Goal: Task Accomplishment & Management: Manage account settings

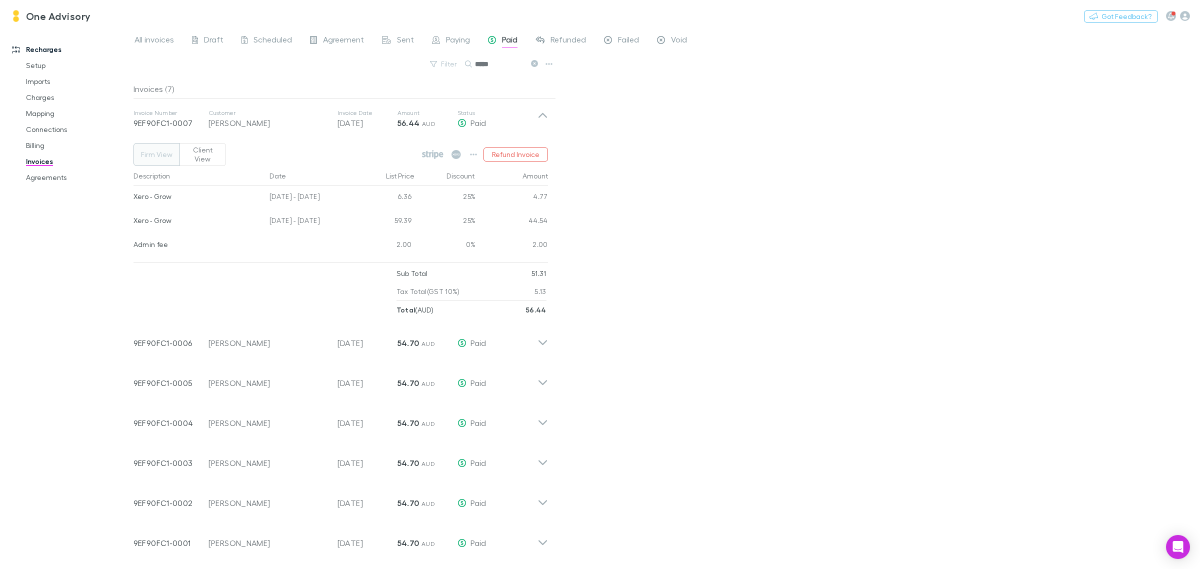
click at [535, 64] on icon at bounding box center [534, 63] width 7 height 7
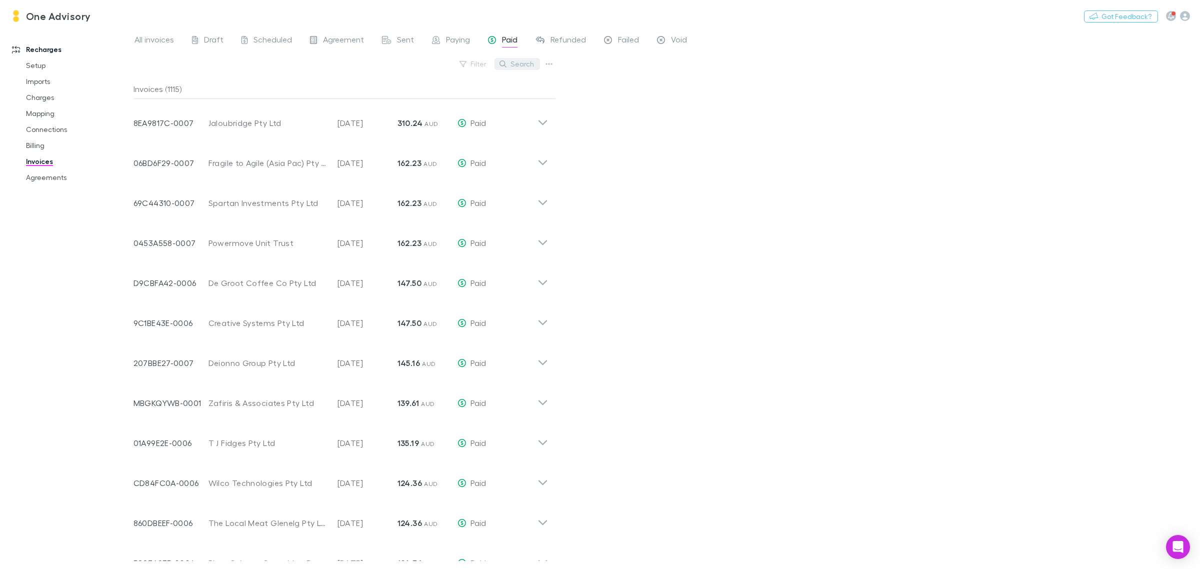
click at [517, 61] on button "Search" at bounding box center [516, 64] width 45 height 12
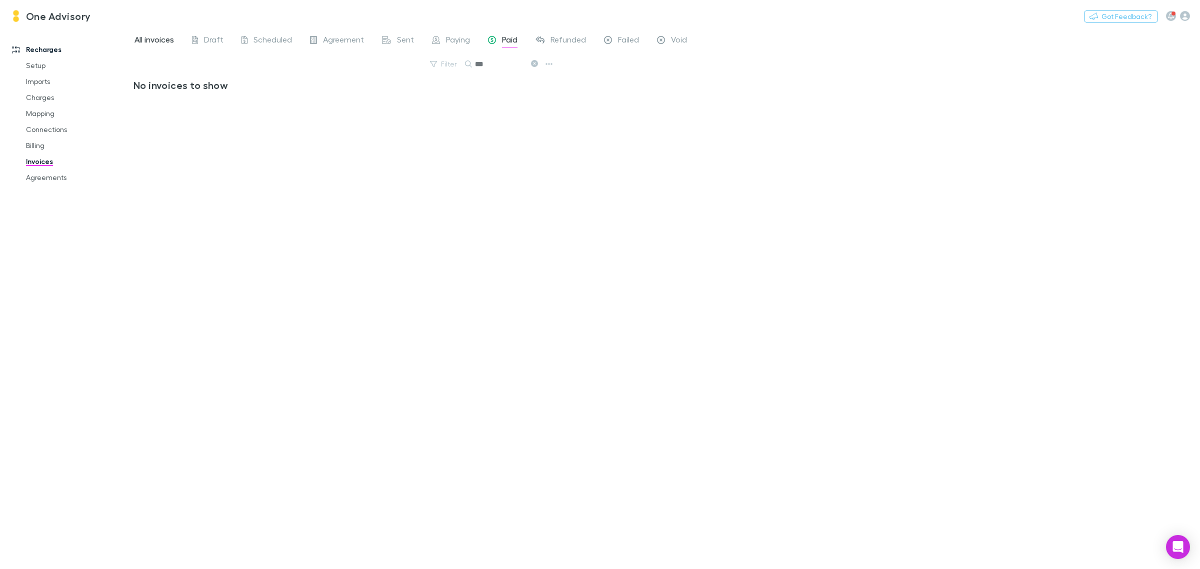
type input "***"
click at [160, 42] on span "All invoices" at bounding box center [153, 40] width 39 height 13
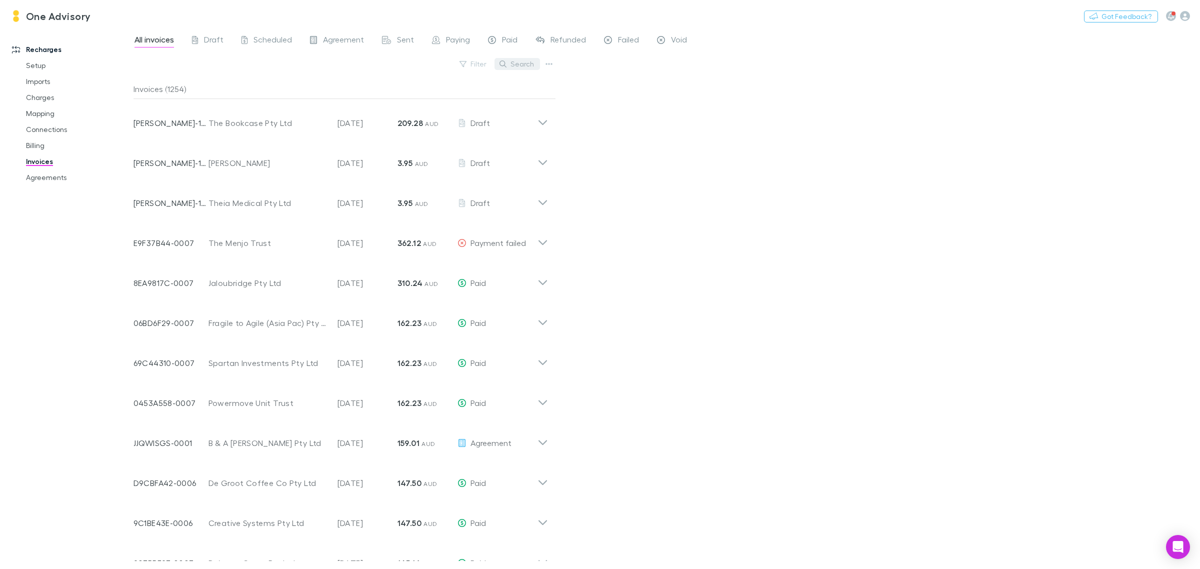
click at [517, 63] on button "Search" at bounding box center [516, 64] width 45 height 12
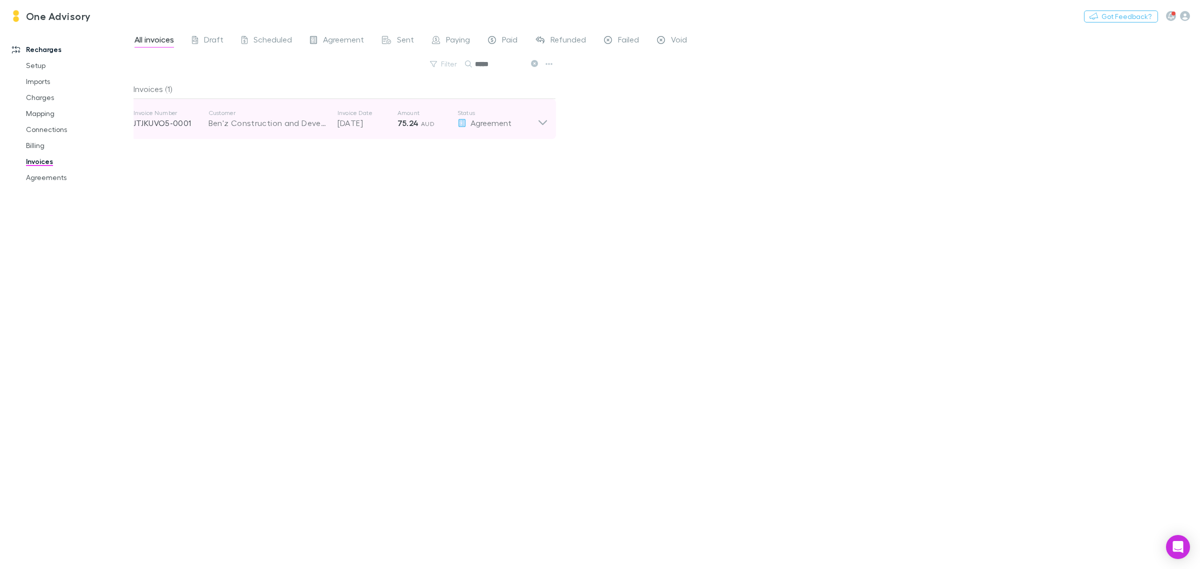
type input "*****"
click at [549, 123] on div "Invoice Number JTJKUVO5-0001 Customer Ben'z Construction and Developments Pty L…" at bounding box center [340, 119] width 430 height 40
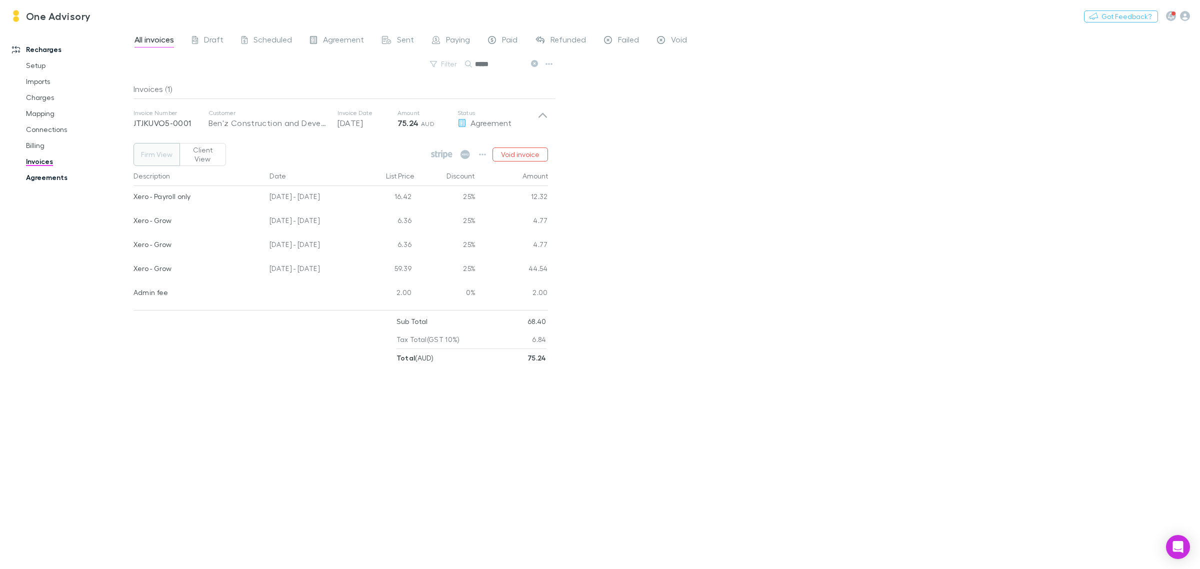
click at [45, 178] on link "Agreements" at bounding box center [78, 177] width 125 height 16
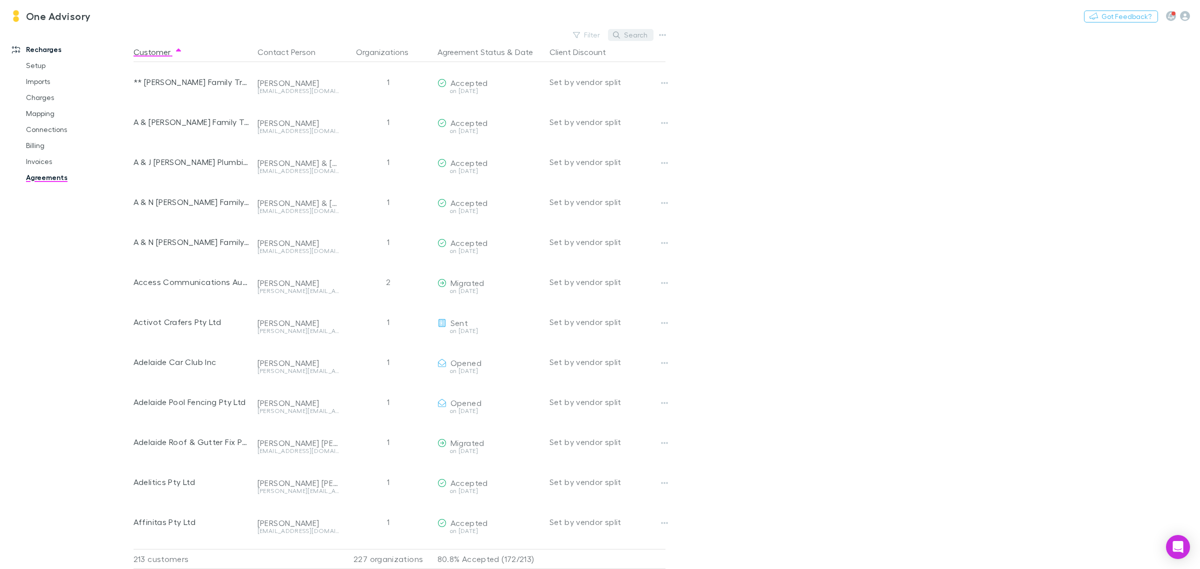
click at [640, 35] on button "Search" at bounding box center [630, 35] width 45 height 12
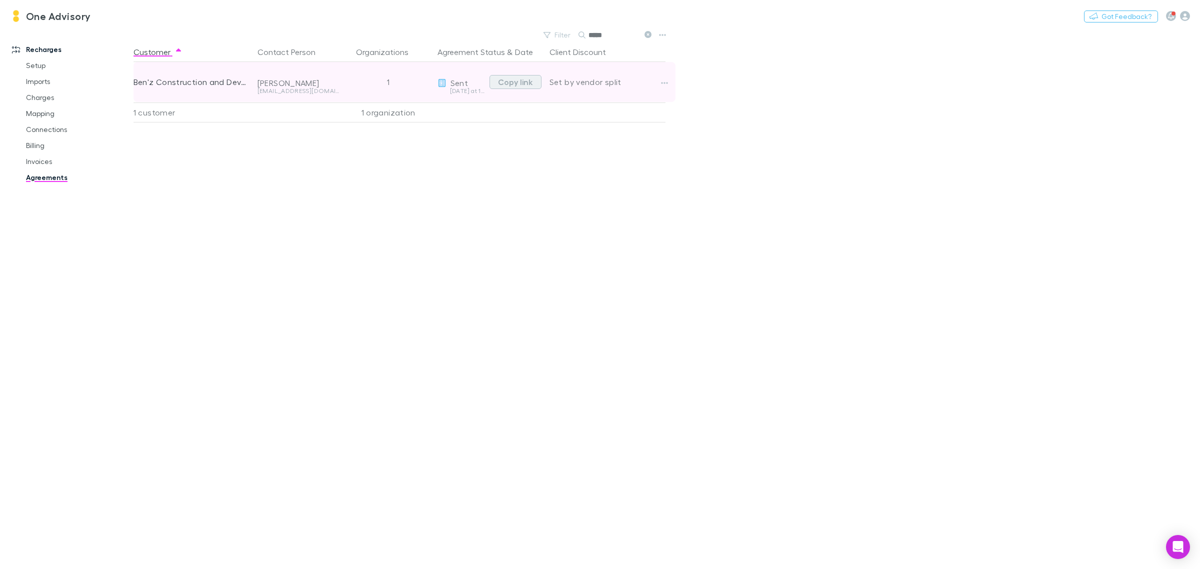
type input "*****"
click at [511, 83] on button "Copy link" at bounding box center [515, 82] width 52 height 14
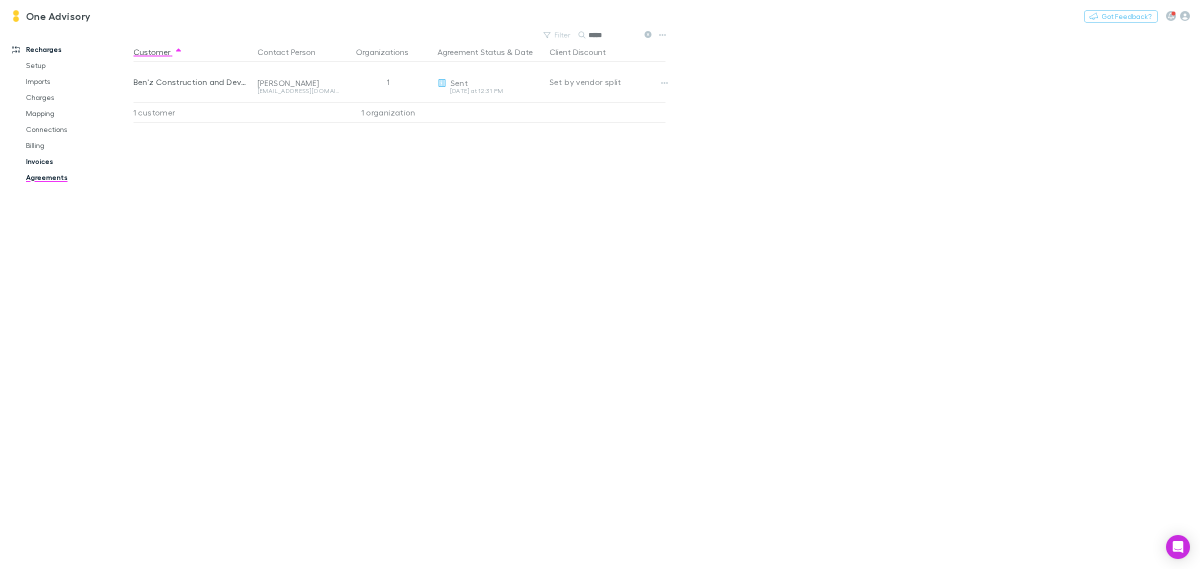
click at [35, 163] on link "Invoices" at bounding box center [78, 161] width 125 height 16
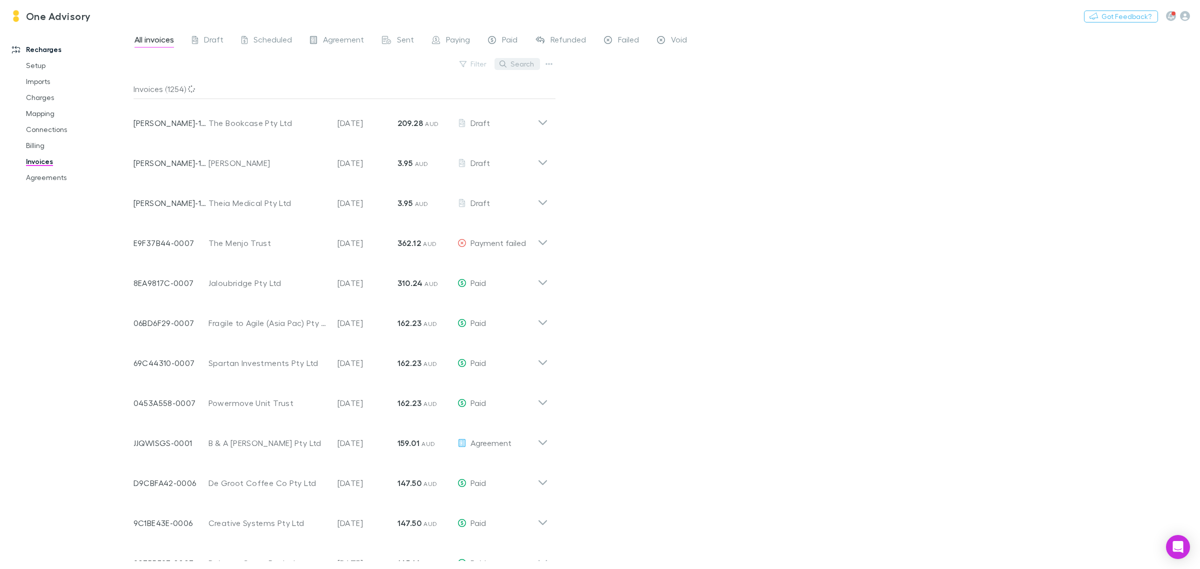
click at [521, 60] on button "Search" at bounding box center [516, 64] width 45 height 12
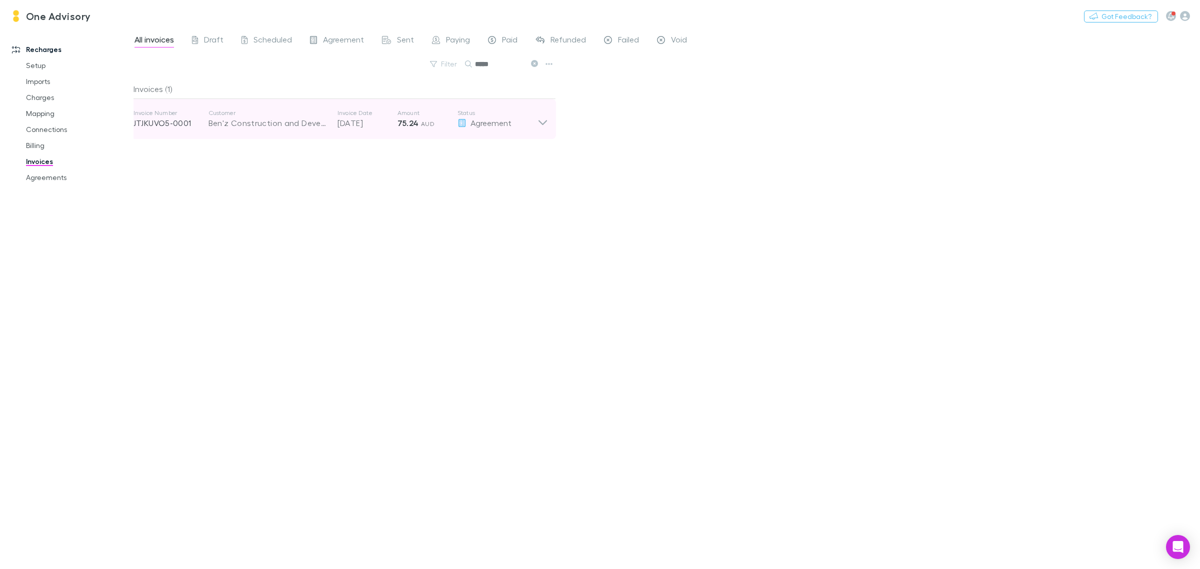
type input "*****"
click at [231, 113] on p "Customer" at bounding box center [267, 113] width 119 height 8
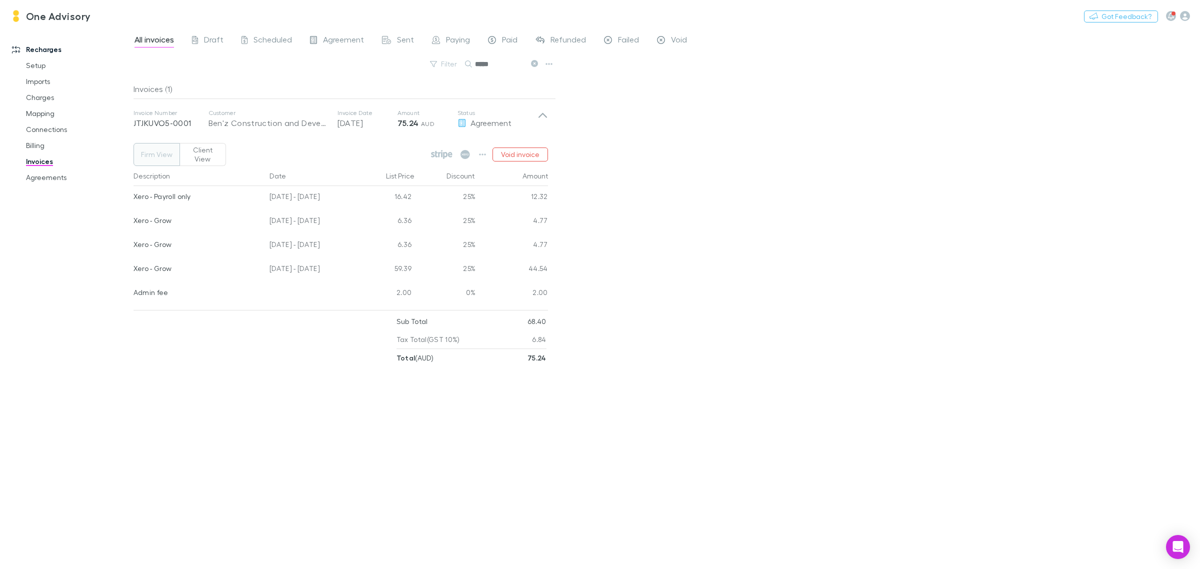
click at [204, 152] on button "Client View" at bounding box center [202, 154] width 46 height 23
click at [160, 153] on button "Firm View" at bounding box center [156, 154] width 46 height 23
click at [1187, 538] on div "Open Intercom Messenger" at bounding box center [1178, 547] width 26 height 26
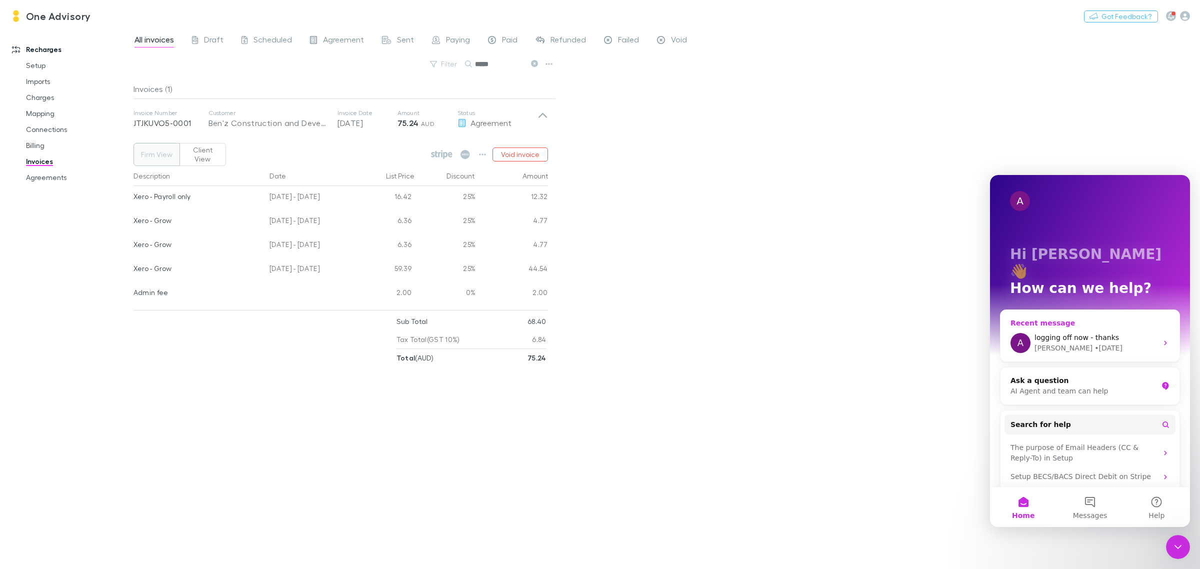
click at [1045, 333] on span "logging off now - thanks" at bounding box center [1076, 337] width 84 height 8
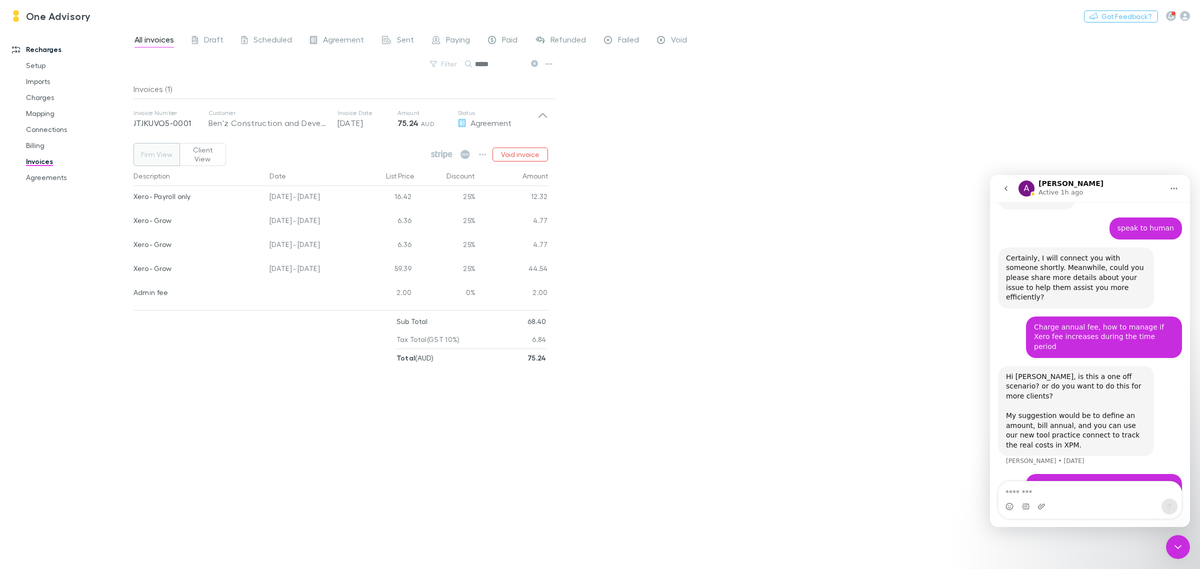
scroll to position [964, 0]
click at [1175, 188] on icon "Home" at bounding box center [1174, 188] width 8 height 8
click at [1133, 230] on div "Download transcript" at bounding box center [1147, 234] width 71 height 10
click at [1002, 188] on icon "go back" at bounding box center [1006, 188] width 8 height 8
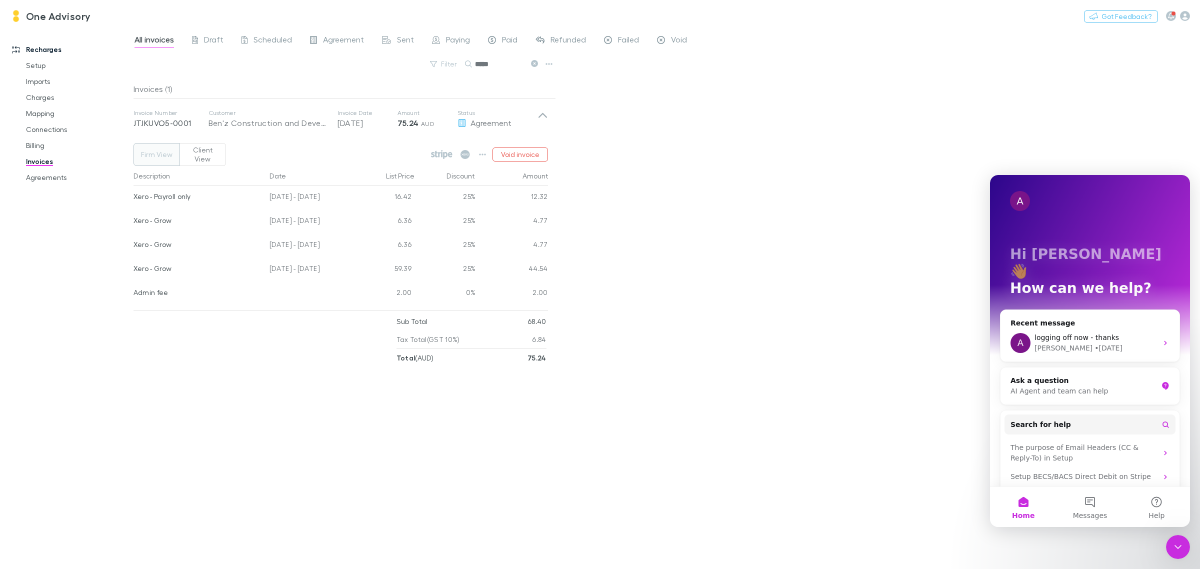
scroll to position [0, 0]
click at [1087, 513] on span "Messages" at bounding box center [1090, 515] width 34 height 7
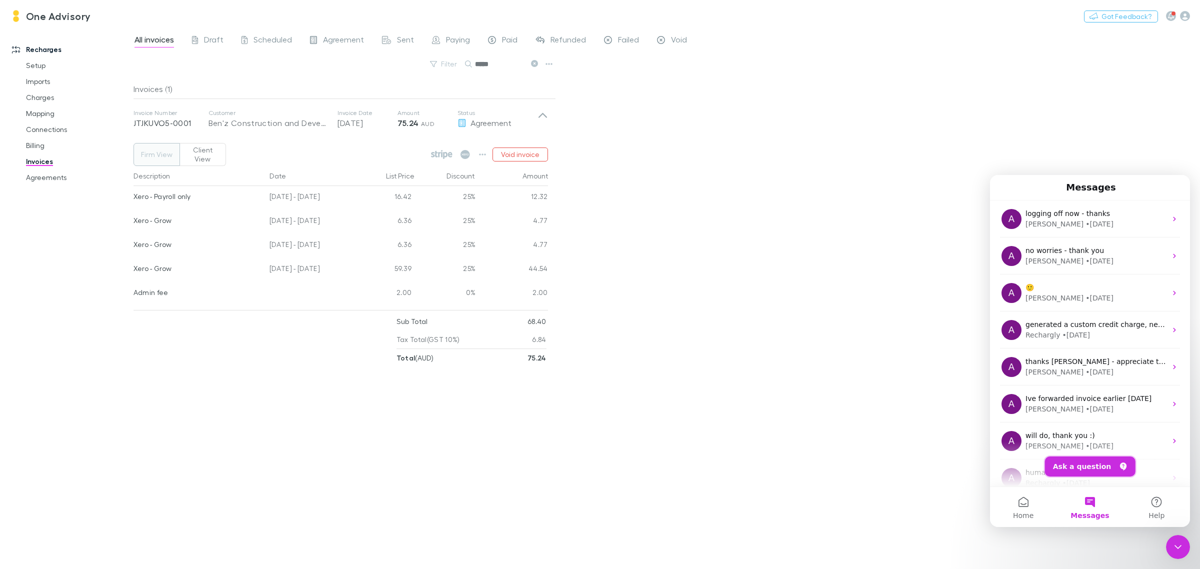
click at [1082, 458] on button "Ask a question" at bounding box center [1090, 466] width 90 height 20
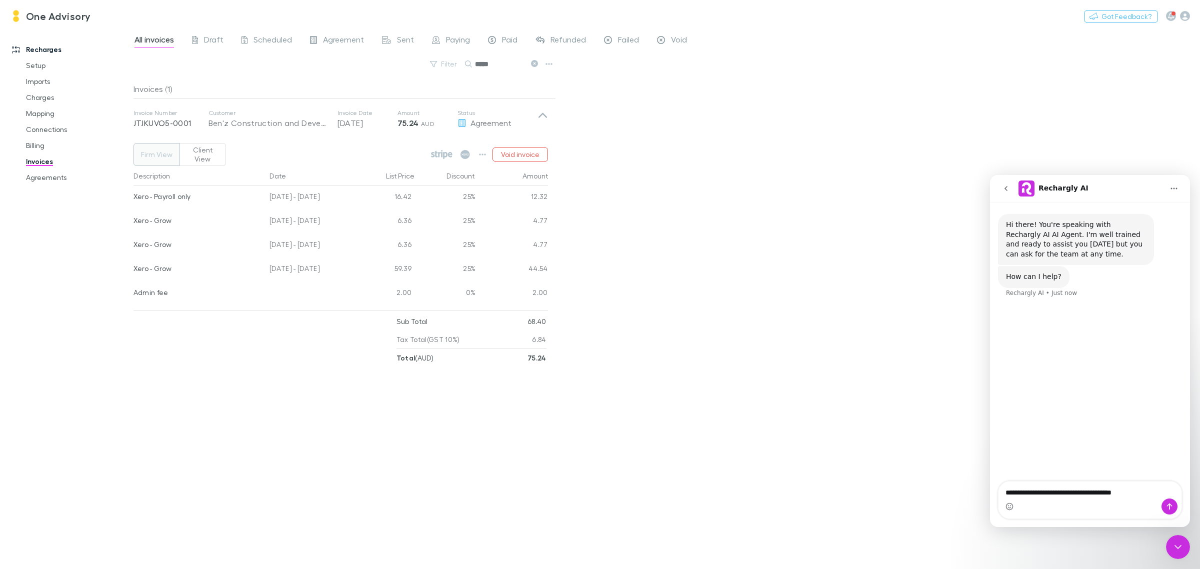
type textarea "**********"
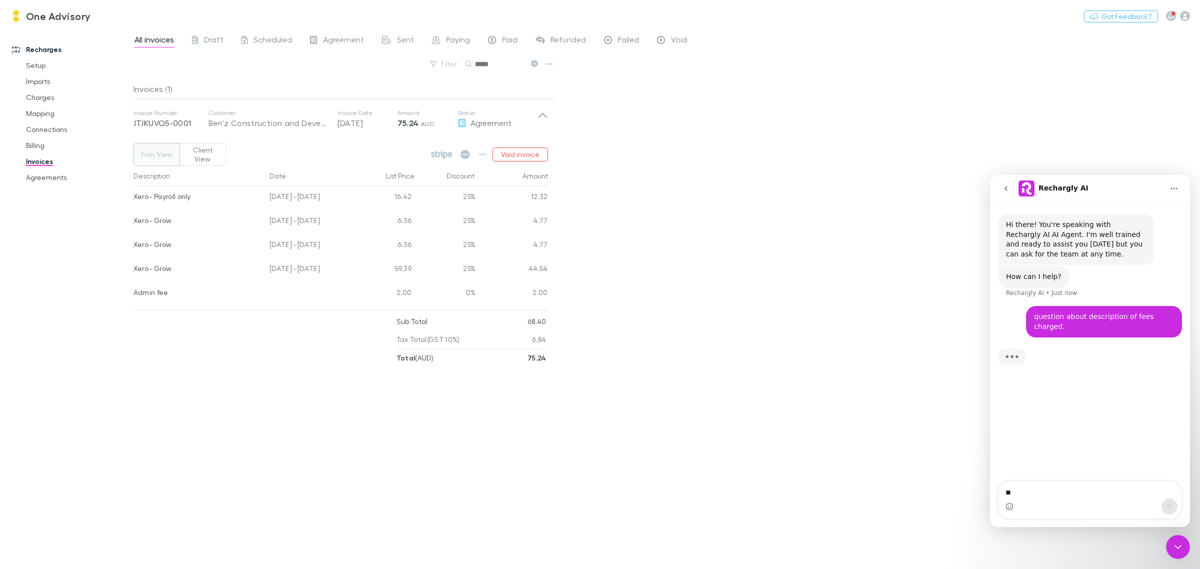
type textarea "***"
type textarea "*"
type textarea "*****"
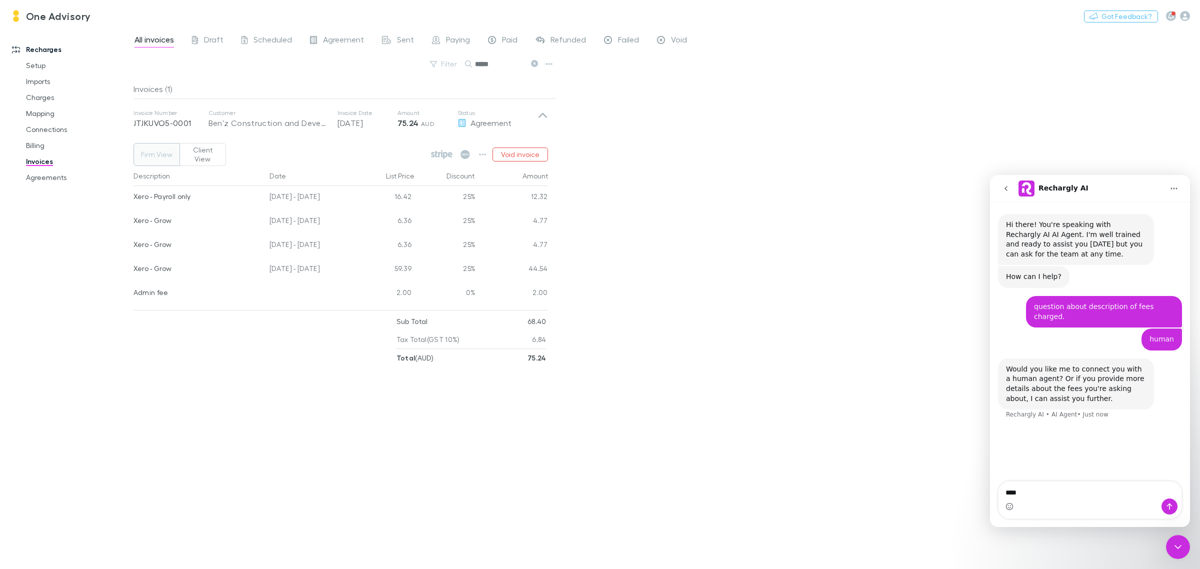
type textarea "*****"
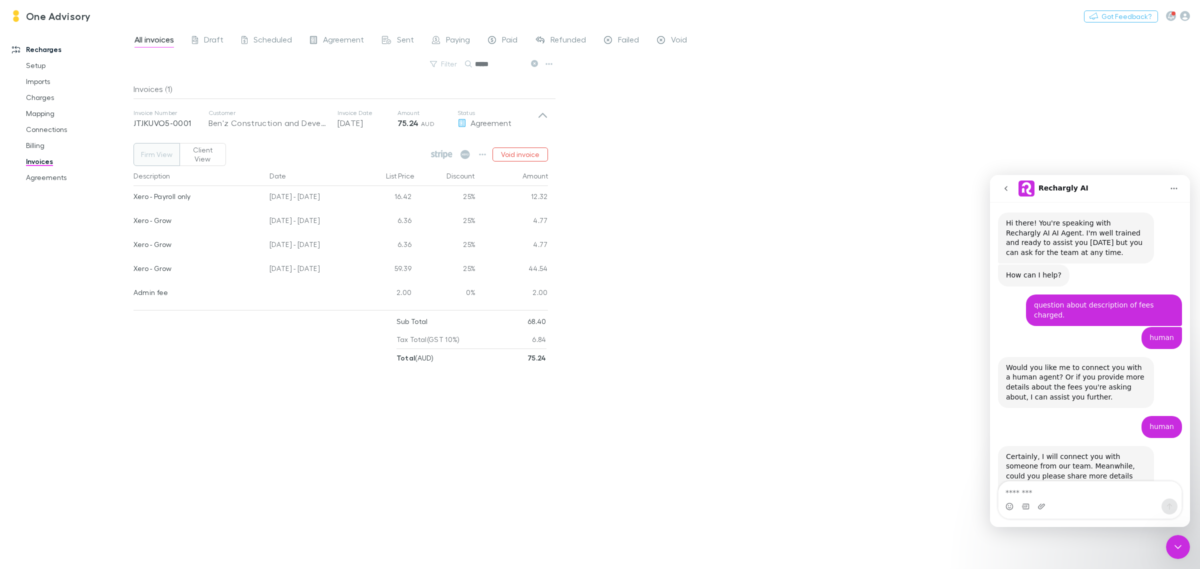
scroll to position [28, 0]
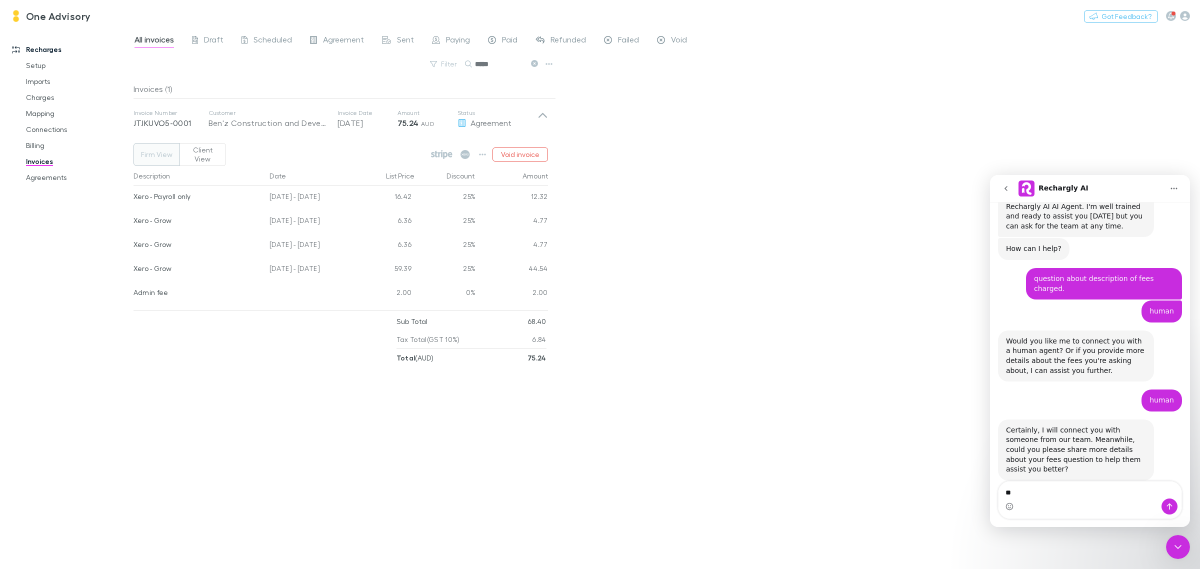
type textarea "*"
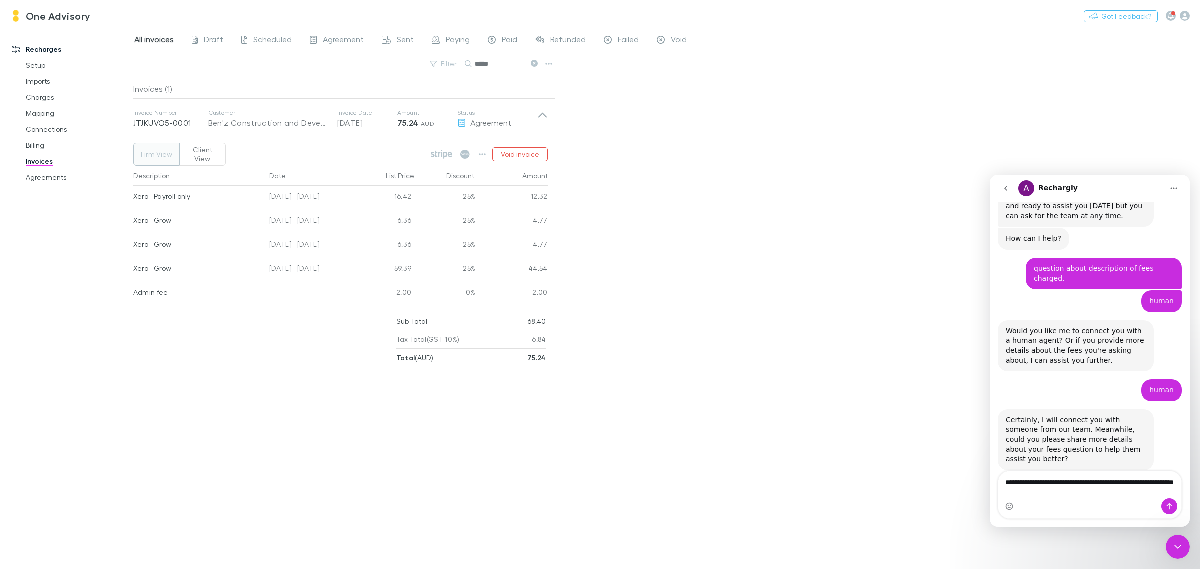
type textarea "**********"
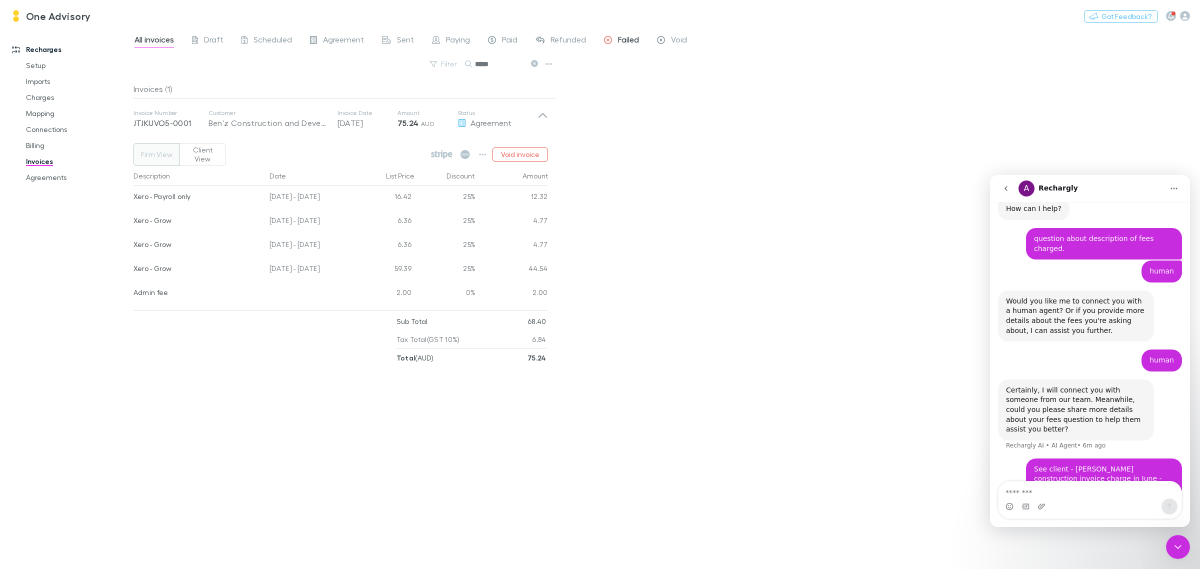
click at [620, 40] on span "Failed" at bounding box center [628, 40] width 21 height 13
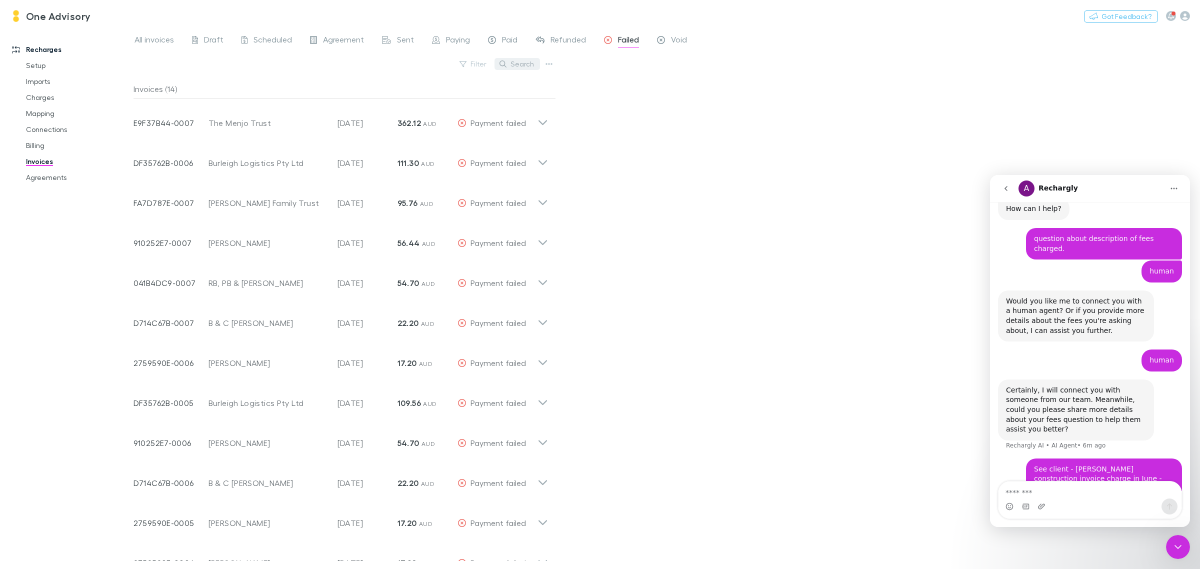
click at [513, 66] on button "Search" at bounding box center [516, 64] width 45 height 12
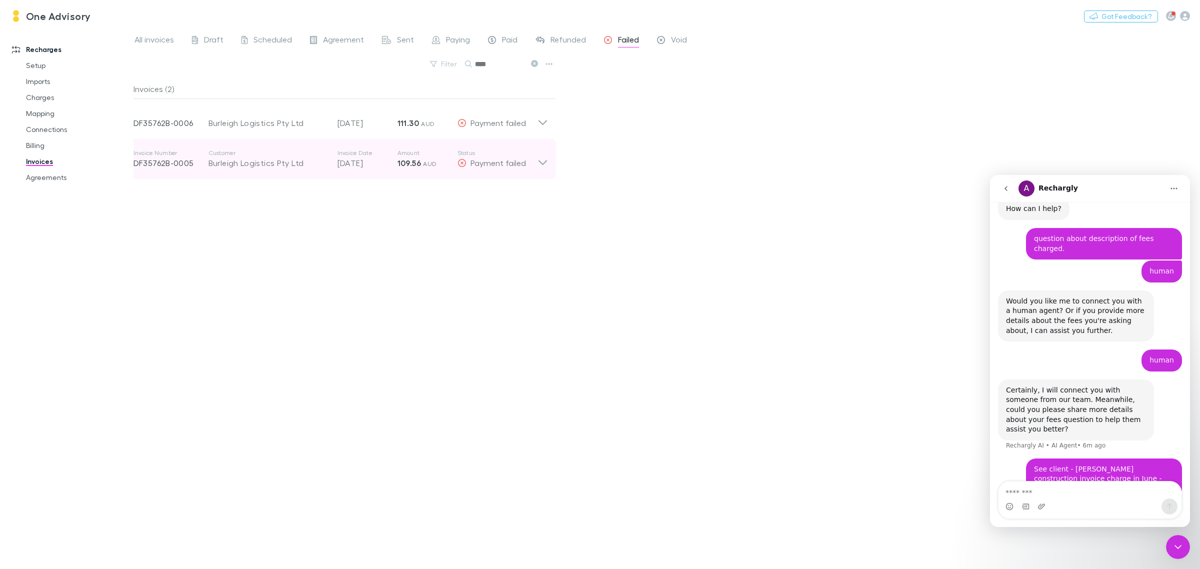
click at [537, 165] on icon at bounding box center [542, 159] width 10 height 20
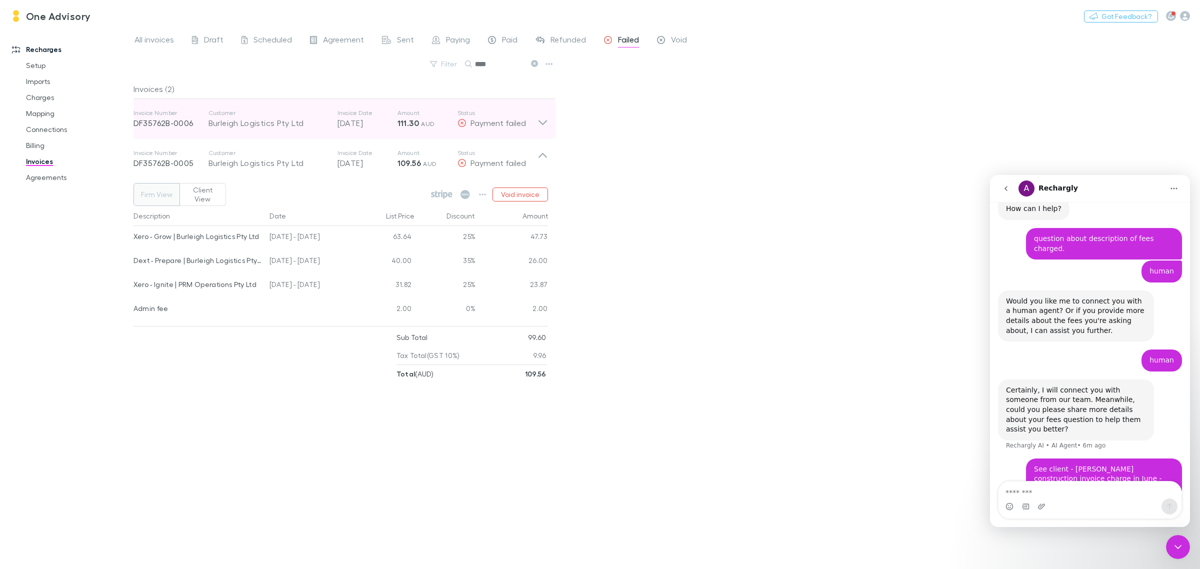
click at [546, 120] on icon at bounding box center [542, 119] width 10 height 20
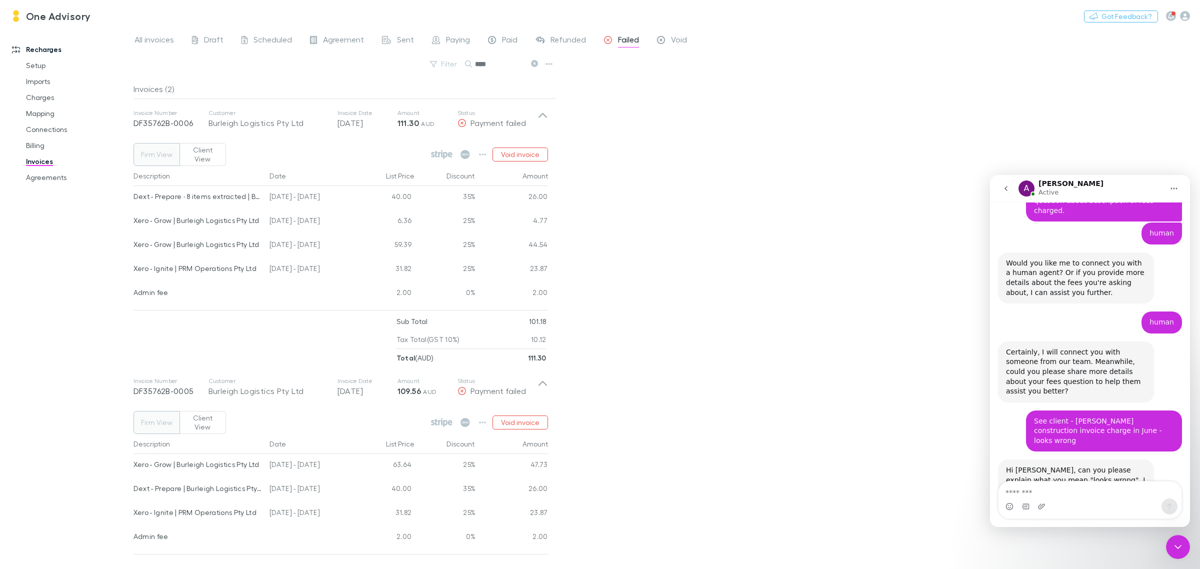
scroll to position [146, 0]
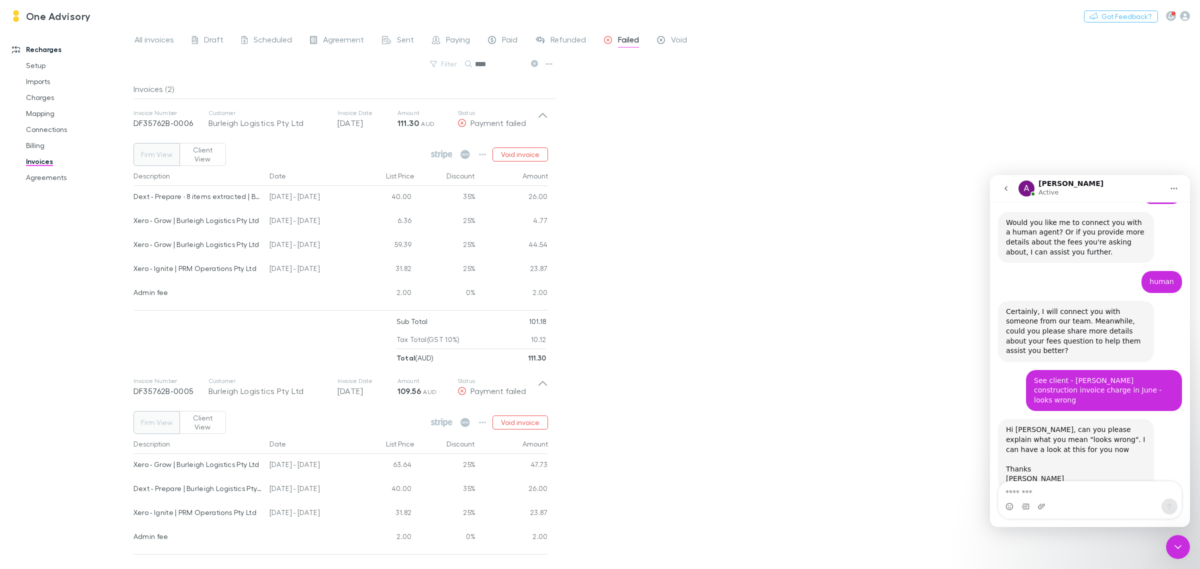
click at [533, 63] on icon at bounding box center [534, 63] width 7 height 7
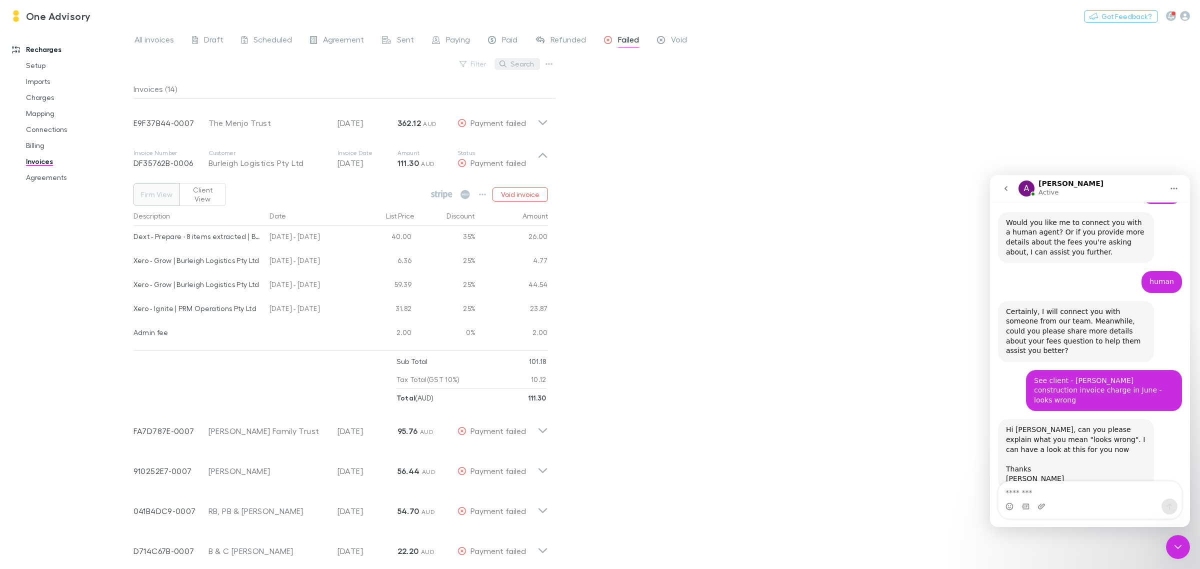
click at [523, 62] on button "Search" at bounding box center [516, 64] width 45 height 12
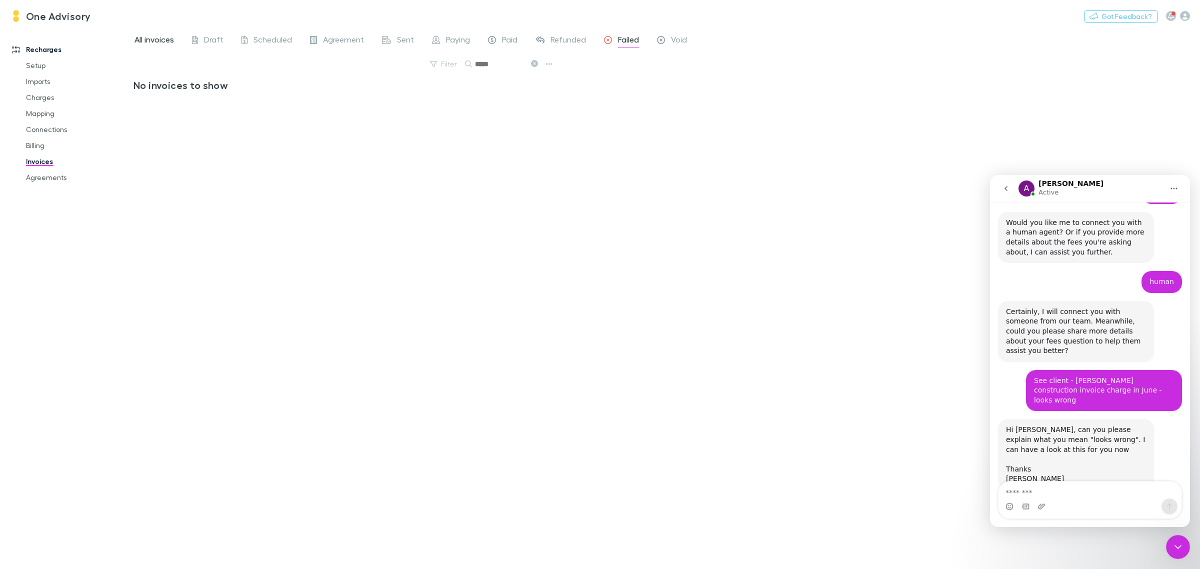
type input "*****"
click at [158, 40] on span "All invoices" at bounding box center [153, 40] width 39 height 13
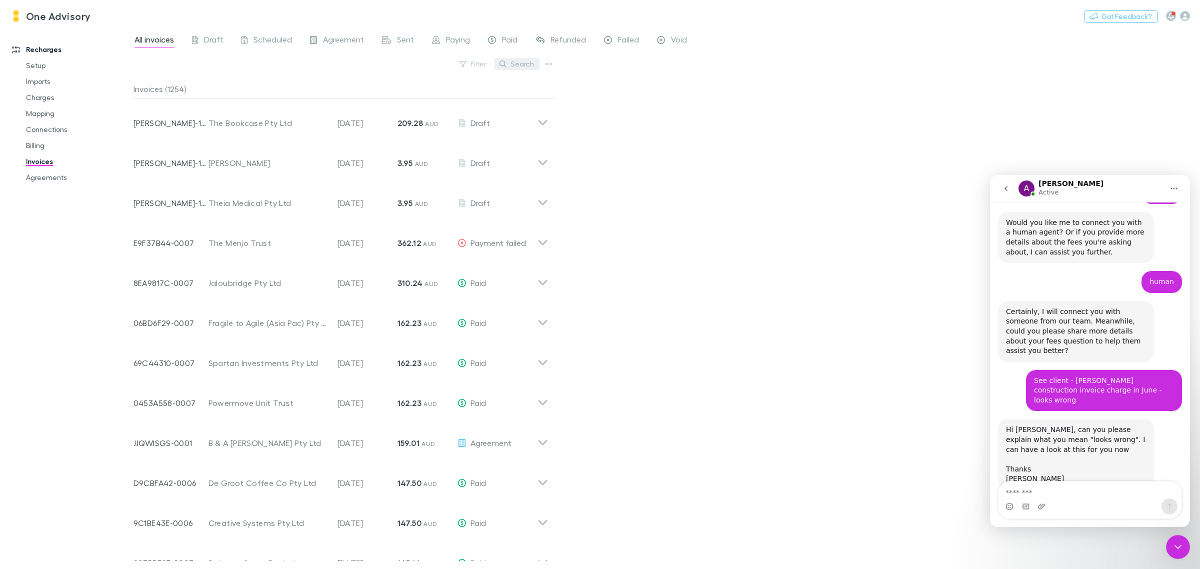
click at [525, 61] on button "Search" at bounding box center [516, 64] width 45 height 12
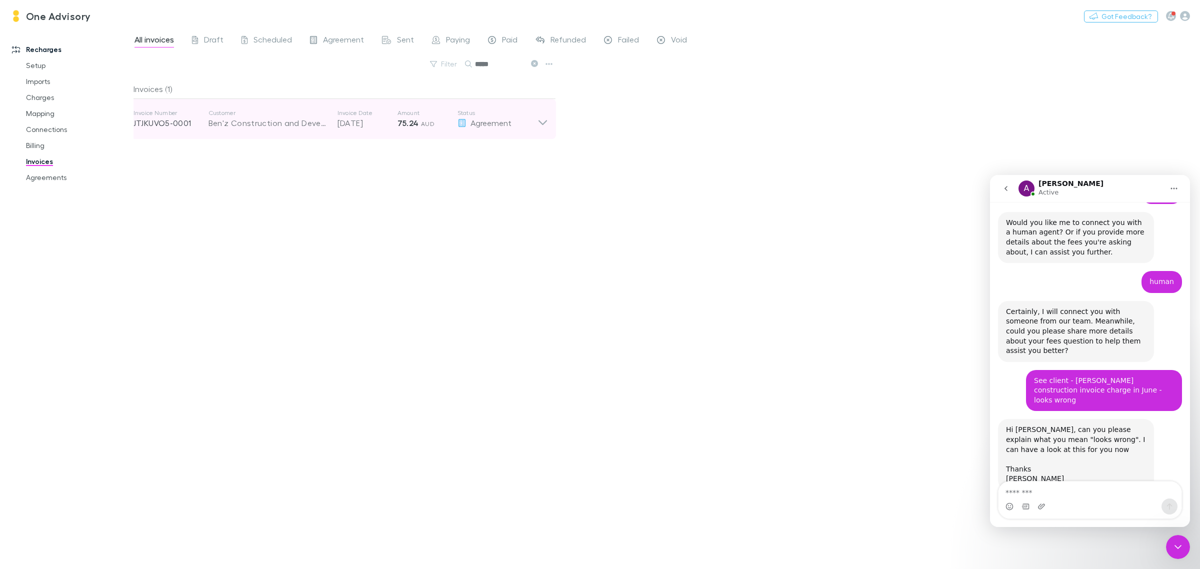
type input "*****"
click at [538, 125] on icon at bounding box center [542, 119] width 10 height 20
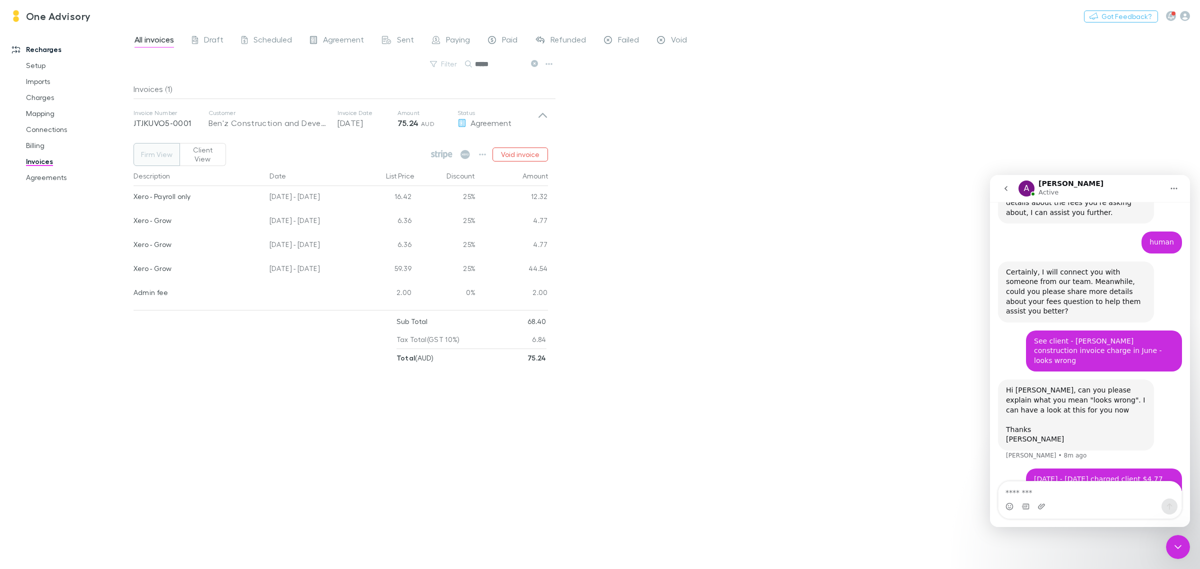
scroll to position [225, 0]
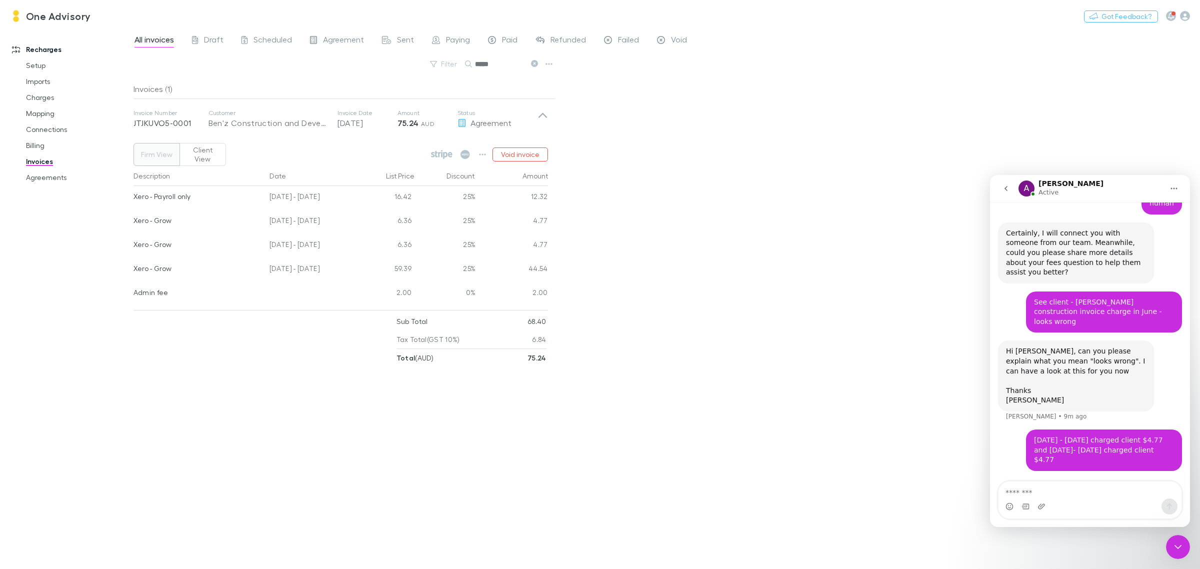
click at [202, 153] on button "Client View" at bounding box center [202, 154] width 46 height 23
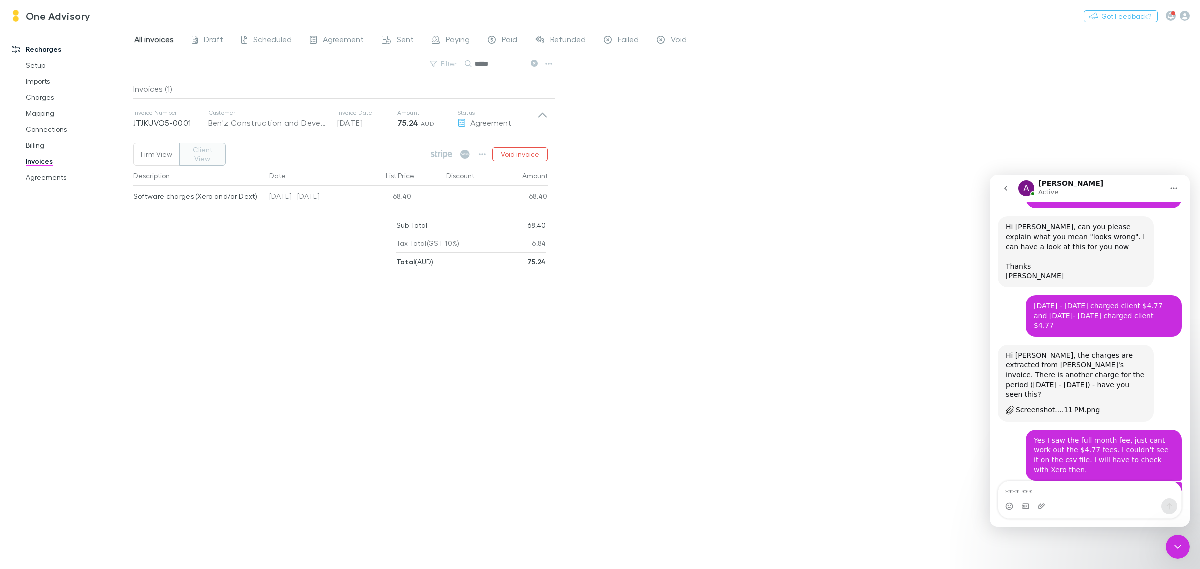
scroll to position [373, 0]
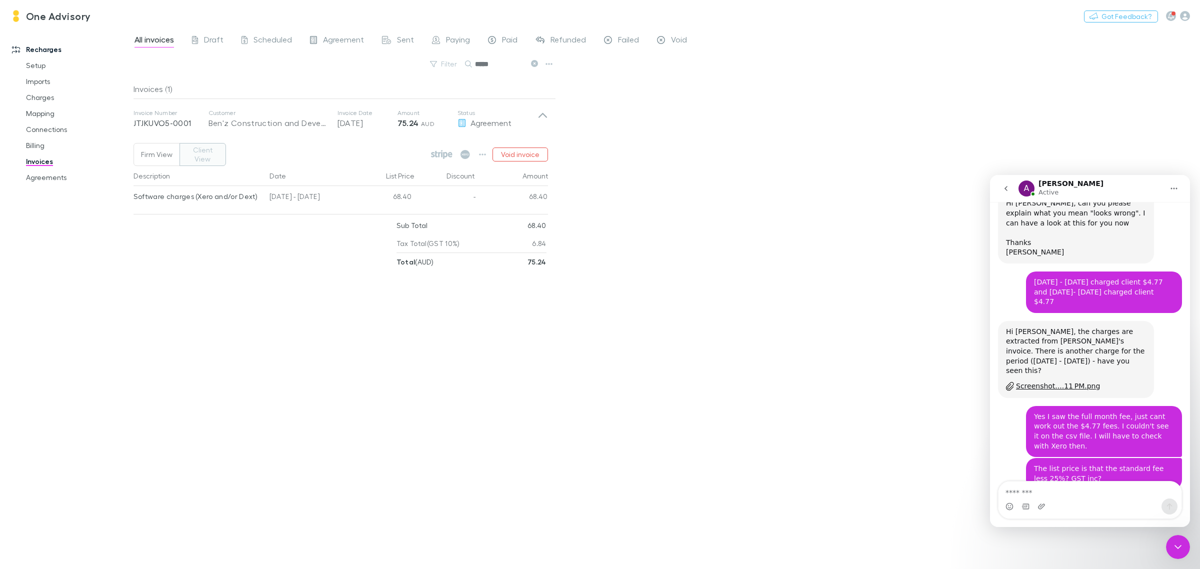
click at [209, 147] on button "Client View" at bounding box center [202, 154] width 46 height 23
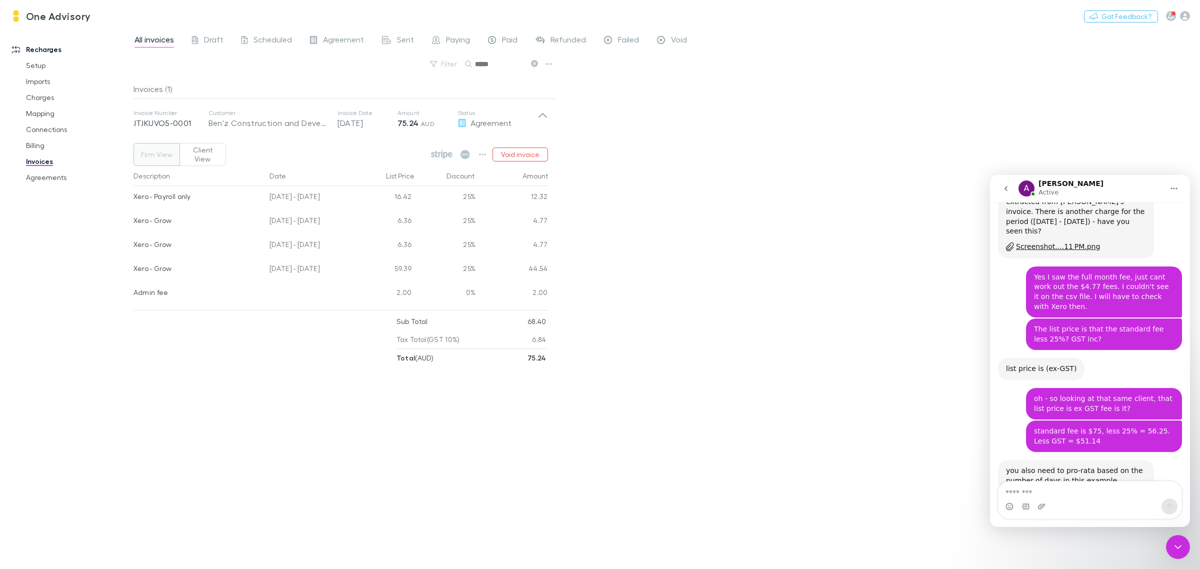
scroll to position [524, 0]
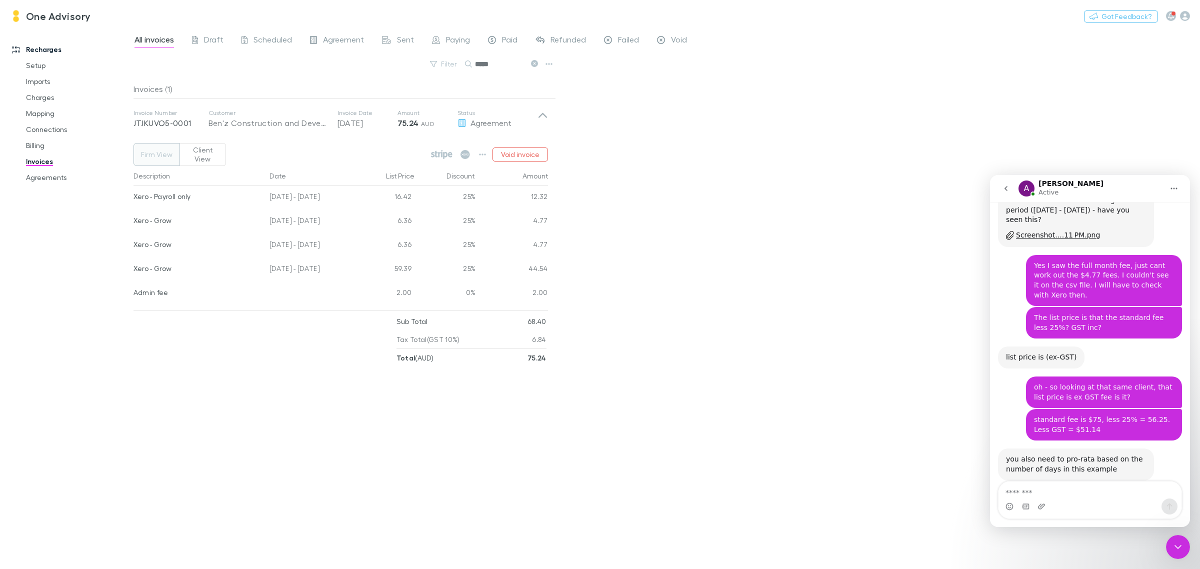
click at [1183, 546] on icon "Close Intercom Messenger" at bounding box center [1178, 547] width 12 height 12
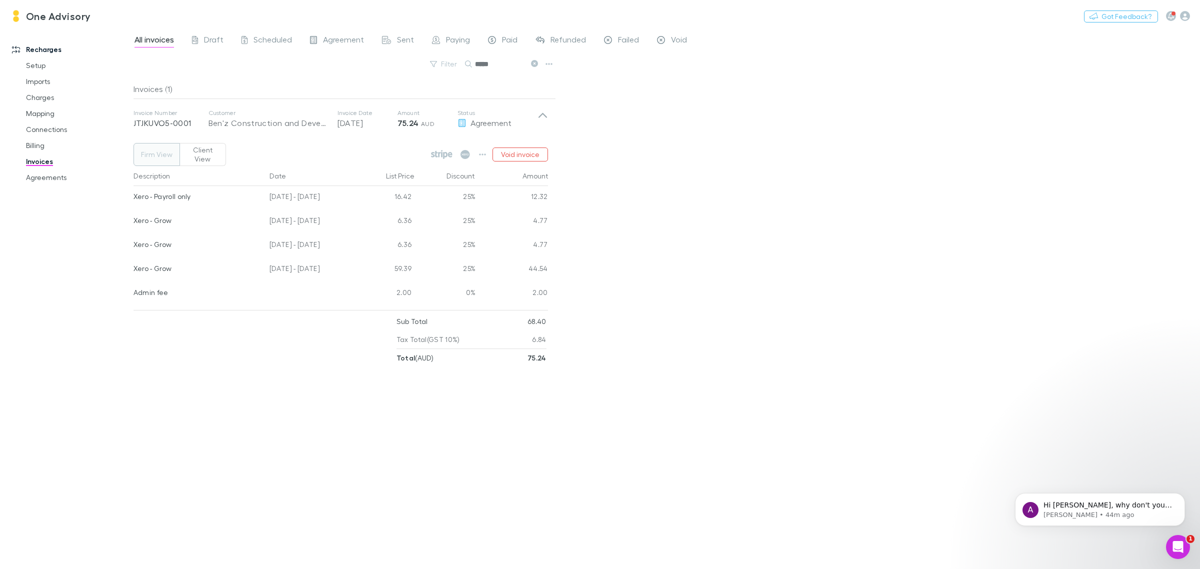
scroll to position [603, 0]
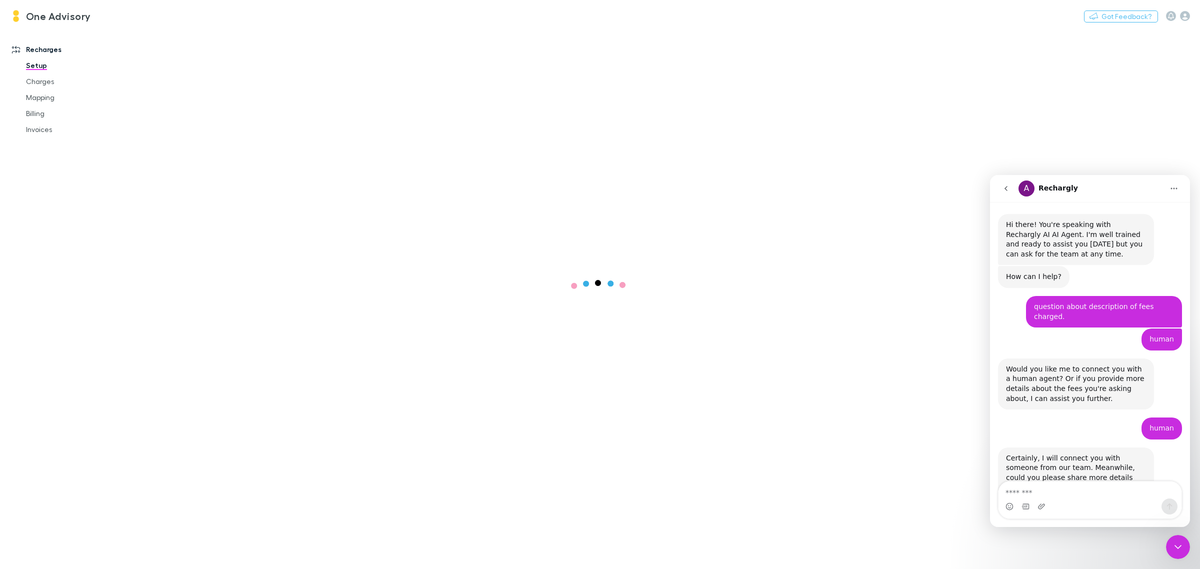
scroll to position [68, 0]
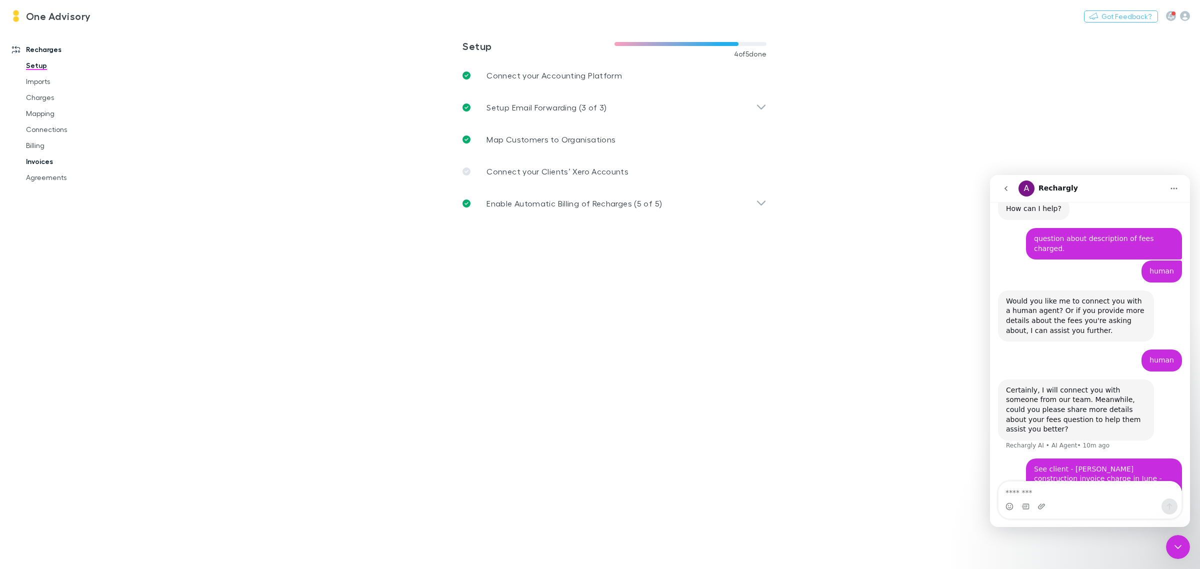
click at [40, 160] on link "Invoices" at bounding box center [78, 161] width 125 height 16
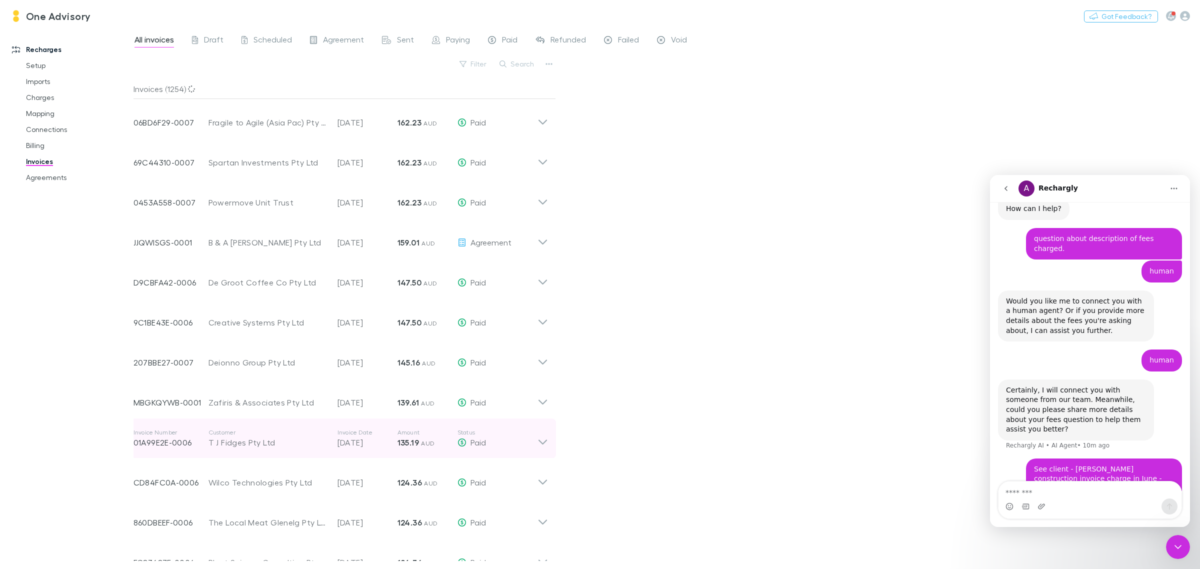
scroll to position [250, 0]
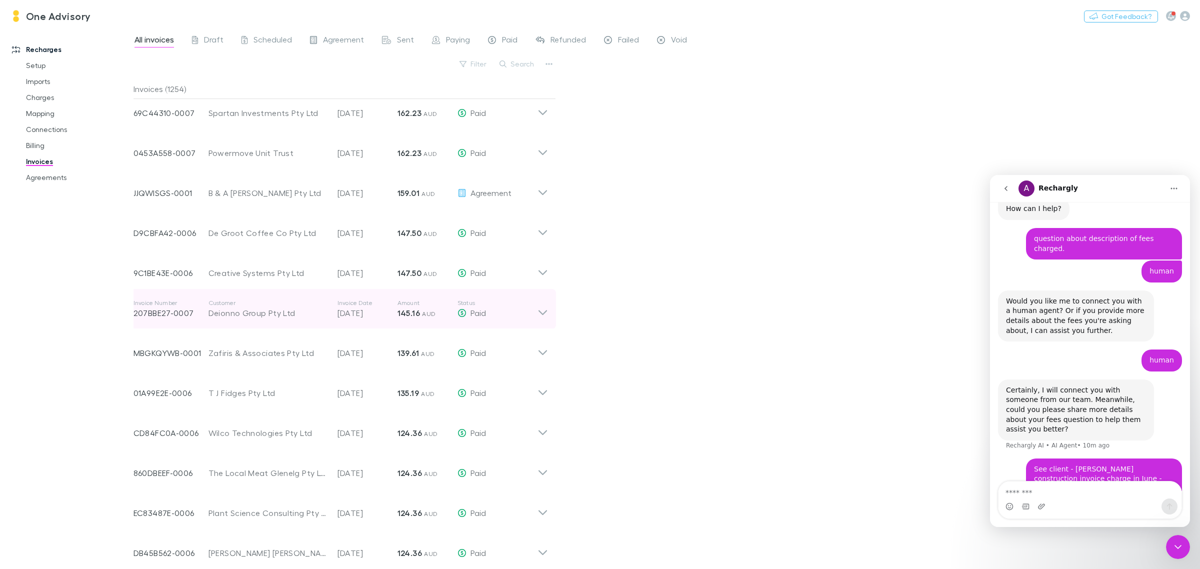
click at [537, 306] on icon at bounding box center [542, 309] width 10 height 20
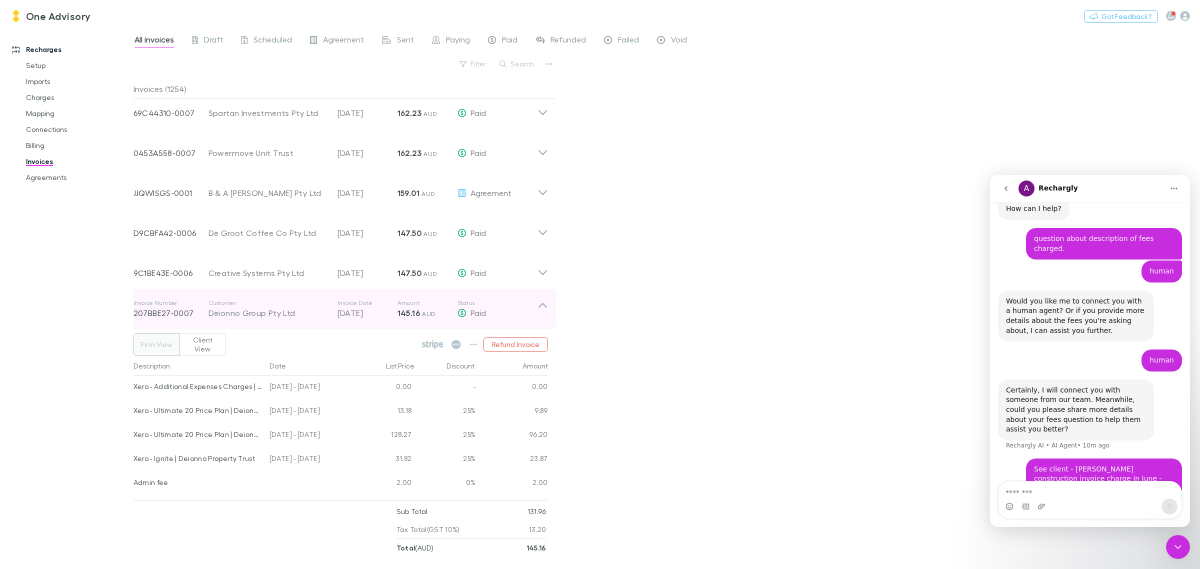
click at [537, 306] on icon at bounding box center [542, 309] width 10 height 20
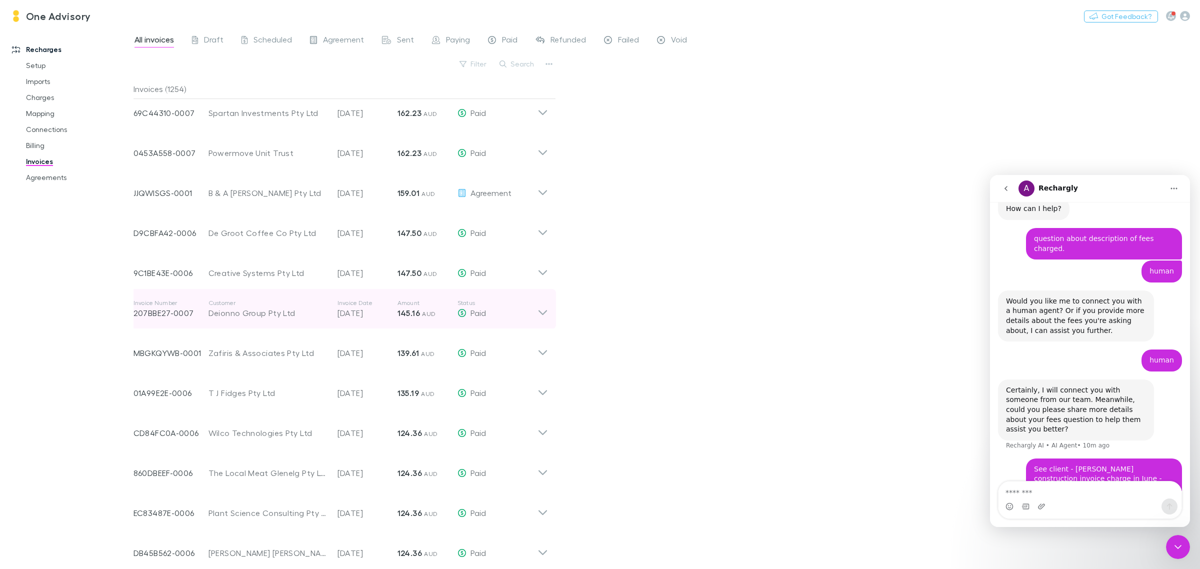
click at [537, 306] on icon at bounding box center [542, 309] width 10 height 20
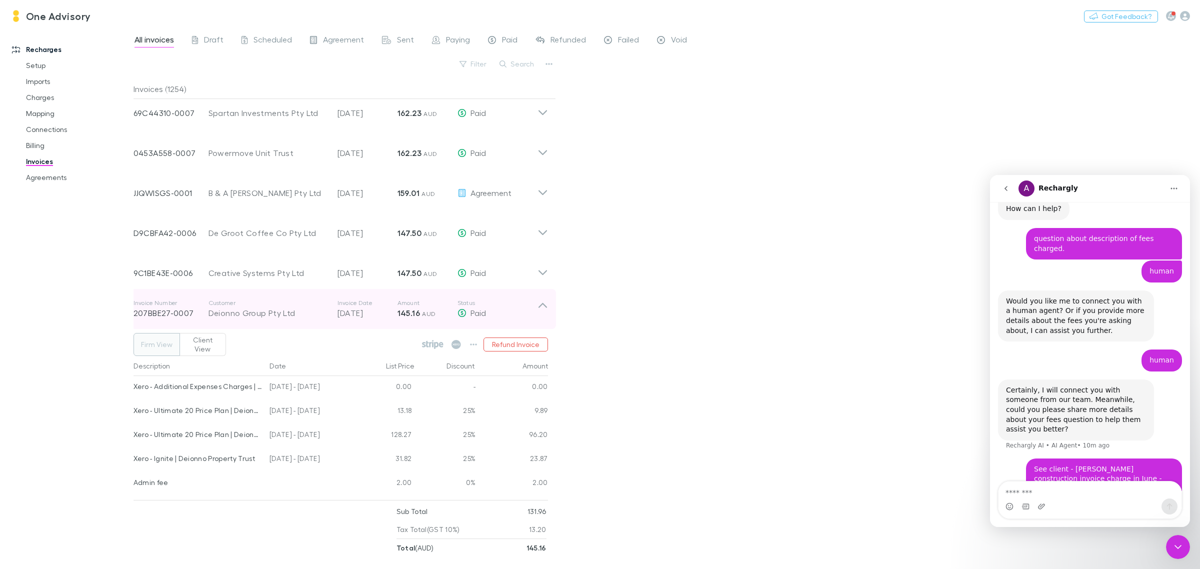
click at [537, 306] on icon at bounding box center [542, 309] width 10 height 20
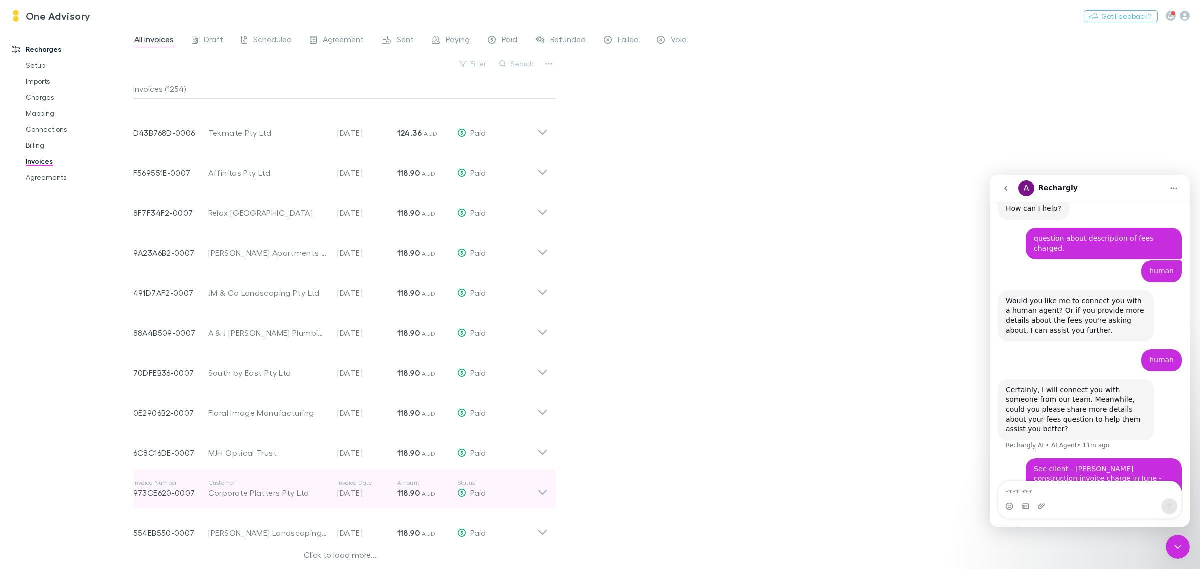
scroll to position [751, 0]
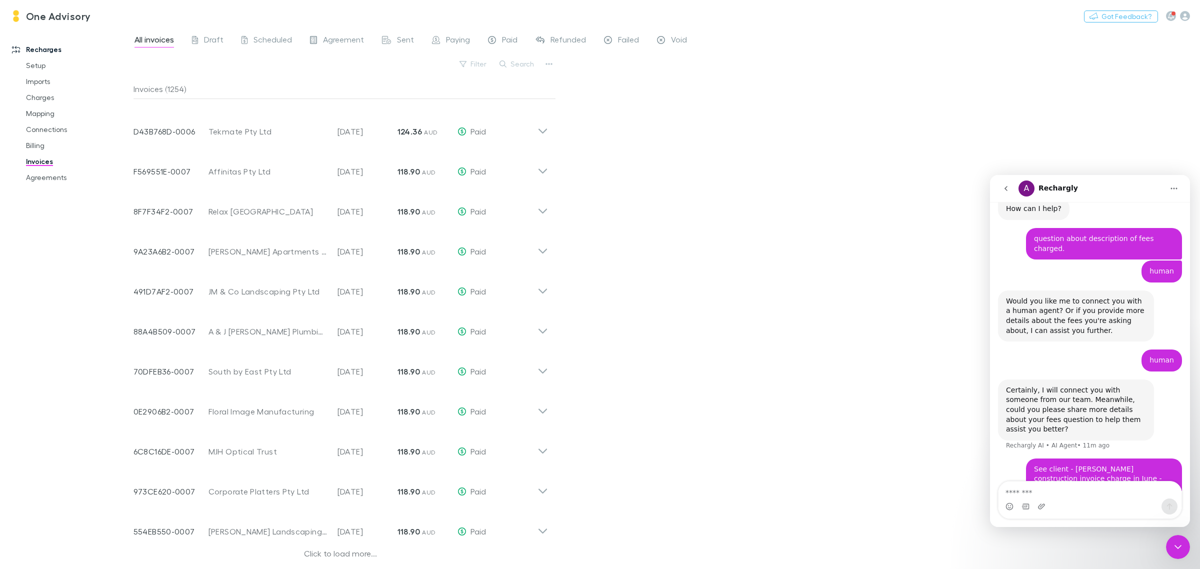
click at [325, 552] on div "Click to load more..." at bounding box center [340, 554] width 414 height 15
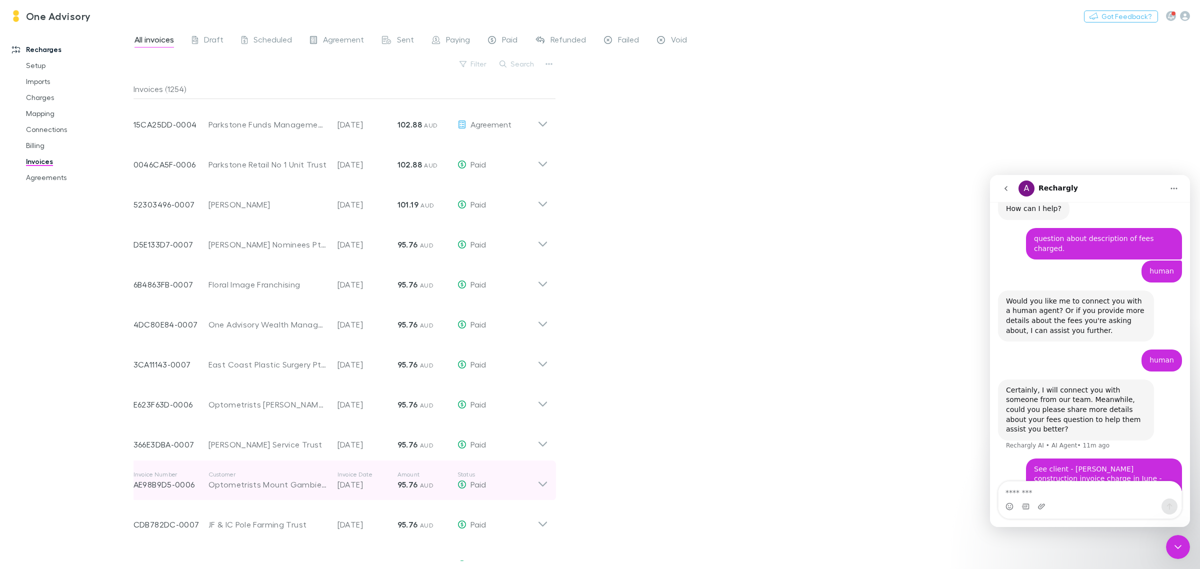
scroll to position [1376, 0]
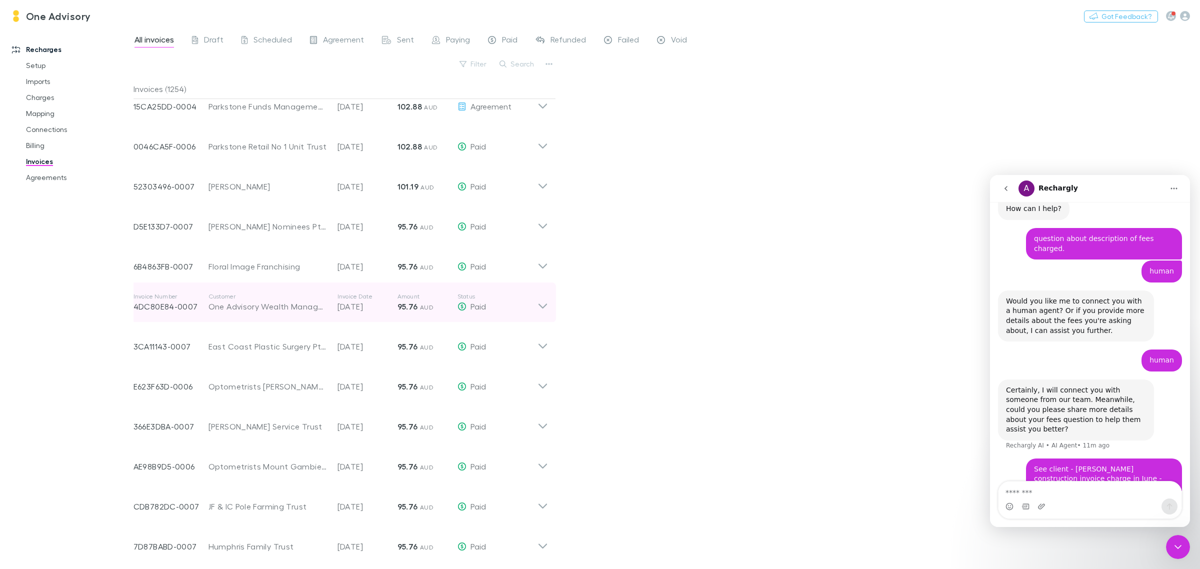
click at [541, 301] on icon at bounding box center [542, 302] width 10 height 20
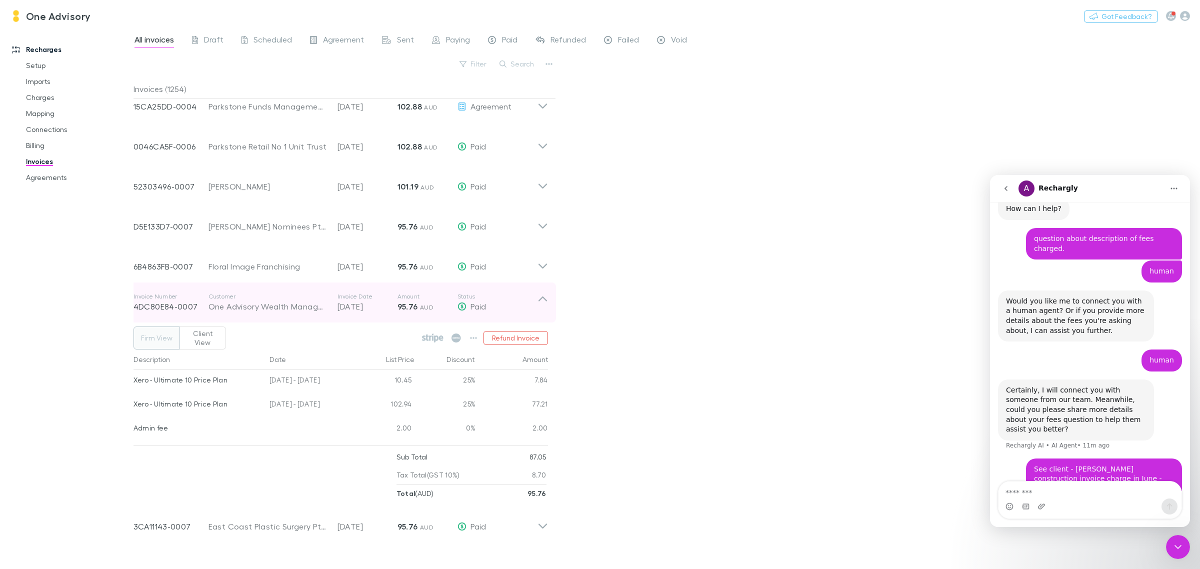
click at [541, 301] on icon at bounding box center [542, 302] width 10 height 20
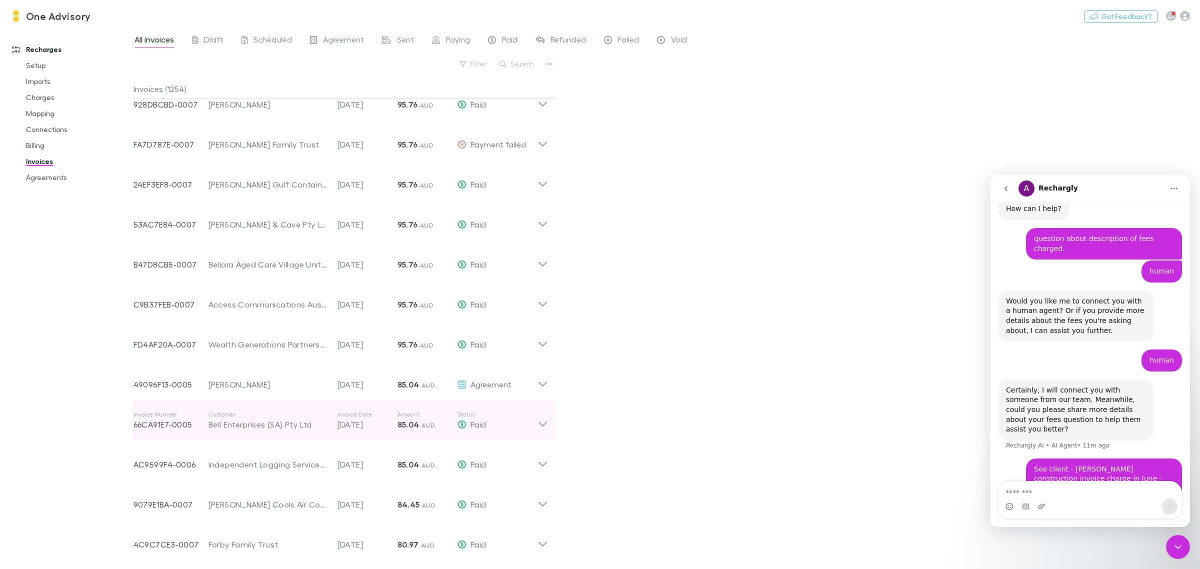
scroll to position [1950, 0]
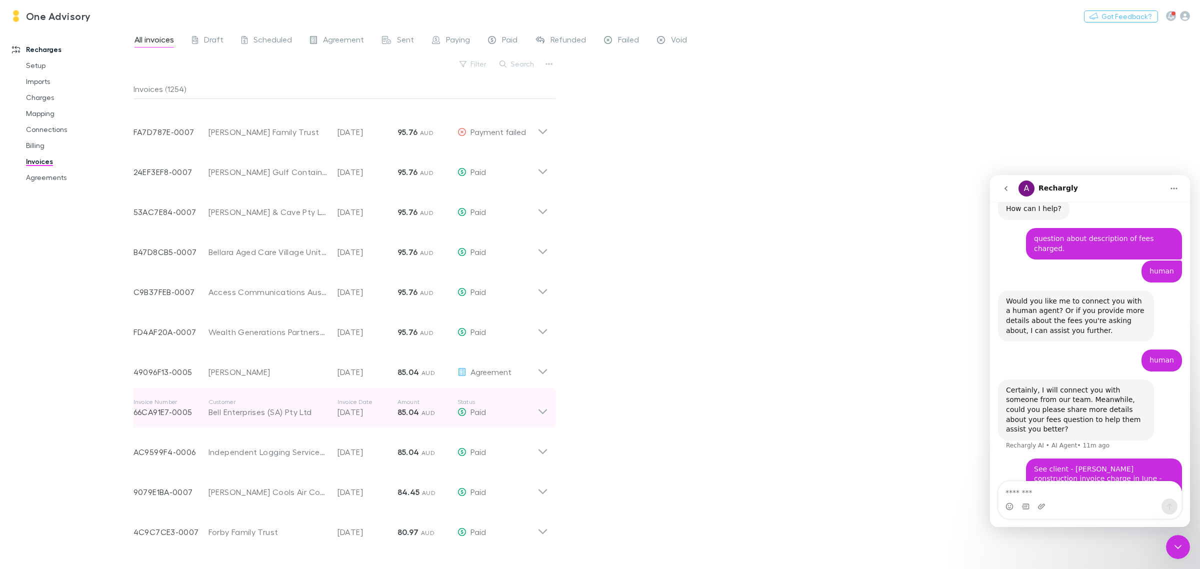
click at [544, 410] on icon at bounding box center [542, 411] width 8 height 5
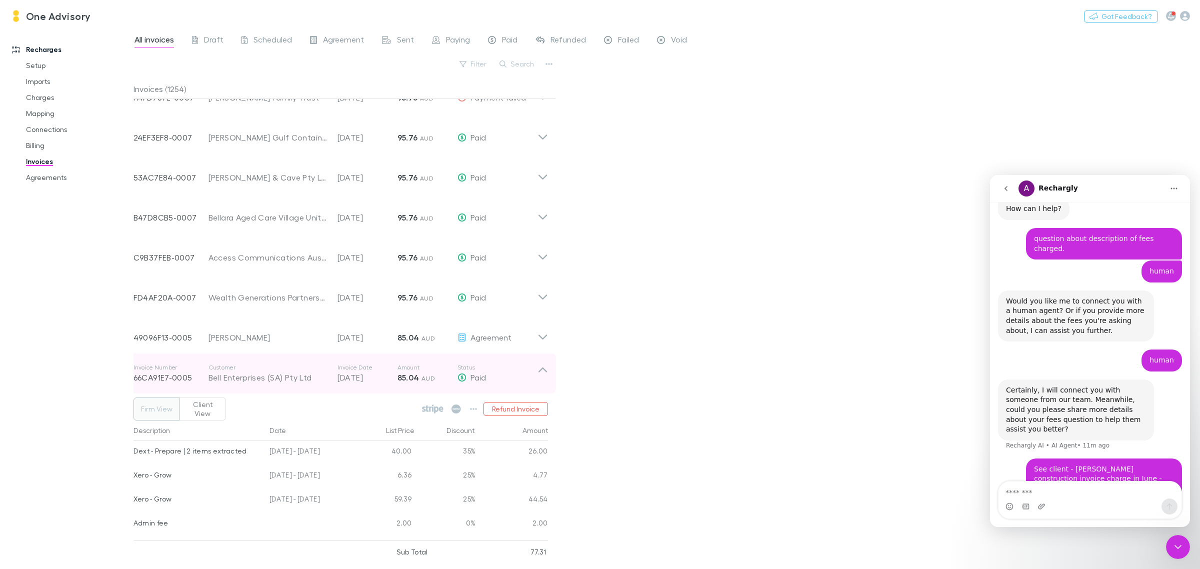
scroll to position [2013, 0]
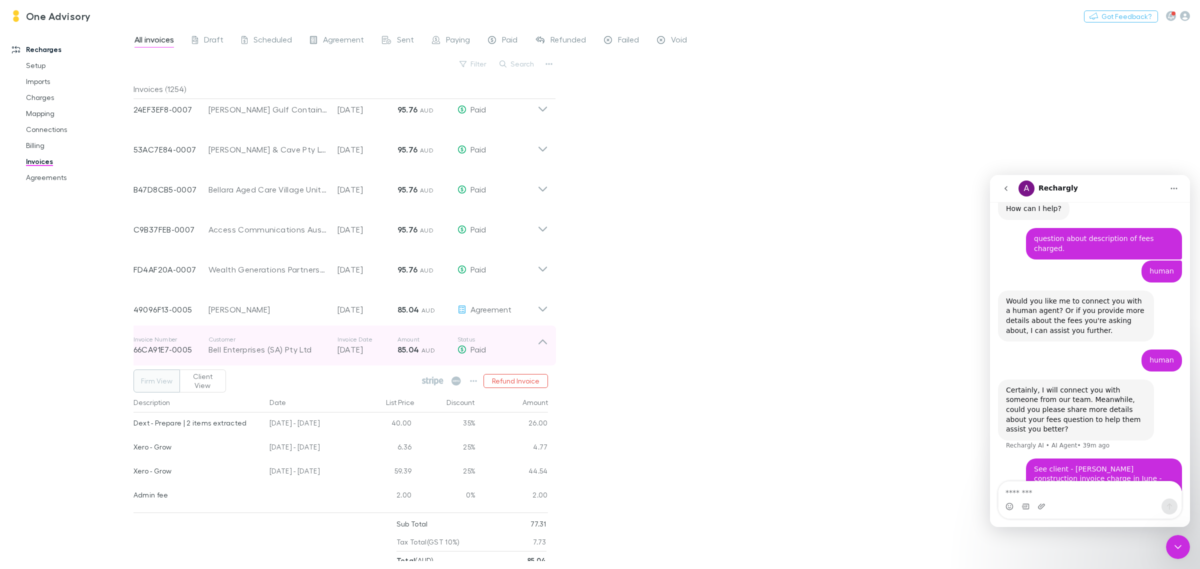
click at [545, 339] on icon at bounding box center [542, 345] width 10 height 20
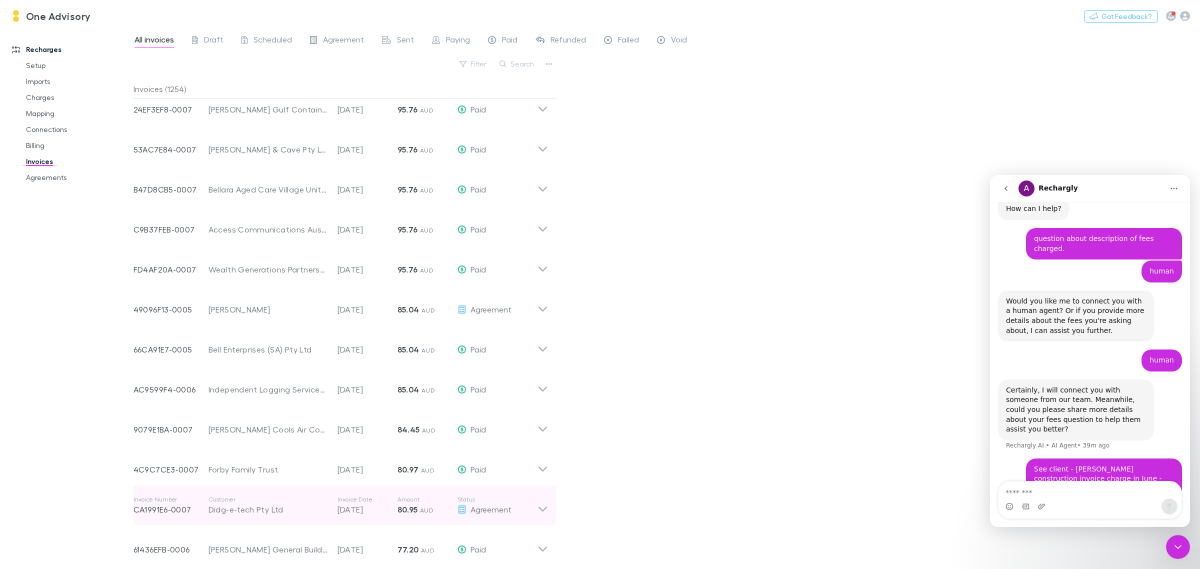
click at [538, 507] on icon at bounding box center [542, 505] width 10 height 20
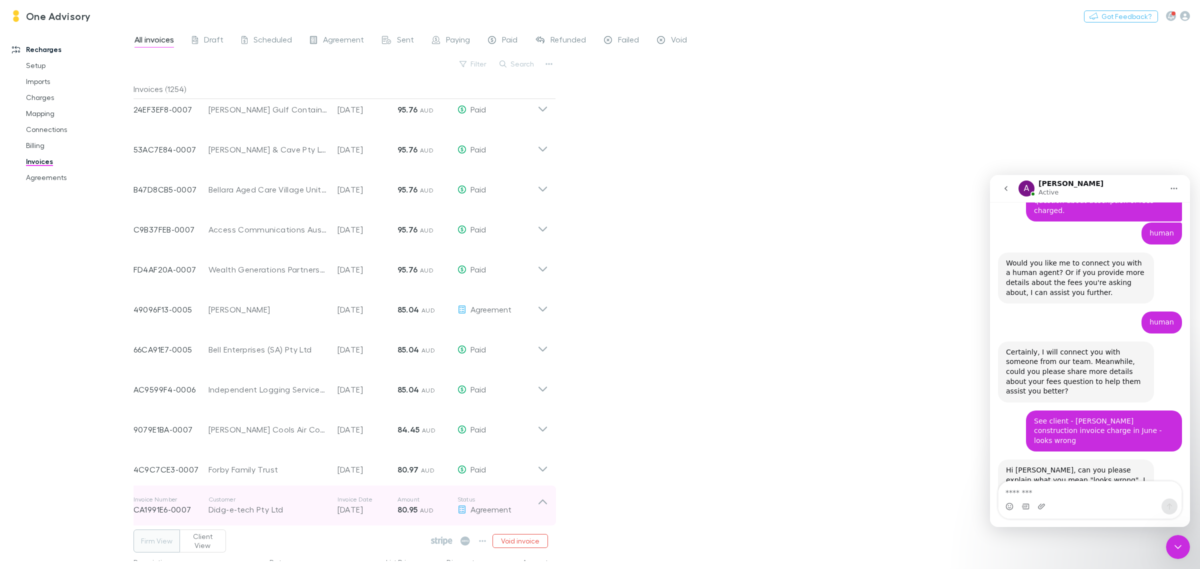
scroll to position [146, 0]
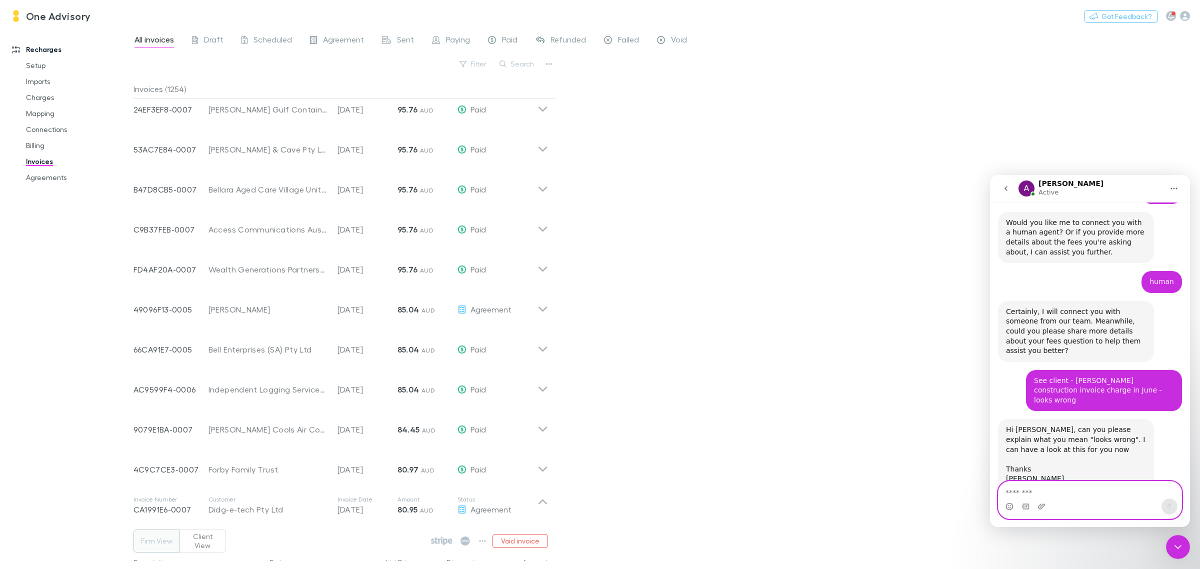
click at [1036, 495] on textarea "Message…" at bounding box center [1089, 489] width 183 height 17
click at [1010, 495] on textarea "**********" at bounding box center [1089, 489] width 183 height 17
click at [1005, 495] on textarea "**********" at bounding box center [1089, 489] width 183 height 17
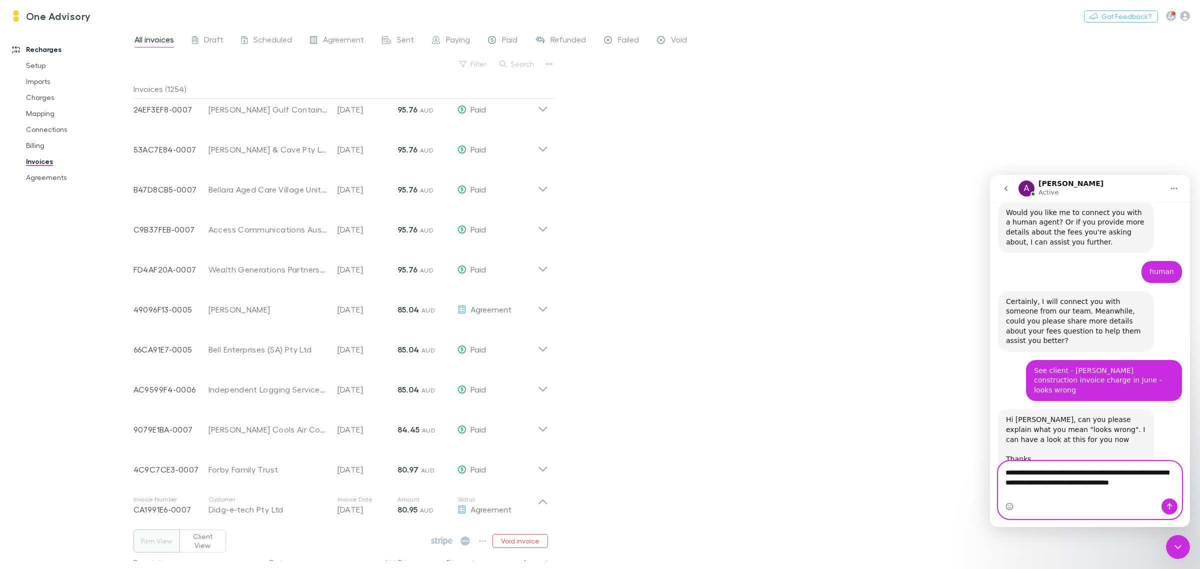
scroll to position [166, 0]
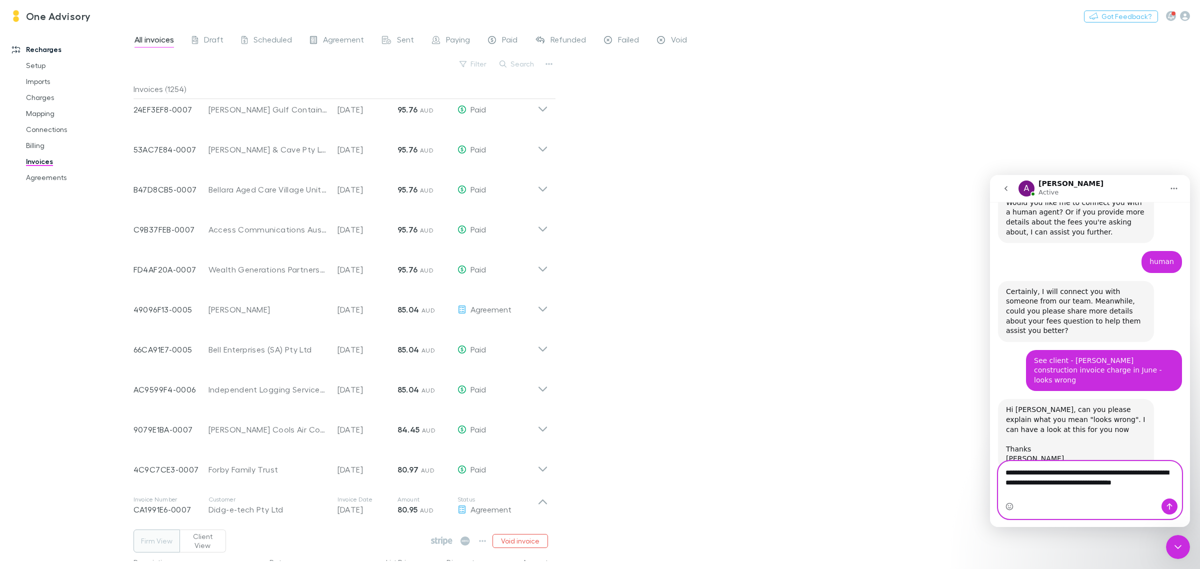
drag, startPoint x: 1068, startPoint y: 482, endPoint x: 1082, endPoint y: 498, distance: 21.2
click at [1082, 498] on div "**********" at bounding box center [1089, 489] width 183 height 57
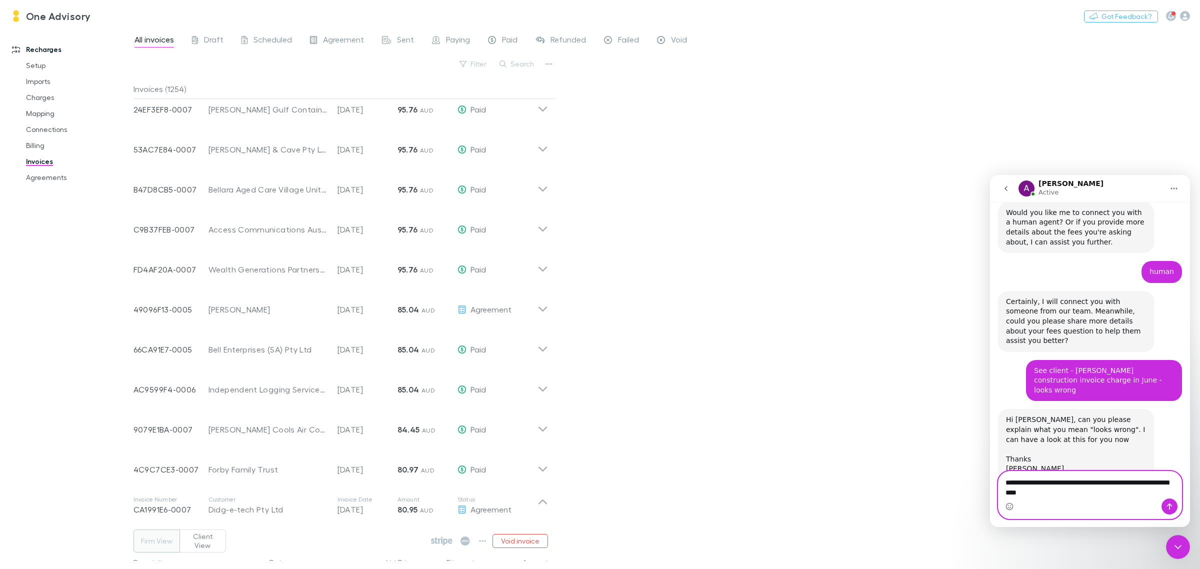
click at [1119, 485] on textarea "**********" at bounding box center [1089, 484] width 183 height 27
type textarea "**********"
click at [1078, 489] on textarea "**********" at bounding box center [1089, 484] width 183 height 27
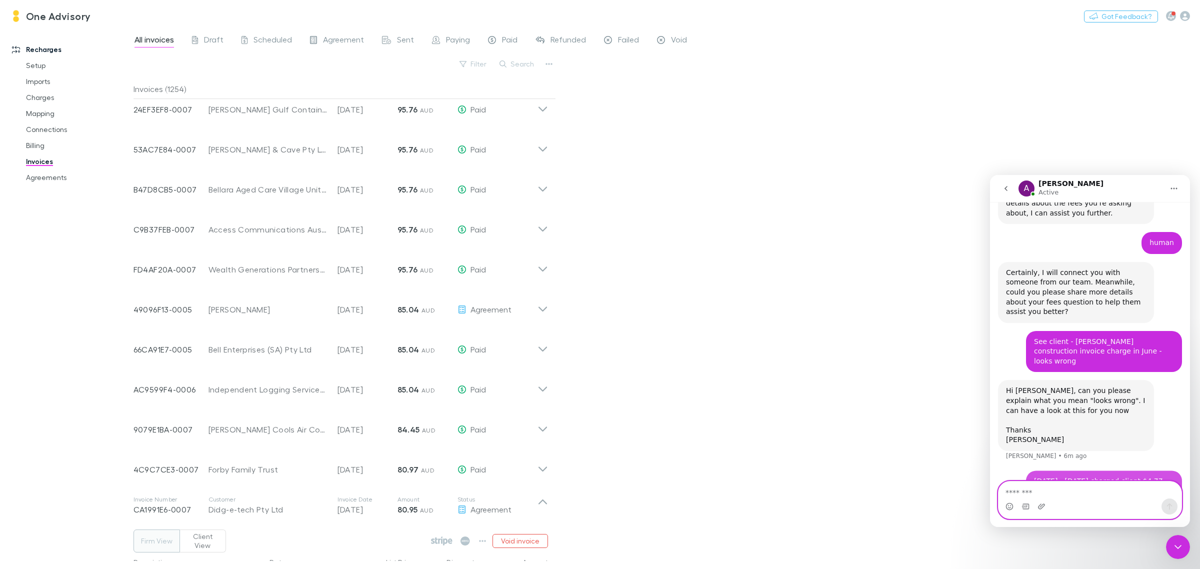
scroll to position [186, 0]
click at [1175, 191] on icon "Home" at bounding box center [1174, 188] width 8 height 8
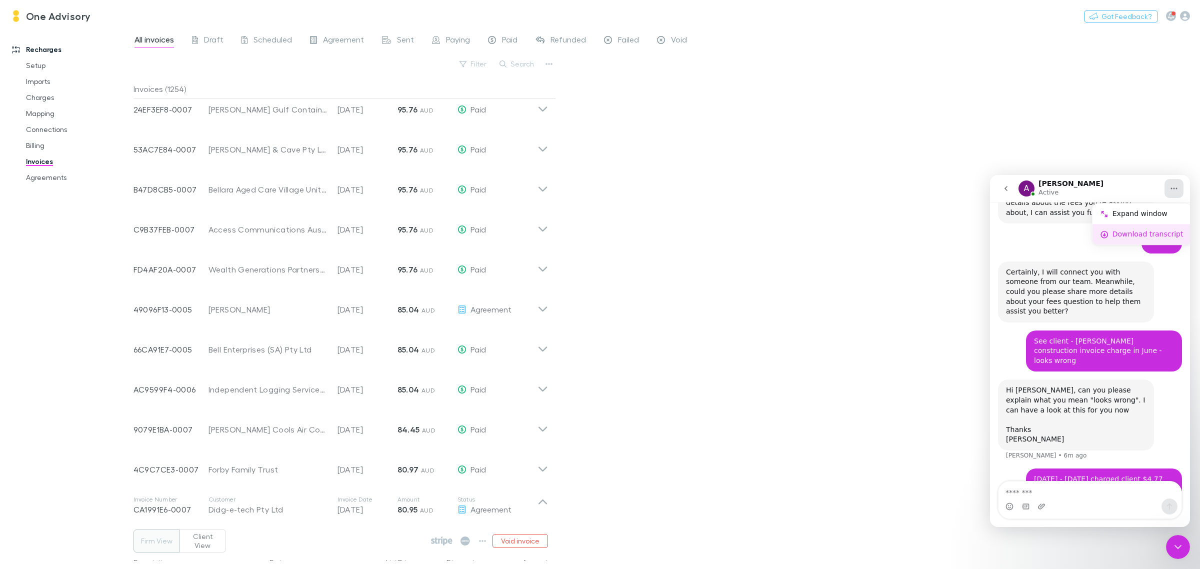
click at [1151, 238] on div "Download transcript" at bounding box center [1147, 234] width 71 height 10
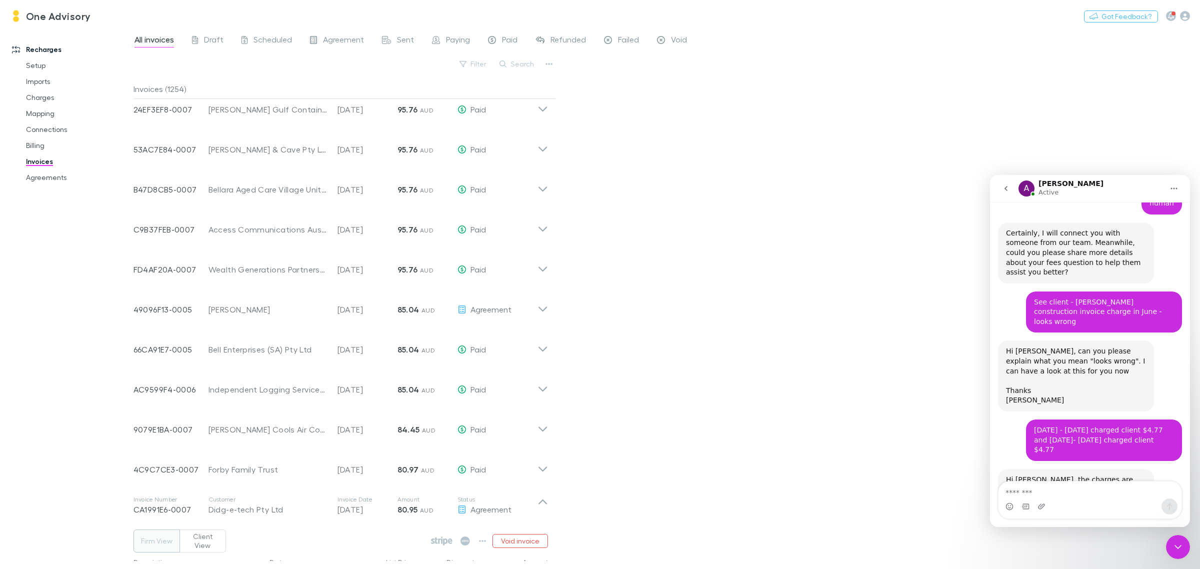
scroll to position [261, 0]
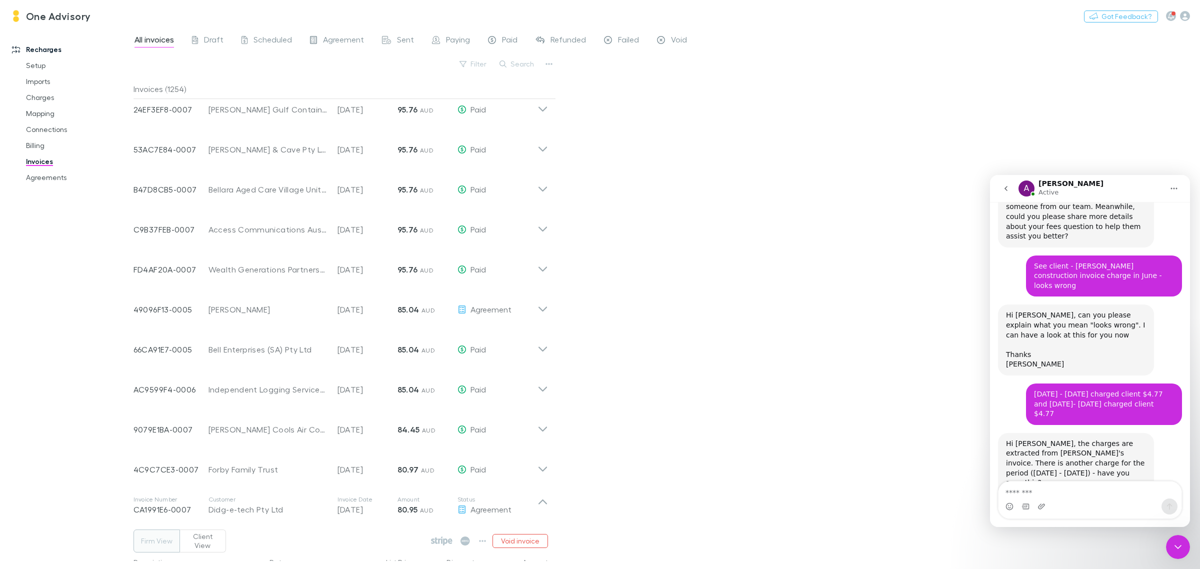
click at [1056, 493] on div "Screenshot....11 PM.png" at bounding box center [1058, 498] width 84 height 10
click at [1019, 481] on textarea "Message…" at bounding box center [1089, 489] width 183 height 17
type textarea "*"
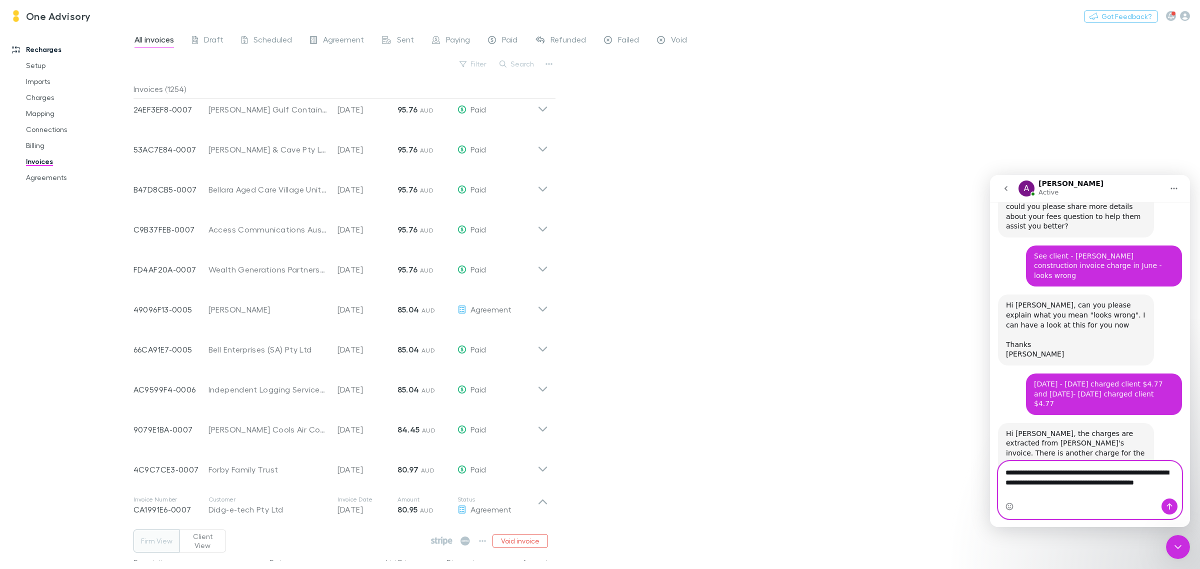
scroll to position [281, 0]
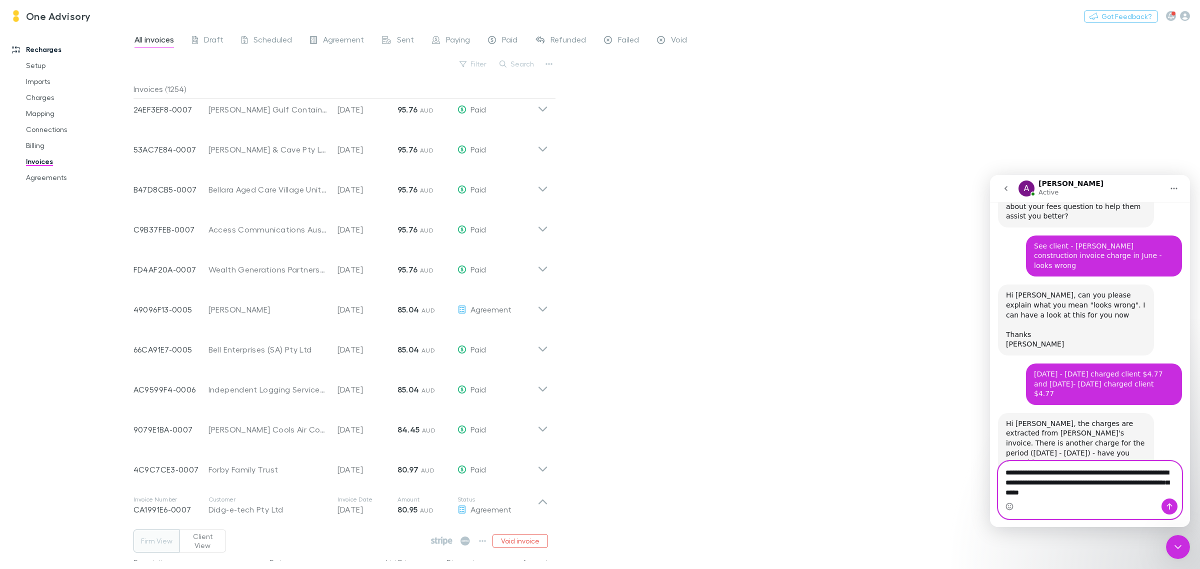
type textarea "**********"
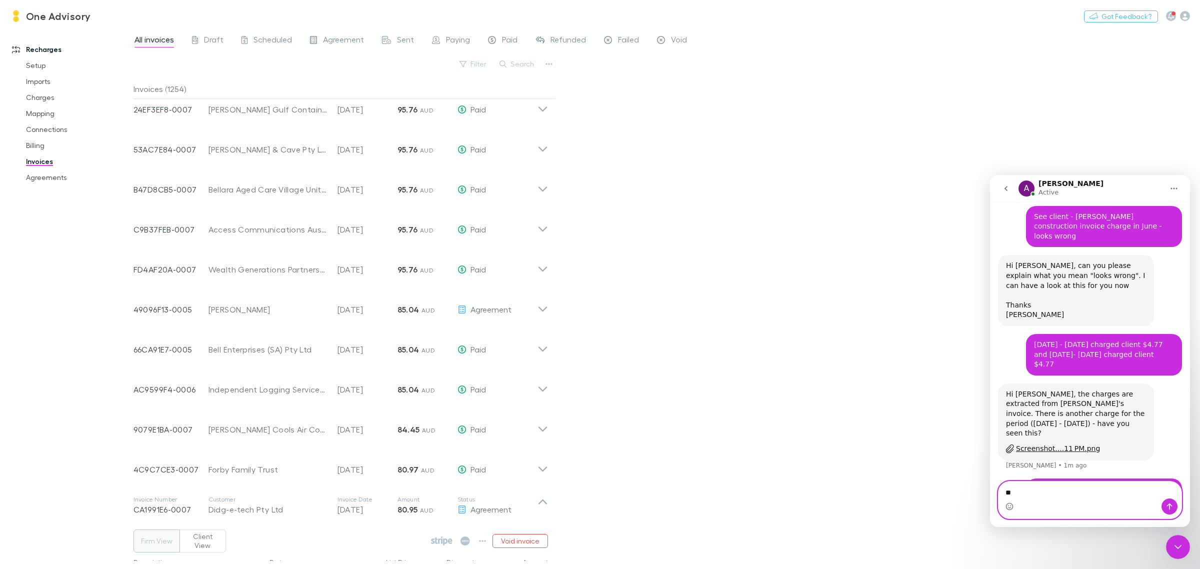
type textarea "*"
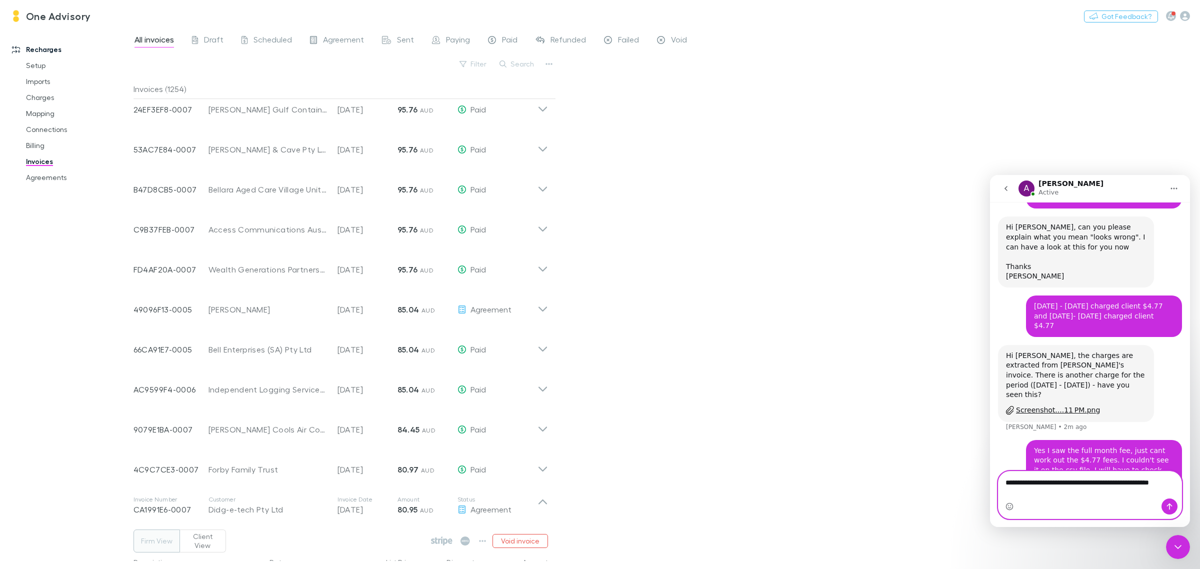
type textarea "**********"
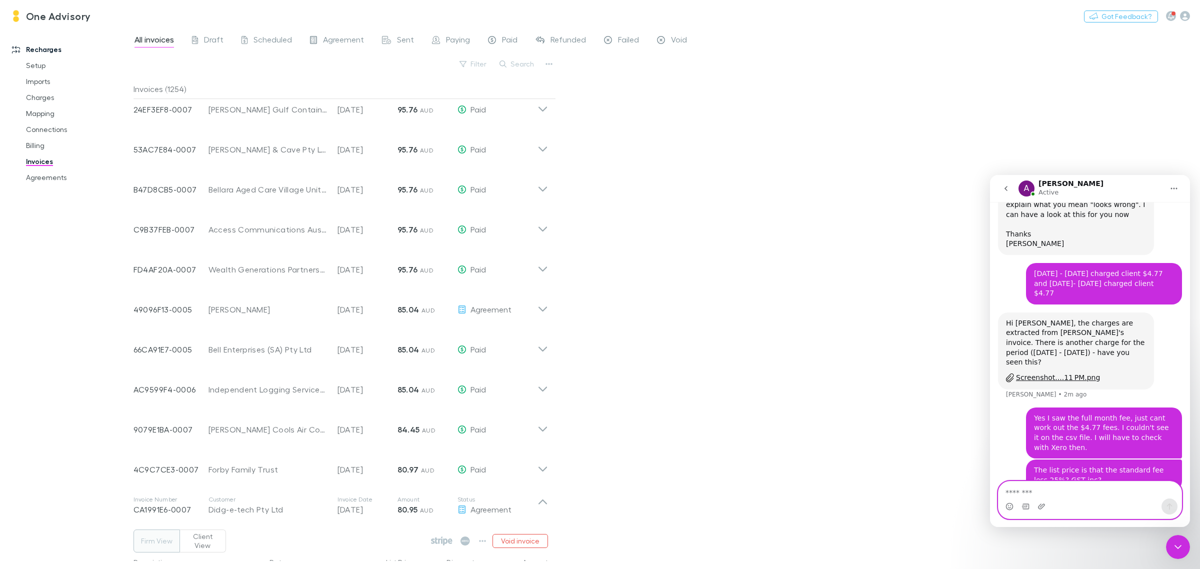
scroll to position [383, 0]
click at [1047, 487] on textarea "Message…" at bounding box center [1089, 489] width 183 height 17
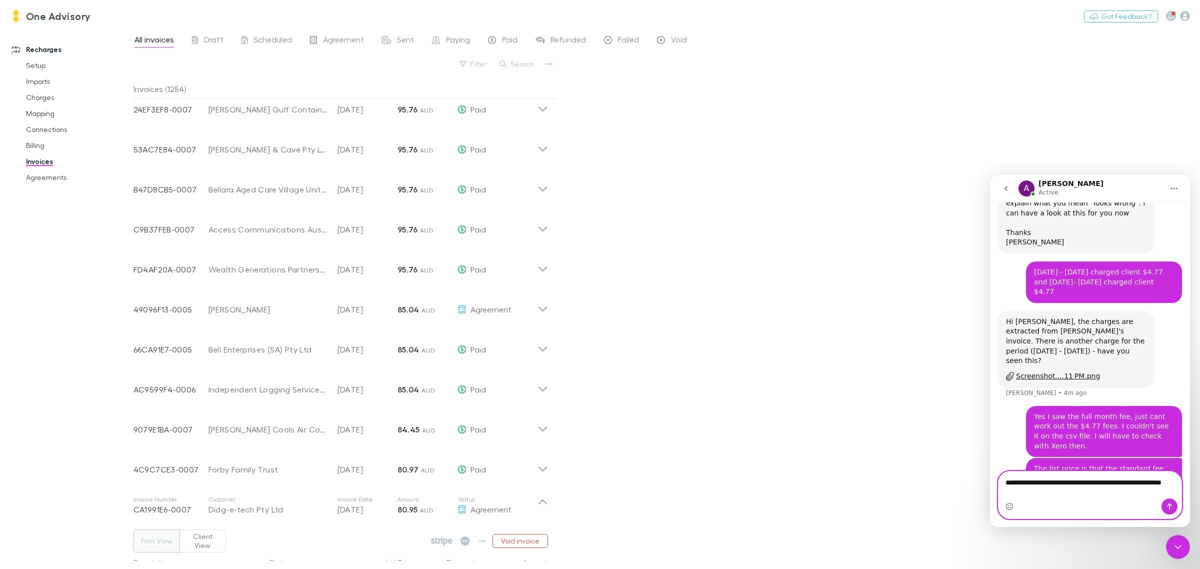
scroll to position [393, 0]
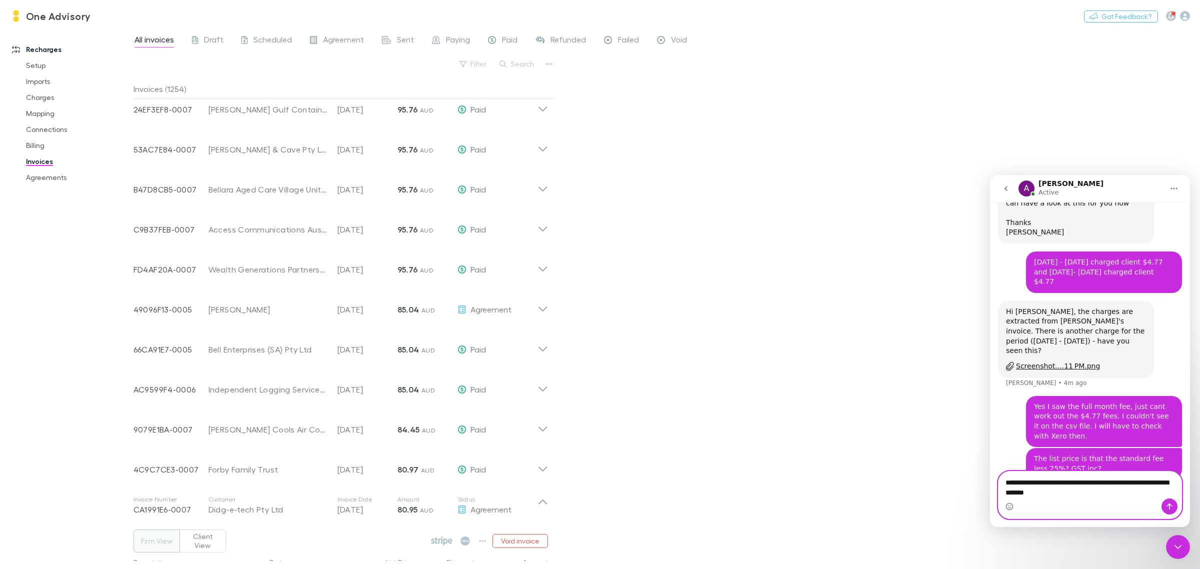
type textarea "**********"
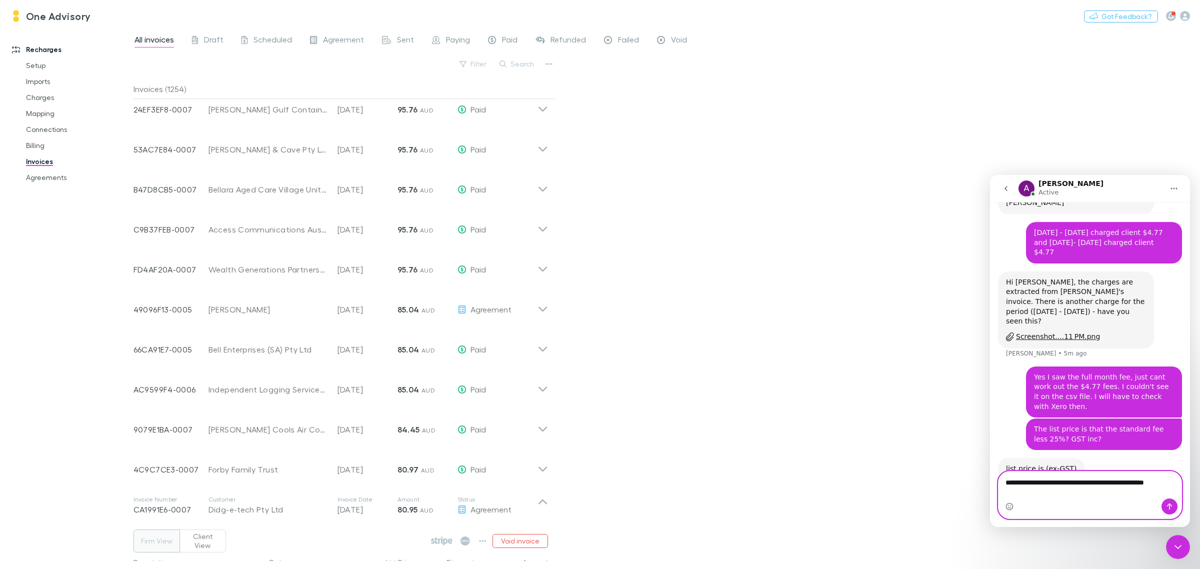
type textarea "**********"
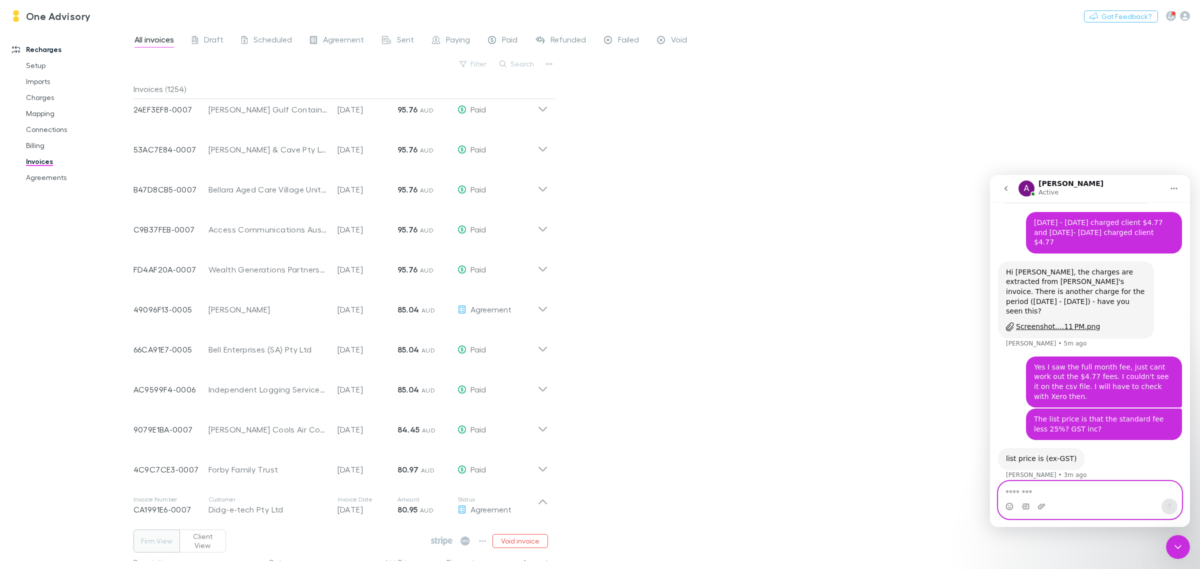
scroll to position [455, 0]
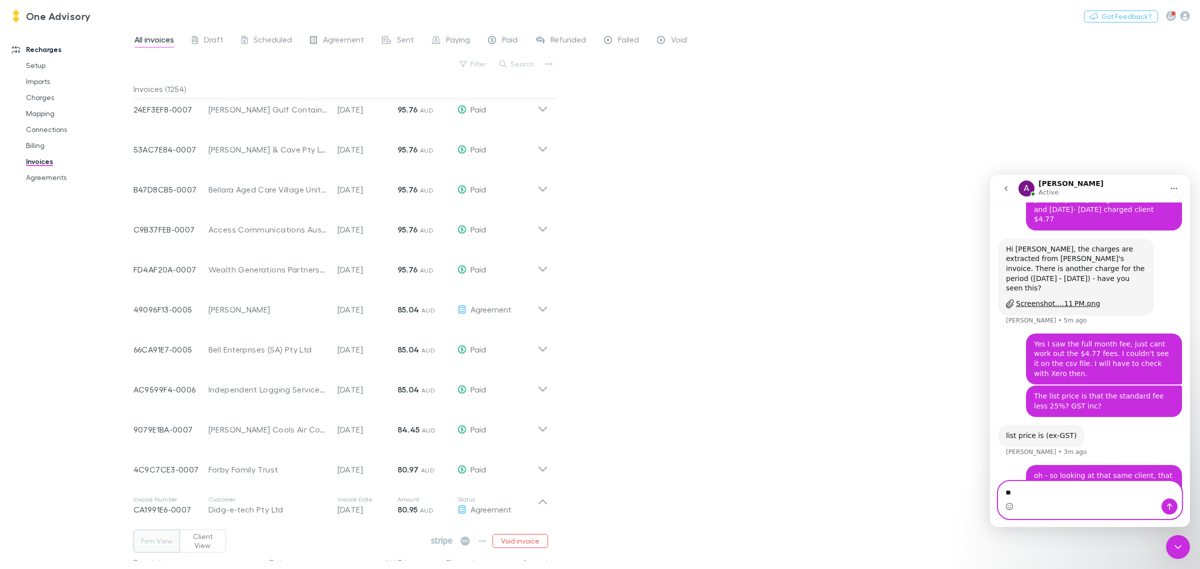
type textarea "*"
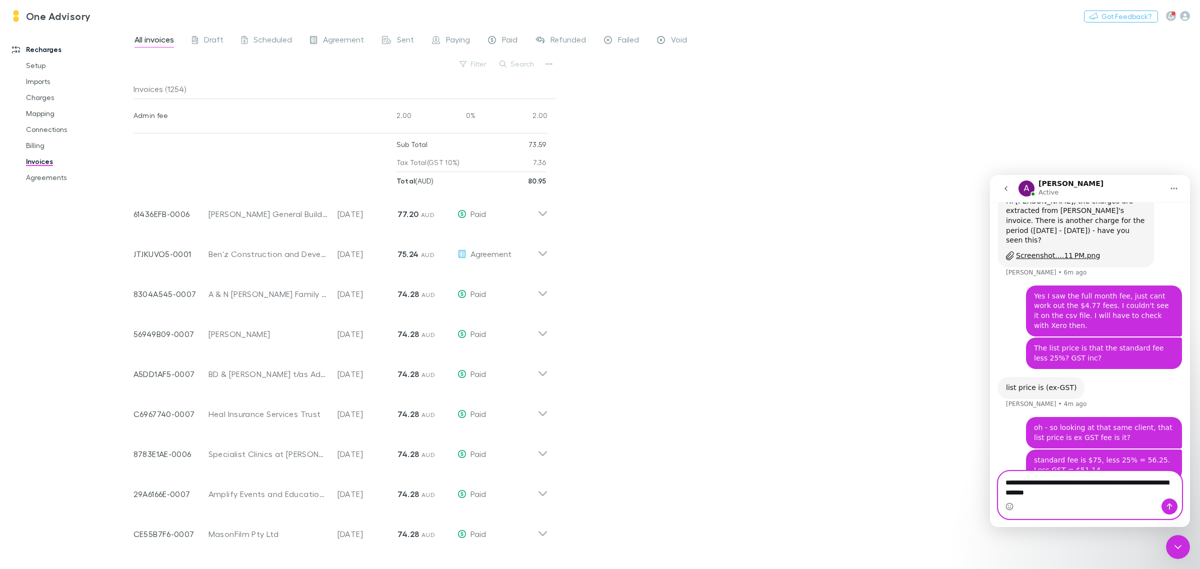
scroll to position [2513, 0]
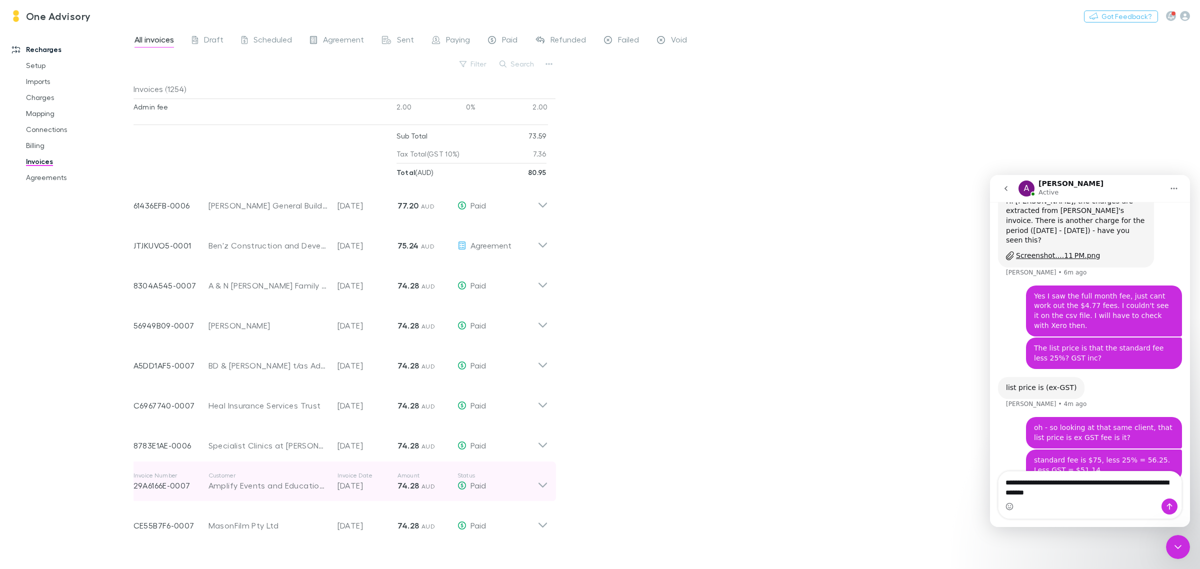
click at [540, 476] on icon at bounding box center [542, 481] width 10 height 20
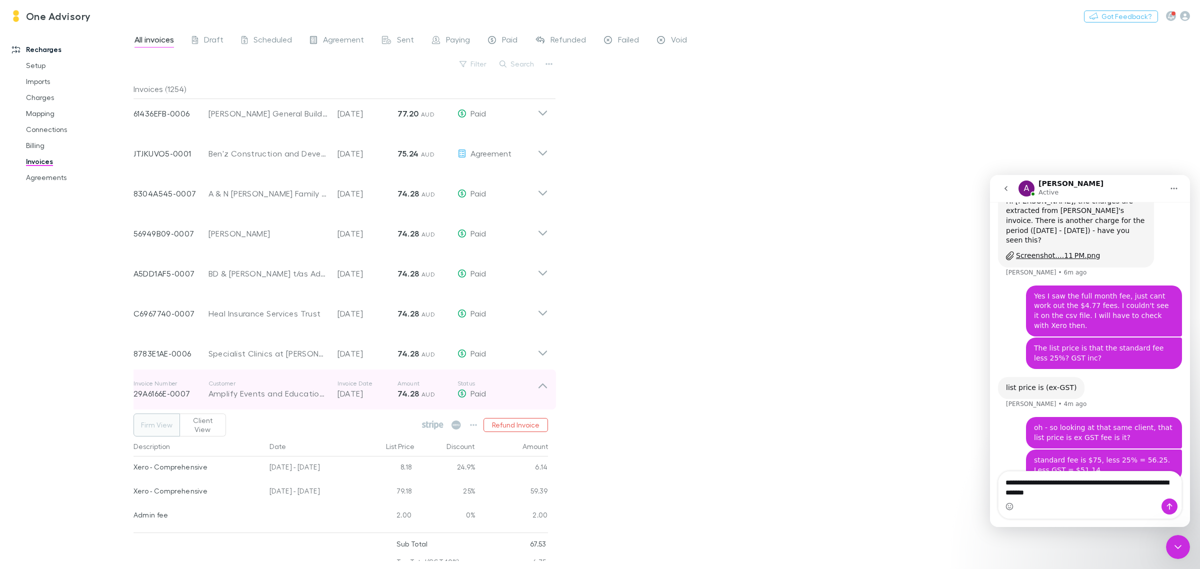
scroll to position [2637, 0]
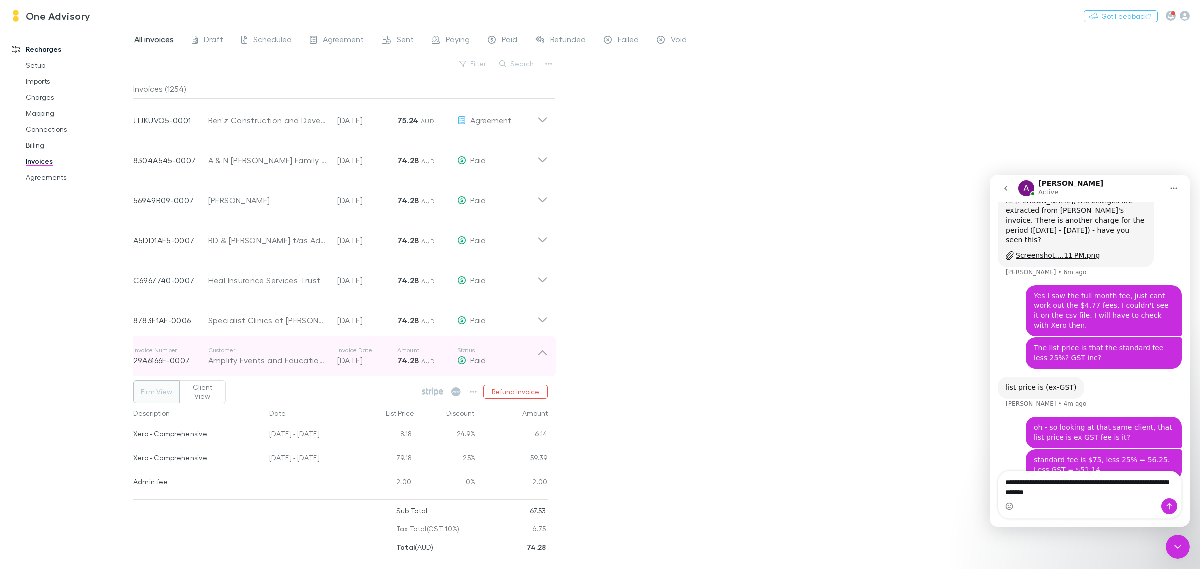
click at [530, 346] on p "Status" at bounding box center [497, 350] width 80 height 8
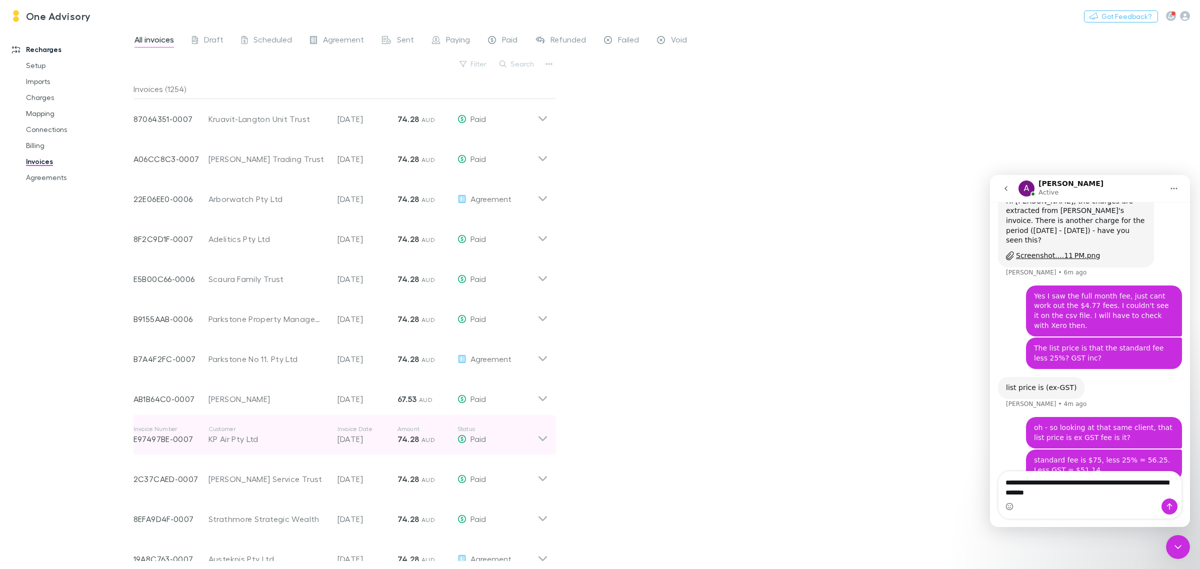
scroll to position [3296, 0]
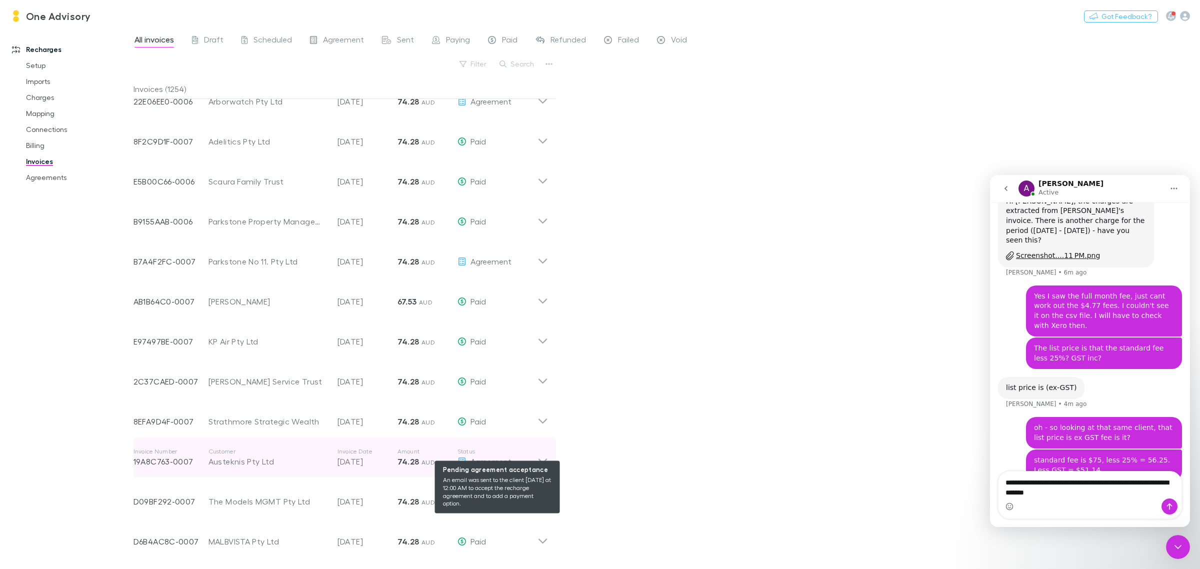
click at [534, 455] on div "Agreement" at bounding box center [497, 461] width 80 height 12
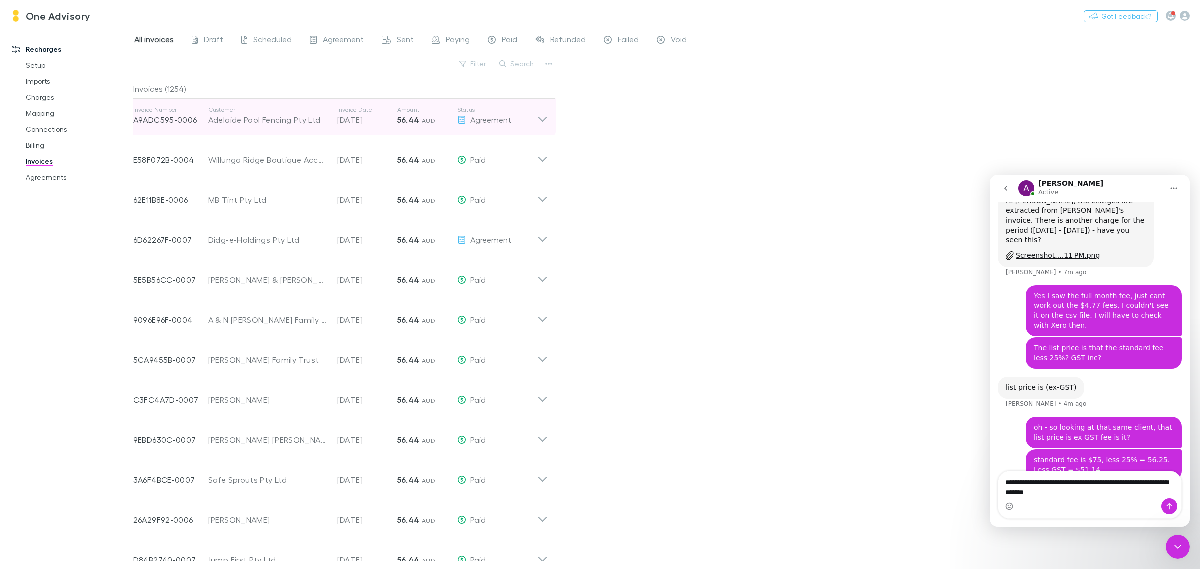
scroll to position [4342, 0]
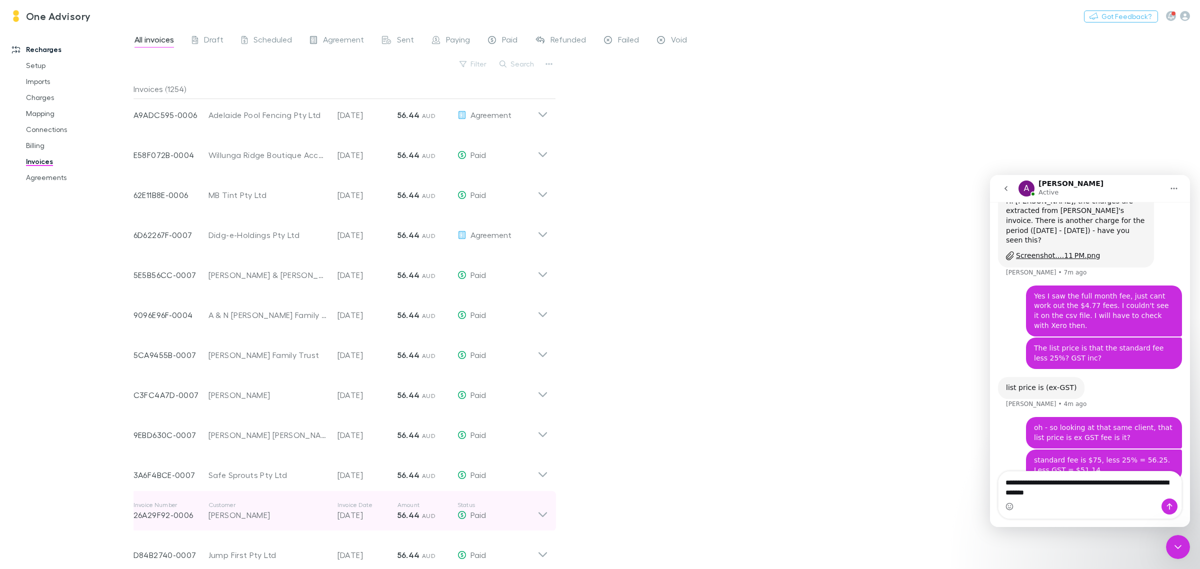
click at [546, 501] on icon at bounding box center [542, 511] width 10 height 20
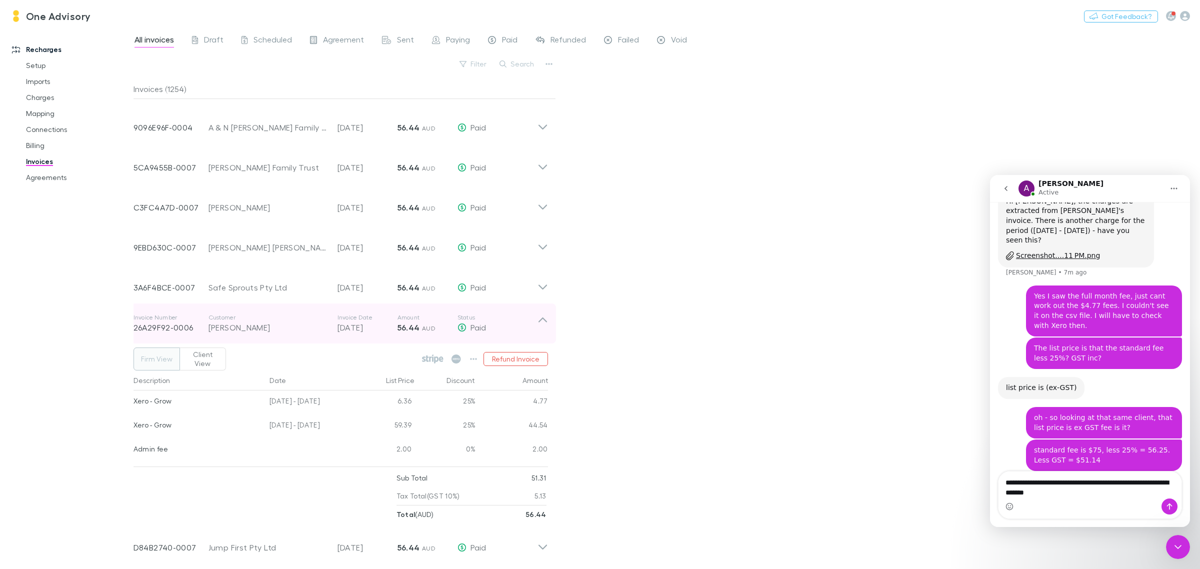
scroll to position [505, 0]
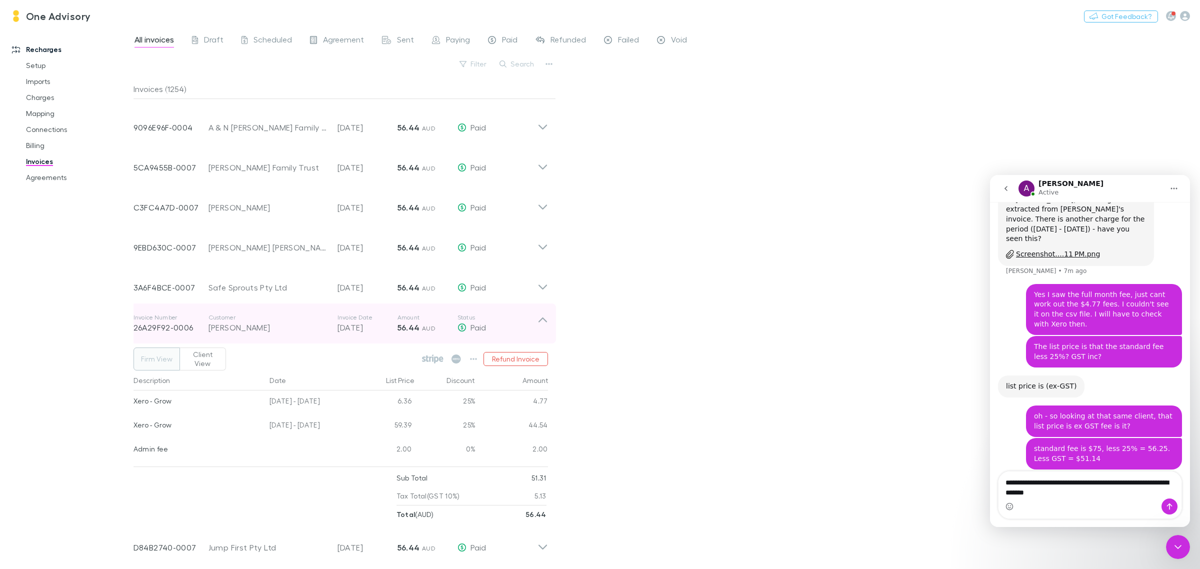
click at [545, 313] on icon at bounding box center [542, 323] width 10 height 20
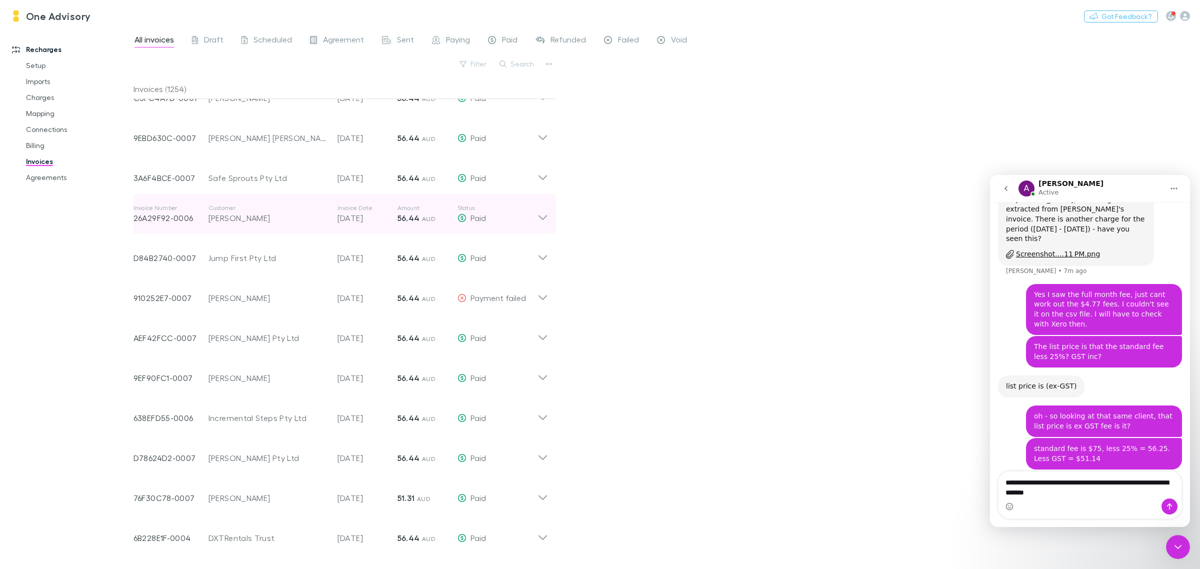
scroll to position [4666, 0]
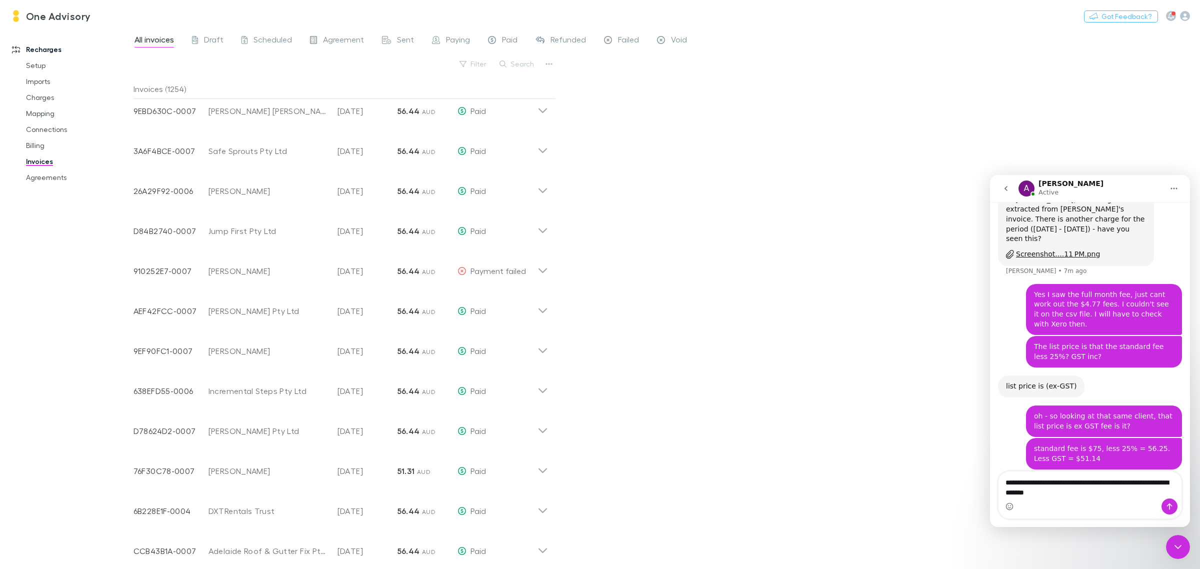
click at [324, 567] on div "Click to load more..." at bounding box center [340, 574] width 414 height 15
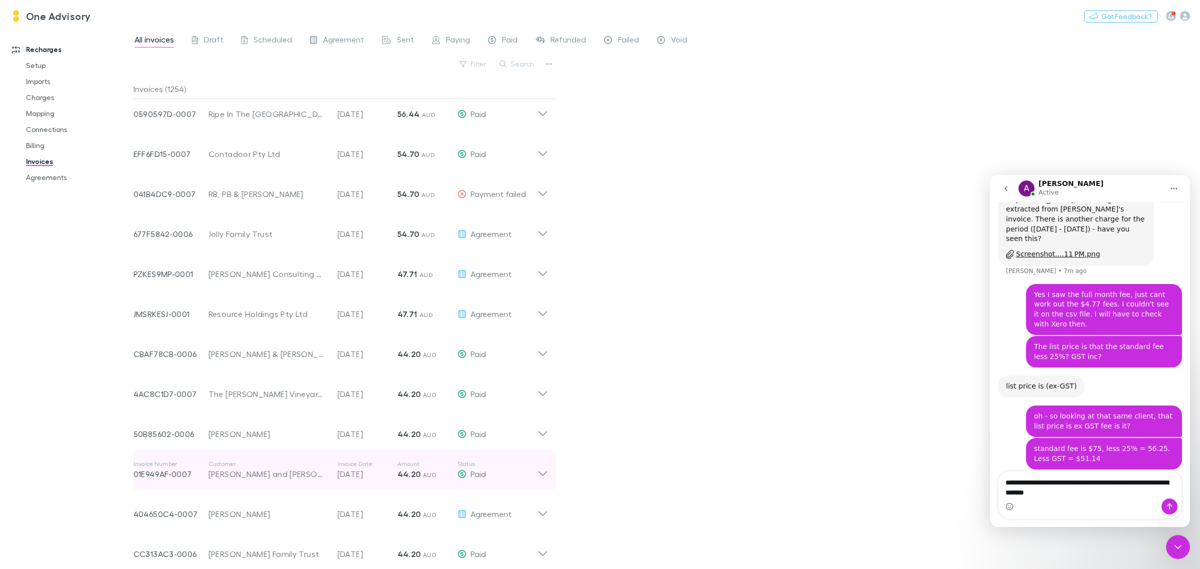
scroll to position [5865, 0]
click at [542, 457] on icon at bounding box center [542, 467] width 10 height 20
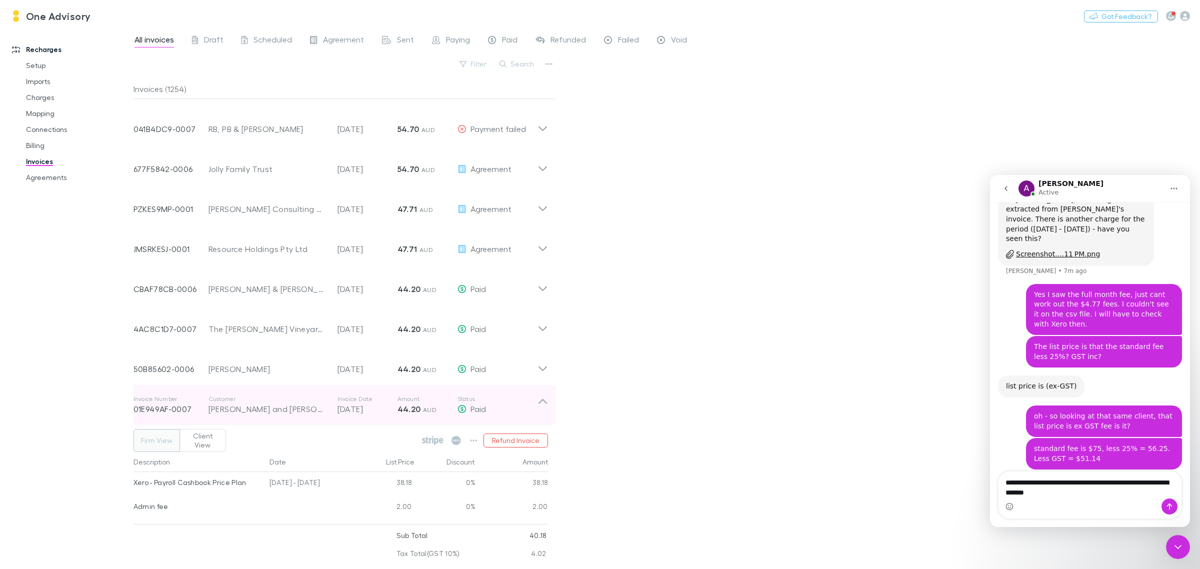
click at [540, 395] on icon at bounding box center [542, 405] width 10 height 20
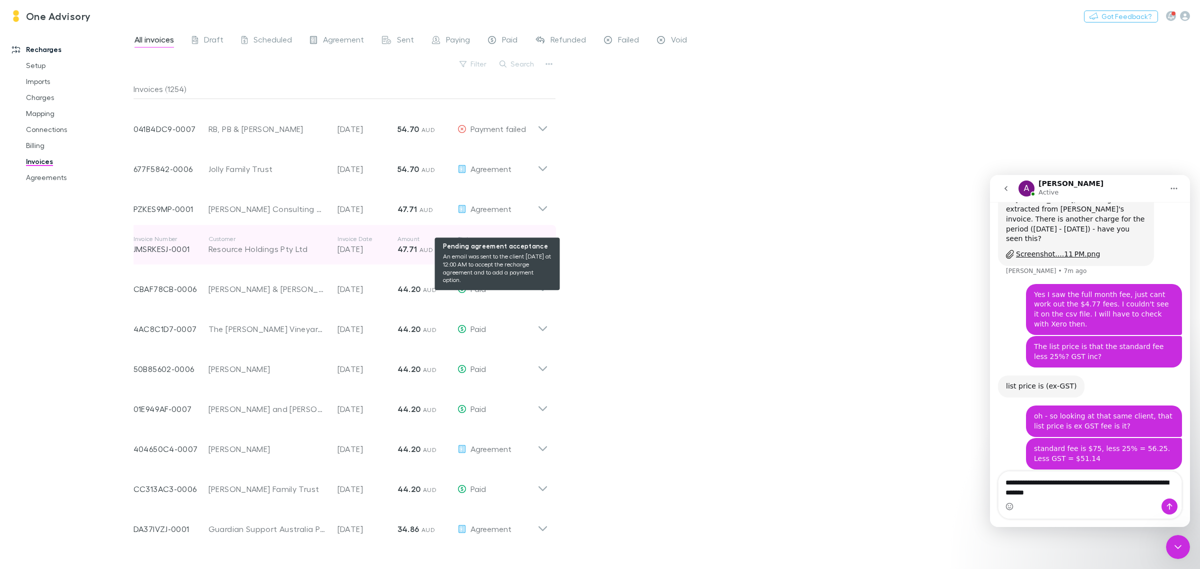
click at [535, 243] on div "Agreement" at bounding box center [497, 249] width 80 height 12
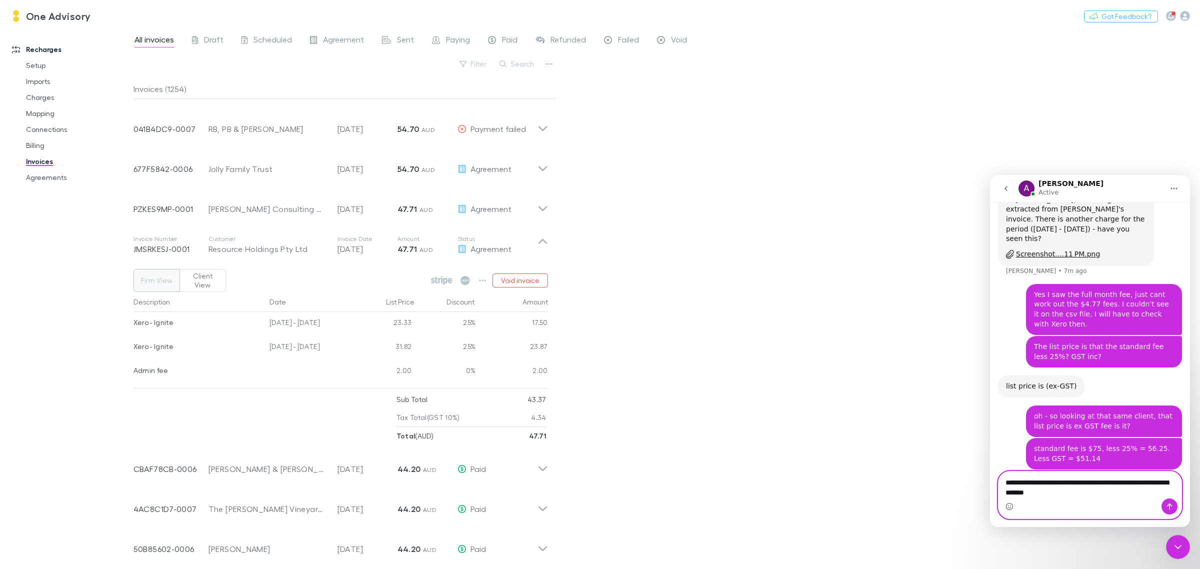
drag, startPoint x: 1073, startPoint y: 487, endPoint x: 985, endPoint y: 482, distance: 87.6
click html "A Alex Active Hi there! You're speaking with Rechargly AI AI Agent. I'm well tr…"
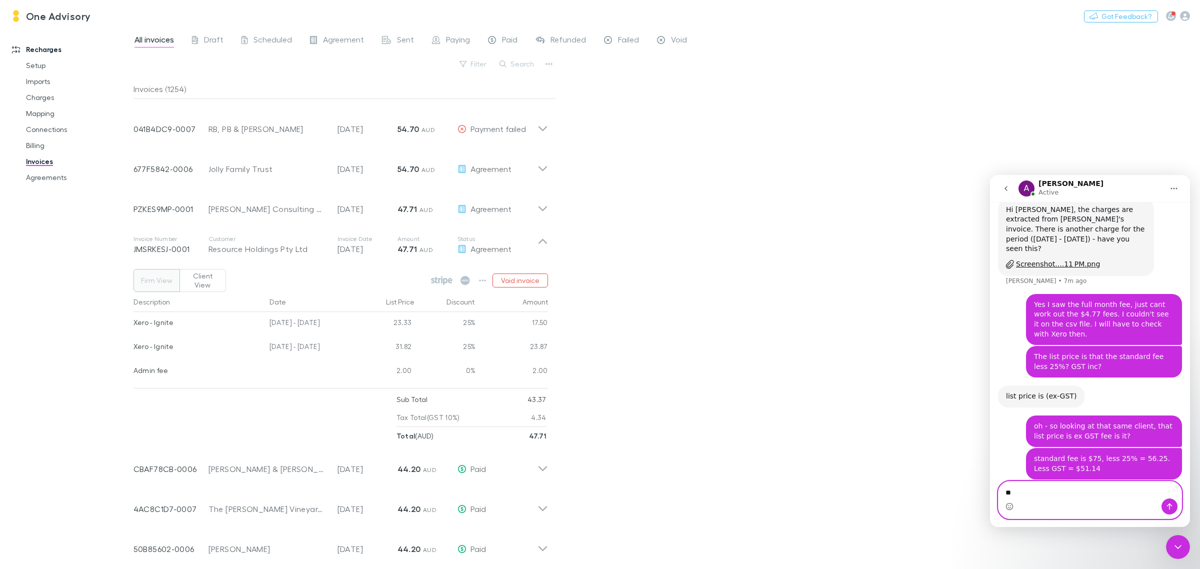
type textarea "*"
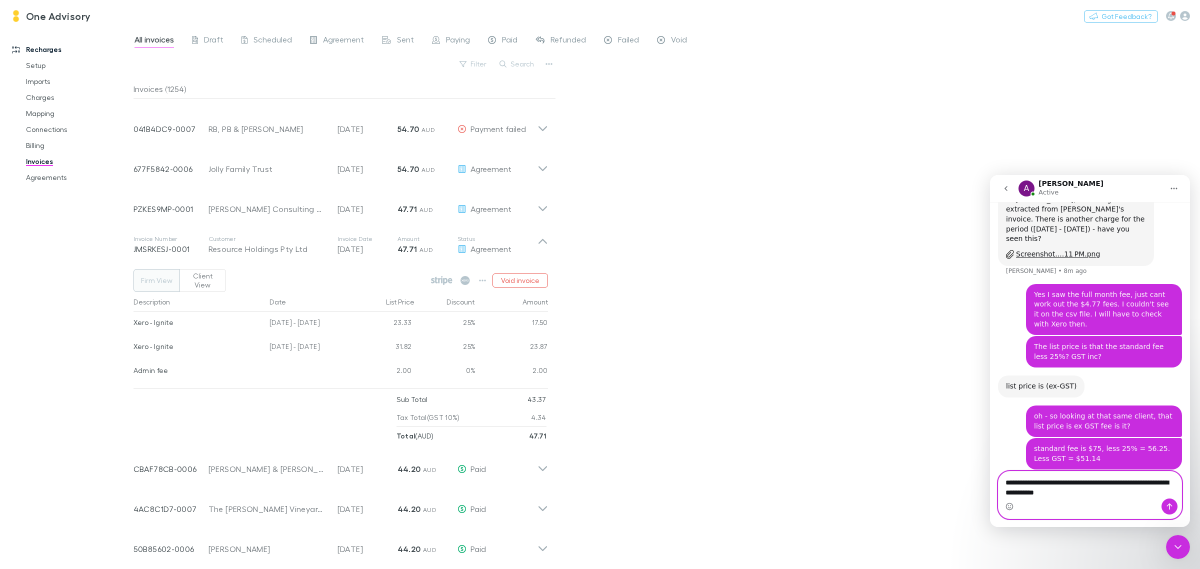
type textarea "**********"
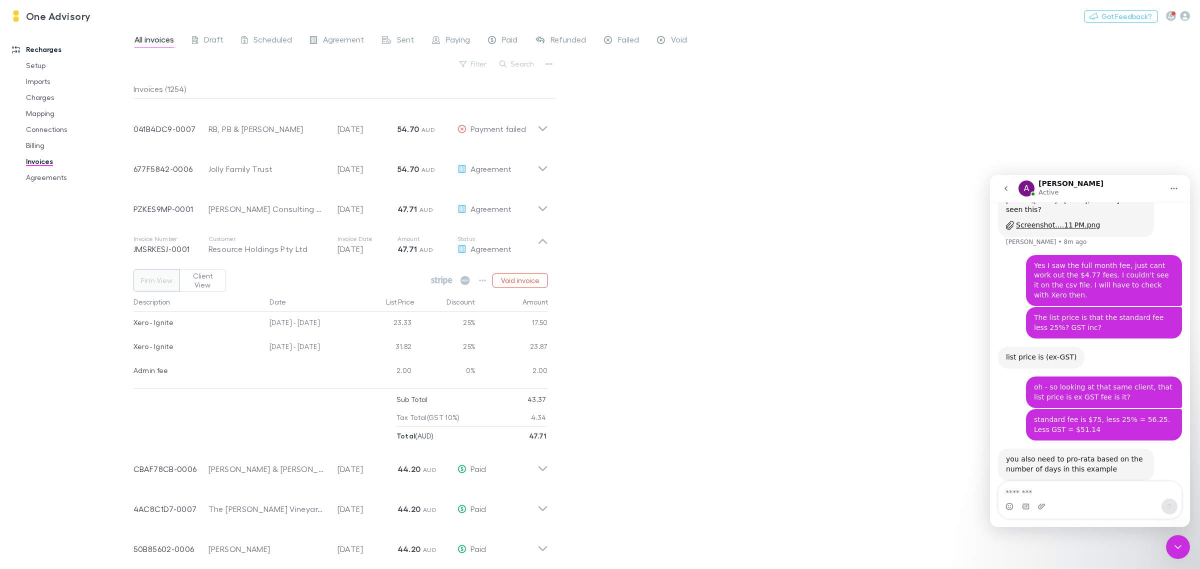
click at [1168, 190] on button "Home" at bounding box center [1173, 188] width 19 height 19
click at [1145, 229] on div "Download transcript" at bounding box center [1147, 234] width 71 height 10
click at [525, 65] on button "Search" at bounding box center [516, 64] width 45 height 12
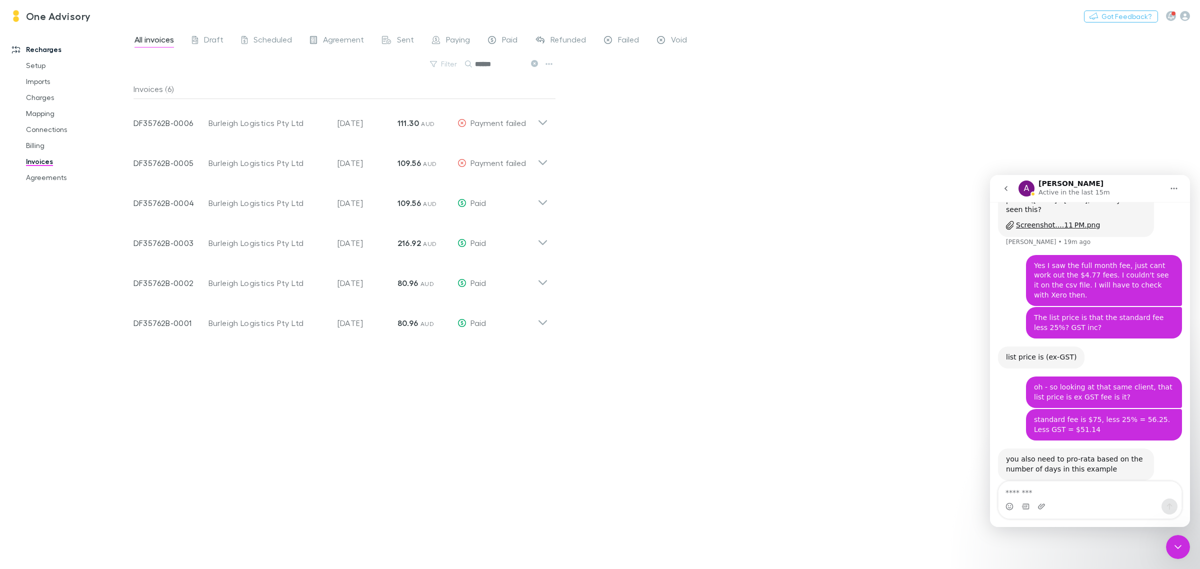
scroll to position [0, 0]
type input "******"
click at [542, 198] on icon at bounding box center [542, 199] width 10 height 20
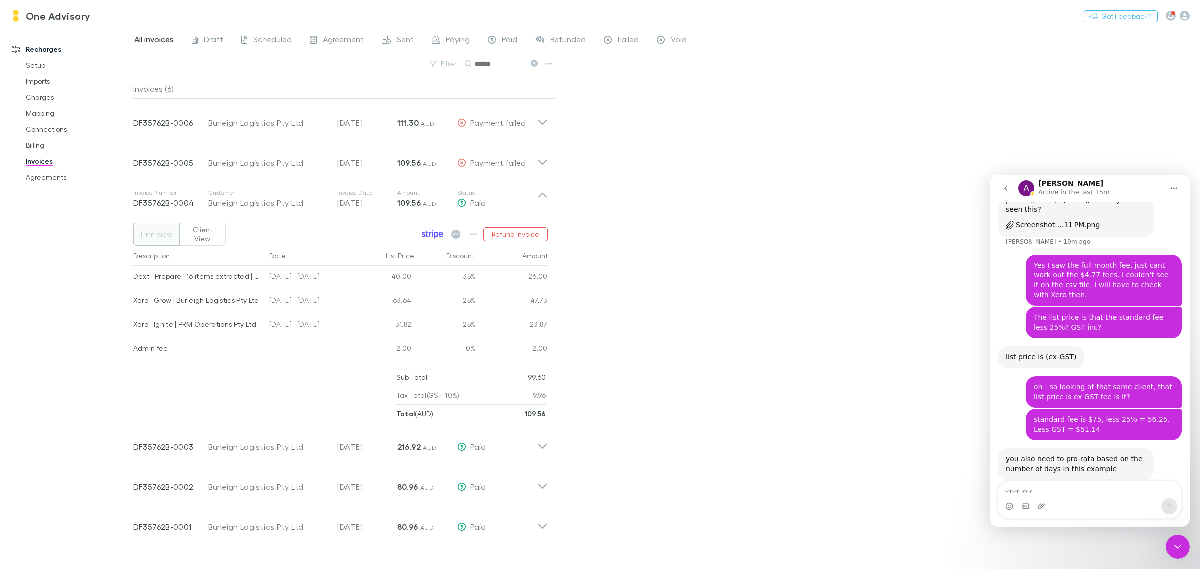
click at [435, 232] on icon at bounding box center [436, 235] width 4 height 7
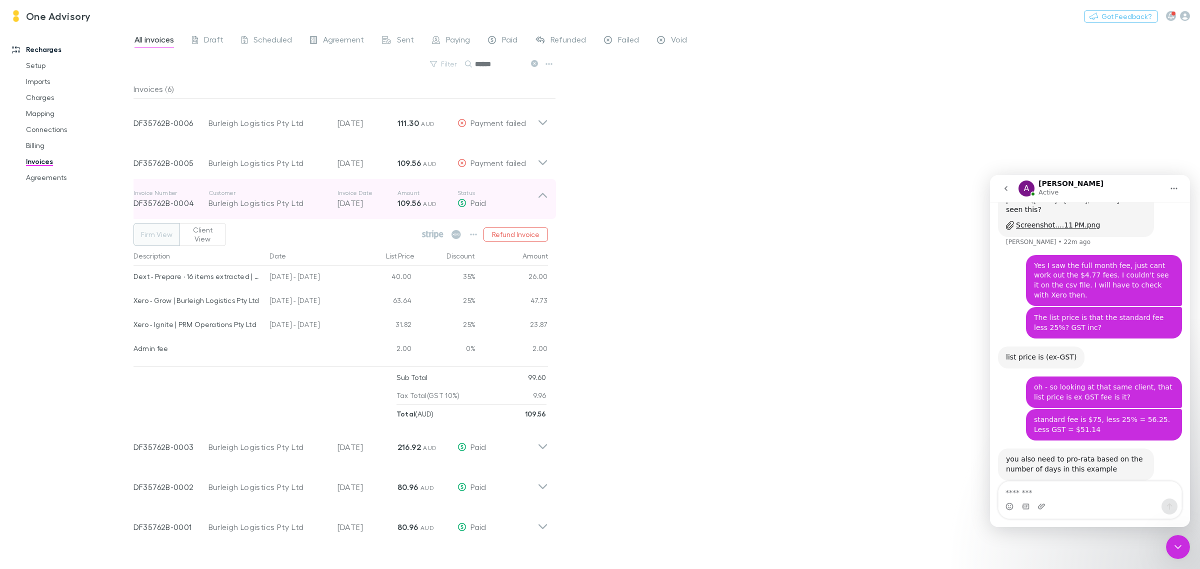
click at [542, 192] on icon at bounding box center [542, 199] width 10 height 20
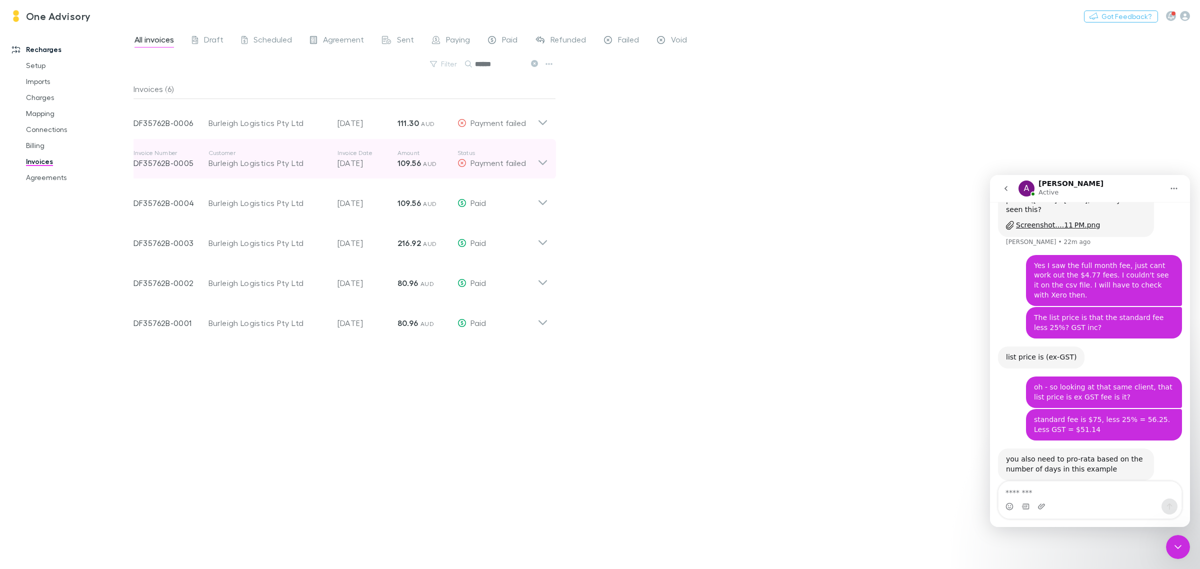
click at [537, 160] on icon at bounding box center [542, 159] width 10 height 20
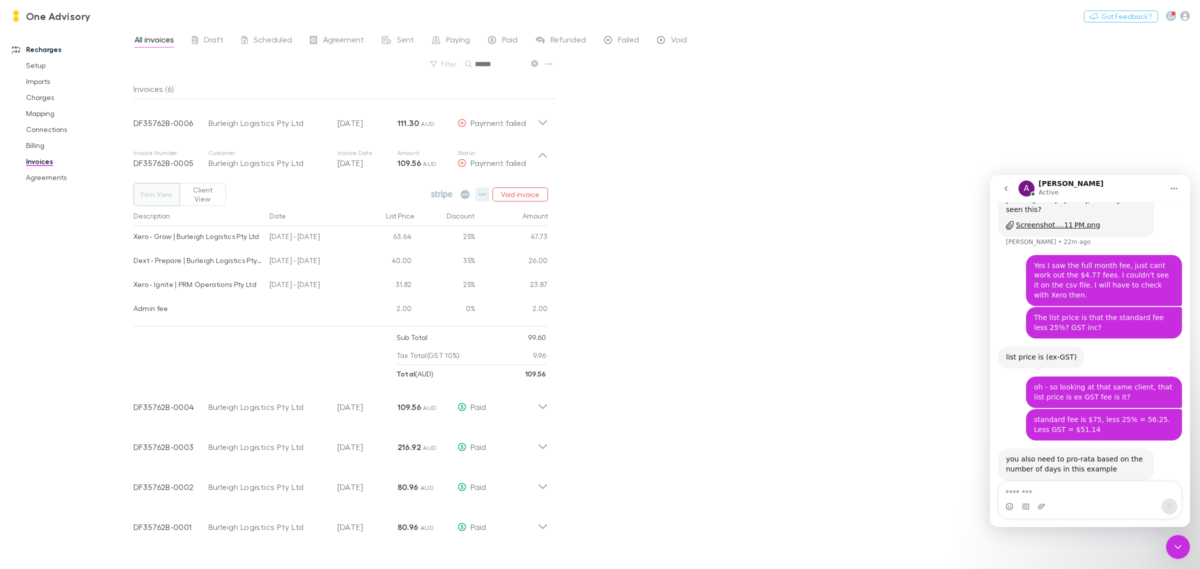
click at [483, 190] on icon "button" at bounding box center [482, 194] width 7 height 8
click at [395, 253] on p "Mark as paid" at bounding box center [420, 249] width 121 height 12
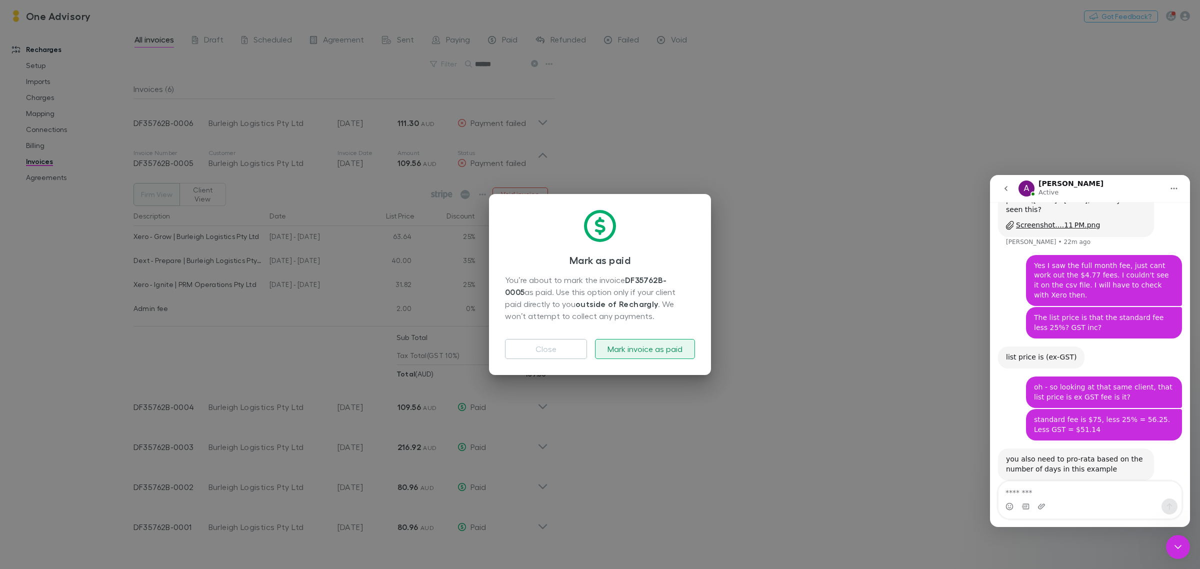
click at [656, 349] on button "Mark invoice as paid" at bounding box center [645, 349] width 100 height 20
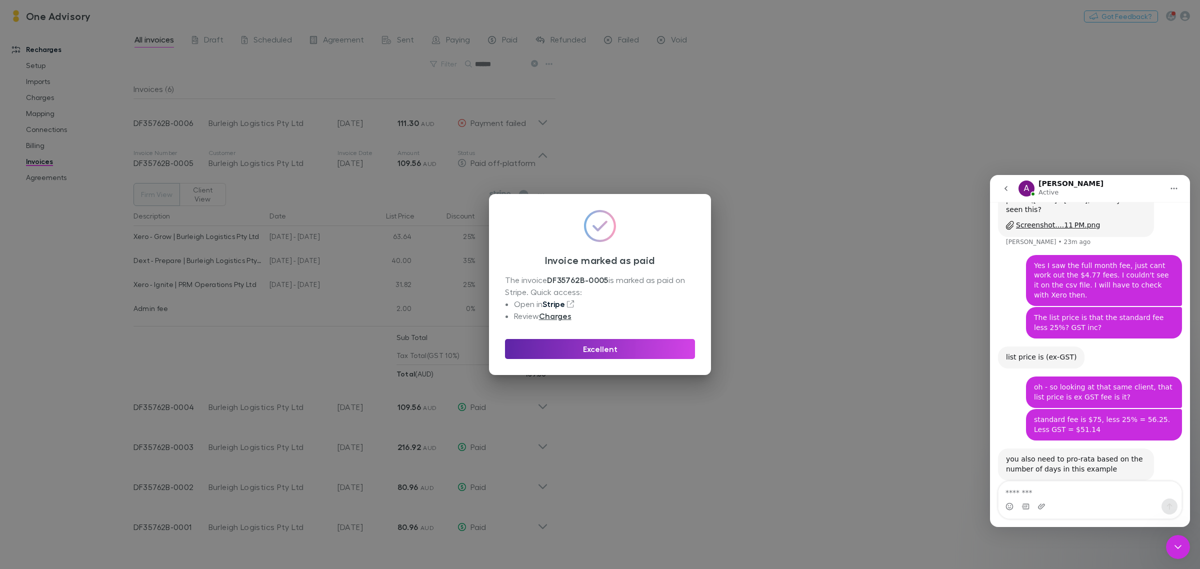
click at [553, 304] on link "Stripe" at bounding box center [553, 304] width 22 height 10
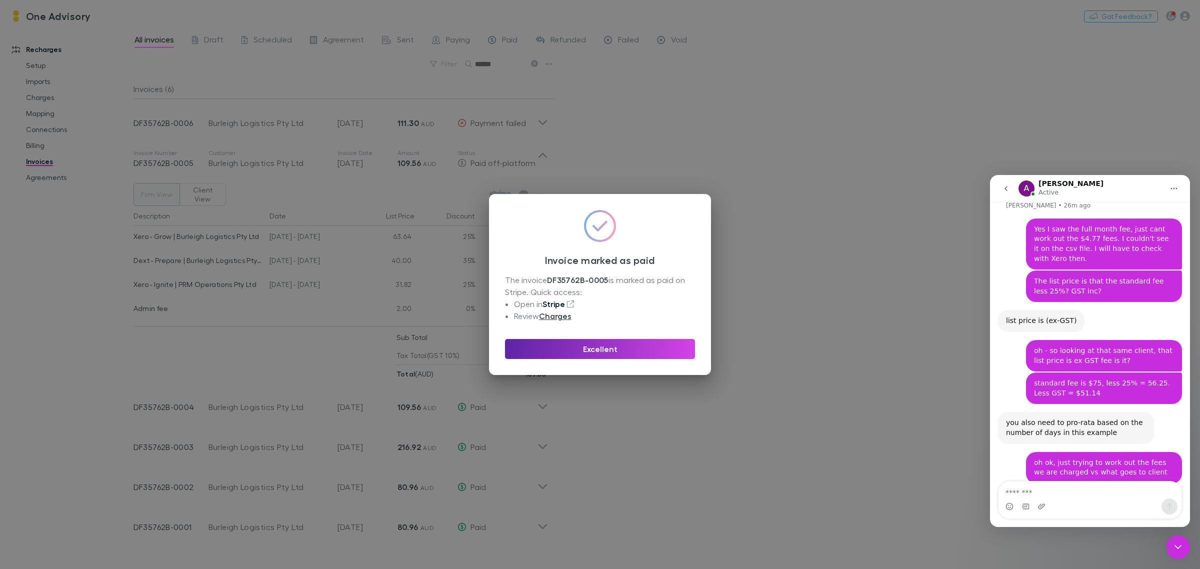
scroll to position [574, 0]
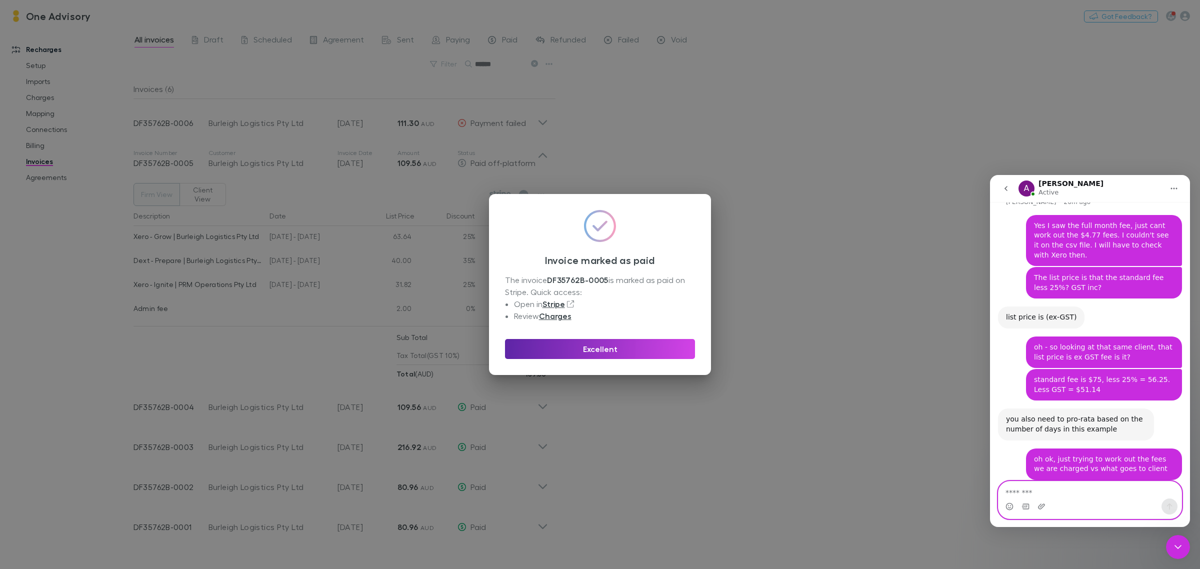
click at [1056, 490] on textarea "Message…" at bounding box center [1089, 489] width 183 height 17
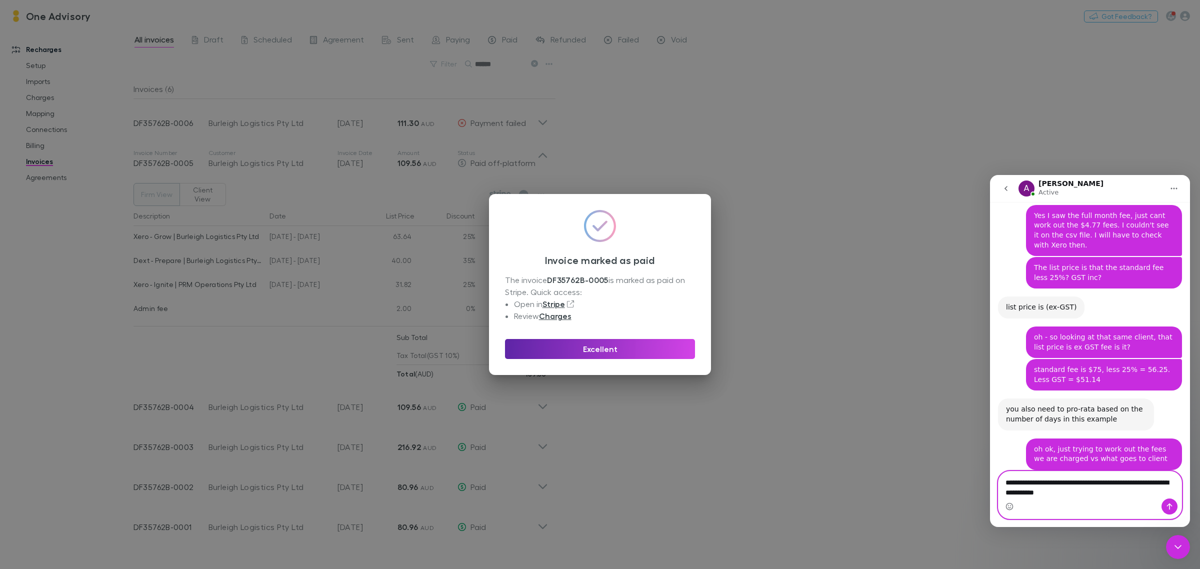
type textarea "**********"
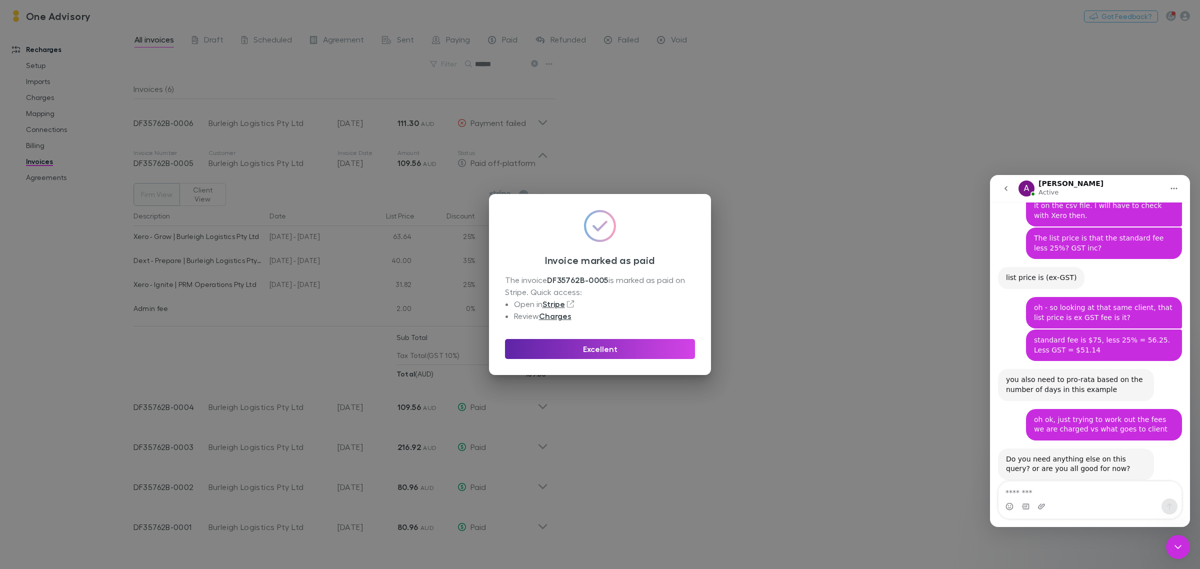
click at [1177, 540] on div "Close Intercom Messenger" at bounding box center [1178, 547] width 24 height 24
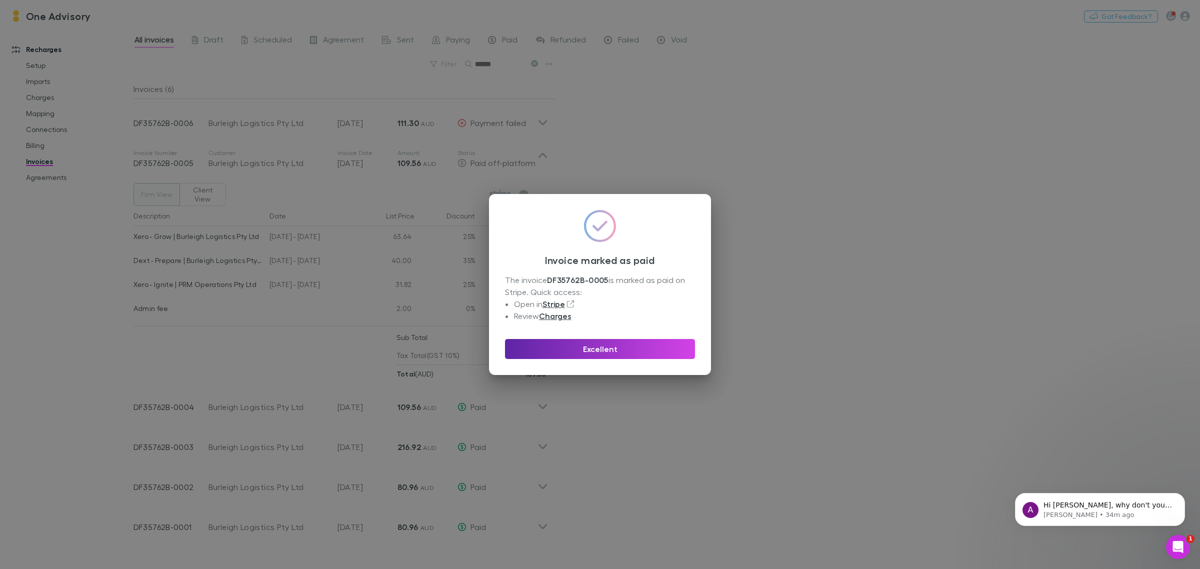
scroll to position [0, 0]
click at [581, 353] on button "Excellent" at bounding box center [600, 349] width 190 height 20
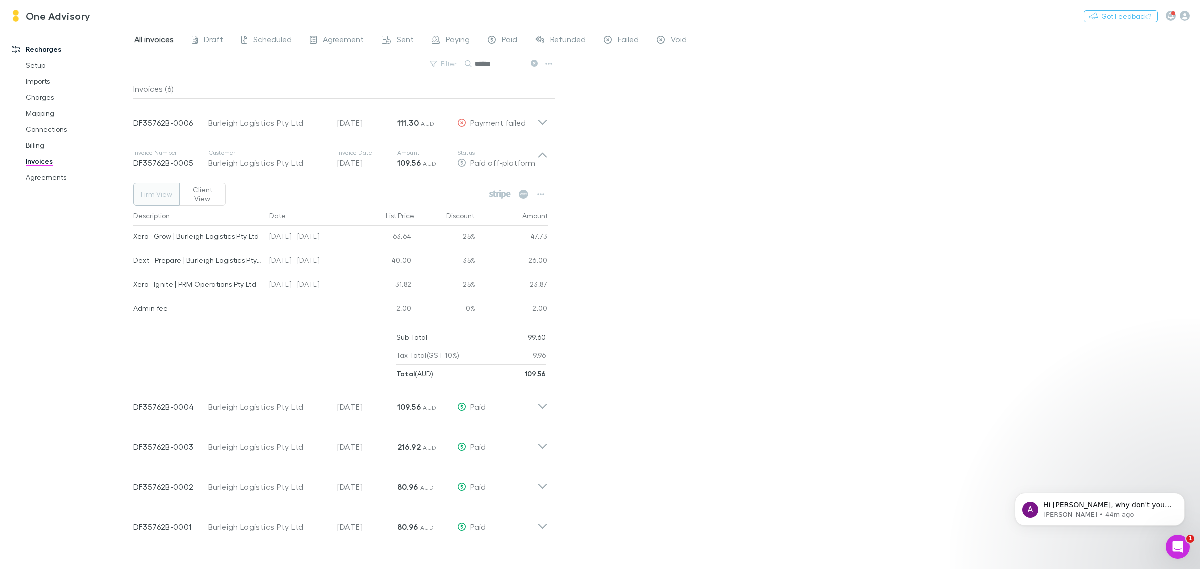
click at [1176, 545] on icon "Open Intercom Messenger" at bounding box center [1178, 547] width 16 height 16
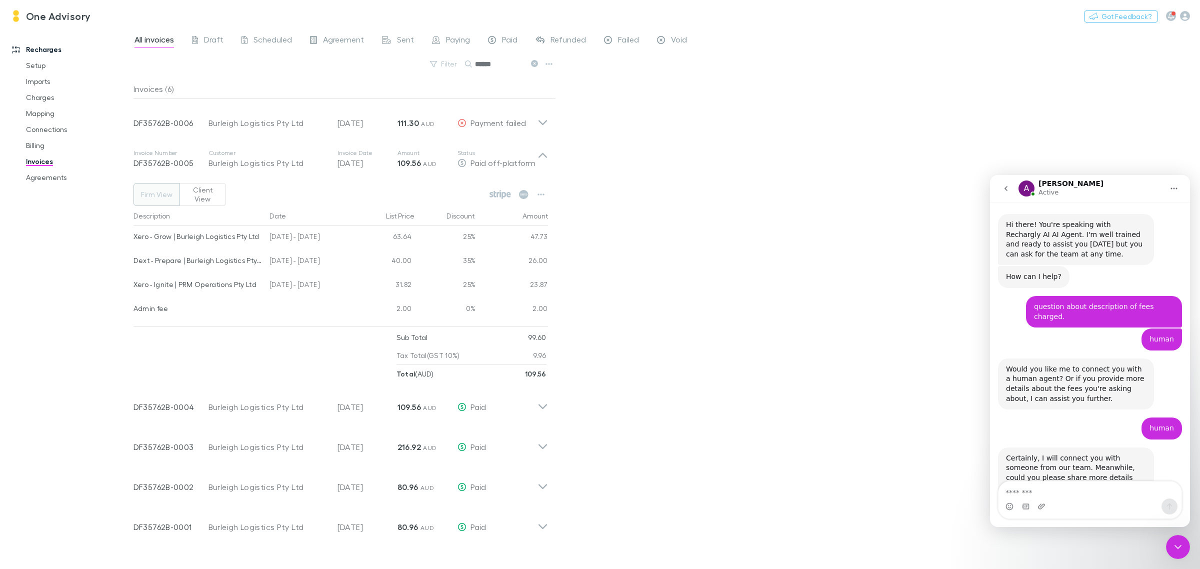
scroll to position [603, 0]
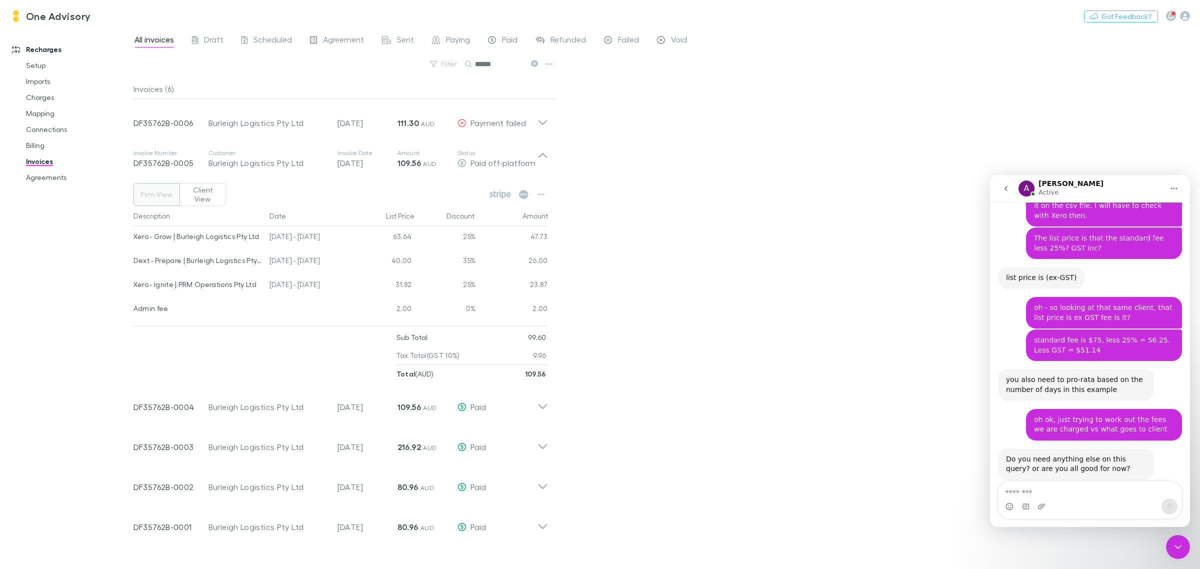
click at [1180, 546] on icon "Close Intercom Messenger" at bounding box center [1178, 547] width 12 height 12
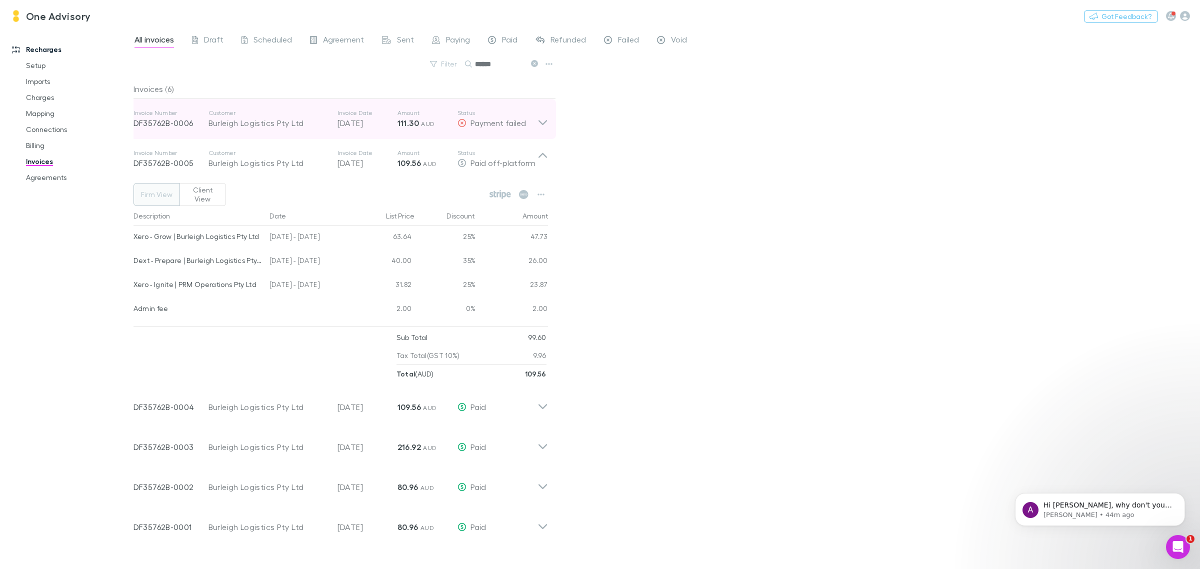
scroll to position [0, 0]
click at [534, 121] on div "Payment failed" at bounding box center [497, 123] width 80 height 12
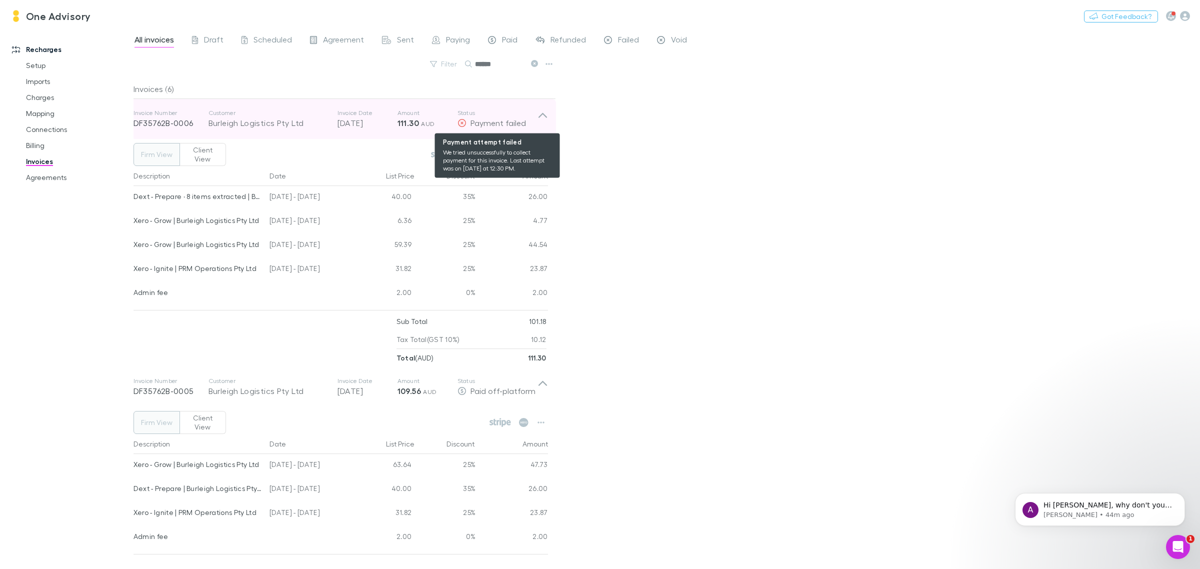
click at [534, 121] on div "Payment failed" at bounding box center [497, 123] width 80 height 12
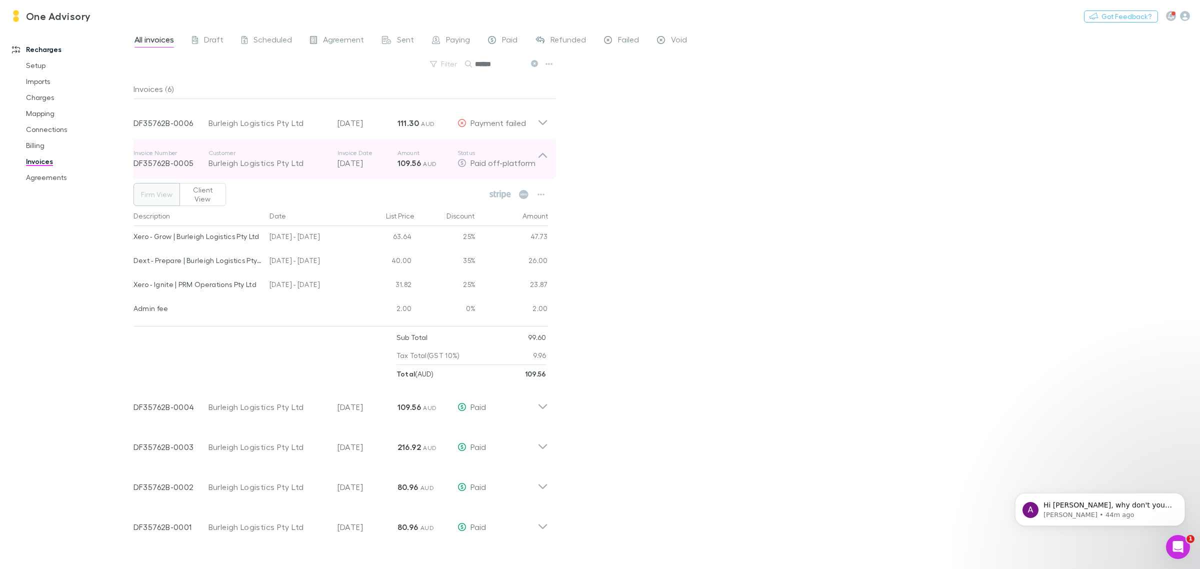
click at [543, 161] on icon at bounding box center [542, 159] width 10 height 20
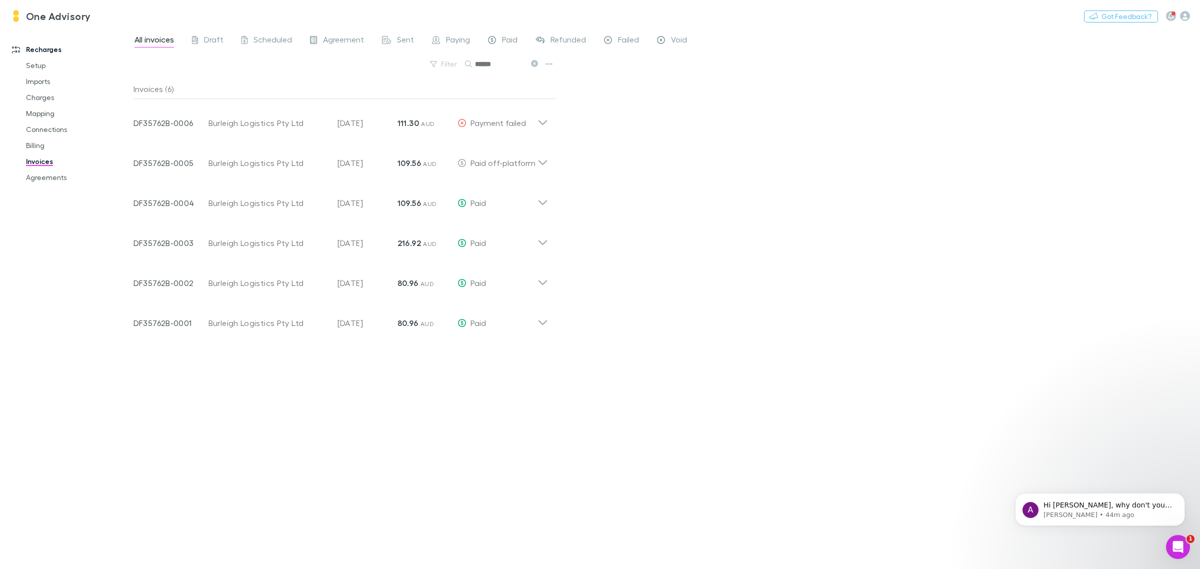
click at [691, 368] on div "All invoices Draft Scheduled Agreement Sent Paying Paid Refunded Failed Void Fi…" at bounding box center [666, 298] width 1066 height 541
